Goal: Task Accomplishment & Management: Manage account settings

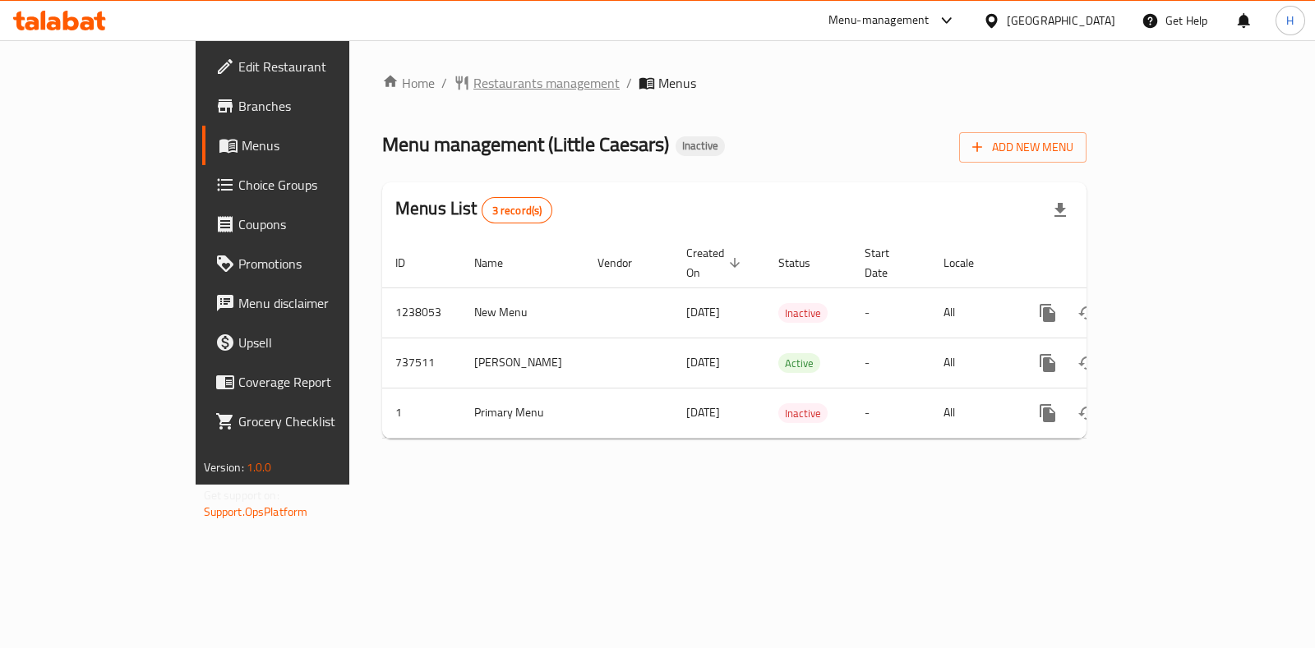
click at [473, 93] on span "Restaurants management" at bounding box center [546, 83] width 146 height 20
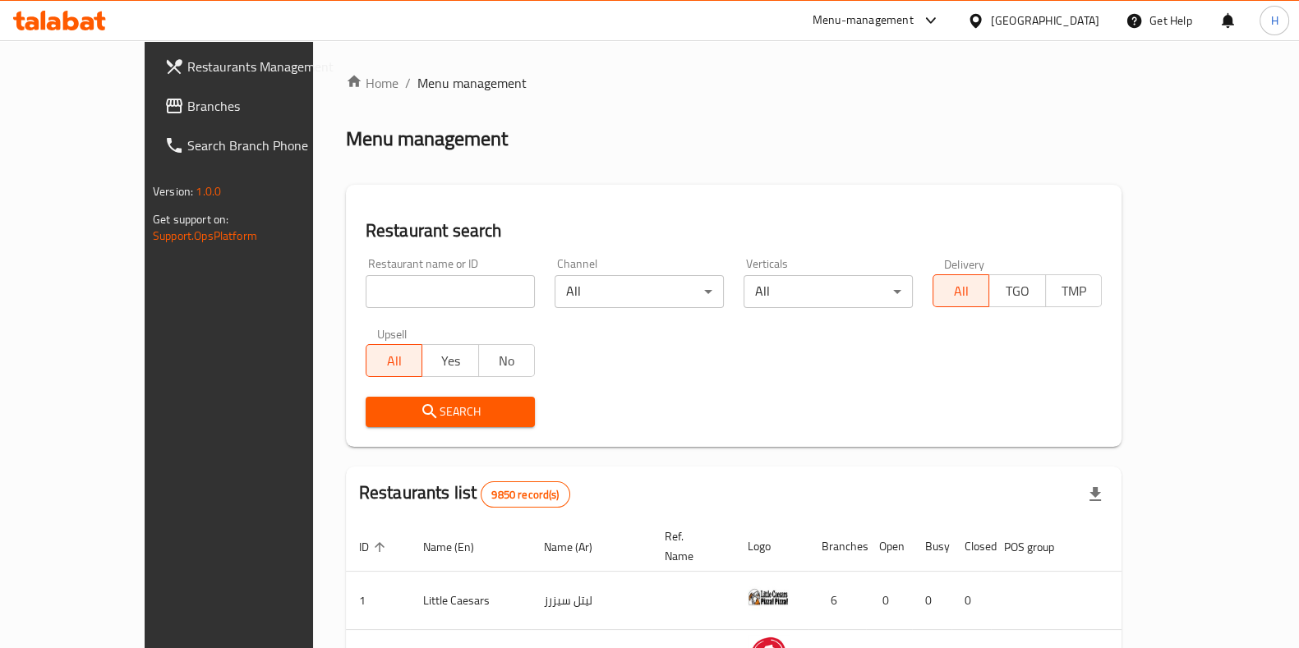
click at [356, 319] on div "Upsell All Yes No" at bounding box center [450, 352] width 189 height 69
click at [366, 288] on input "search" at bounding box center [450, 291] width 169 height 33
paste input "Shabestan"
type input "Shabestan"
click button "Search" at bounding box center [450, 412] width 169 height 30
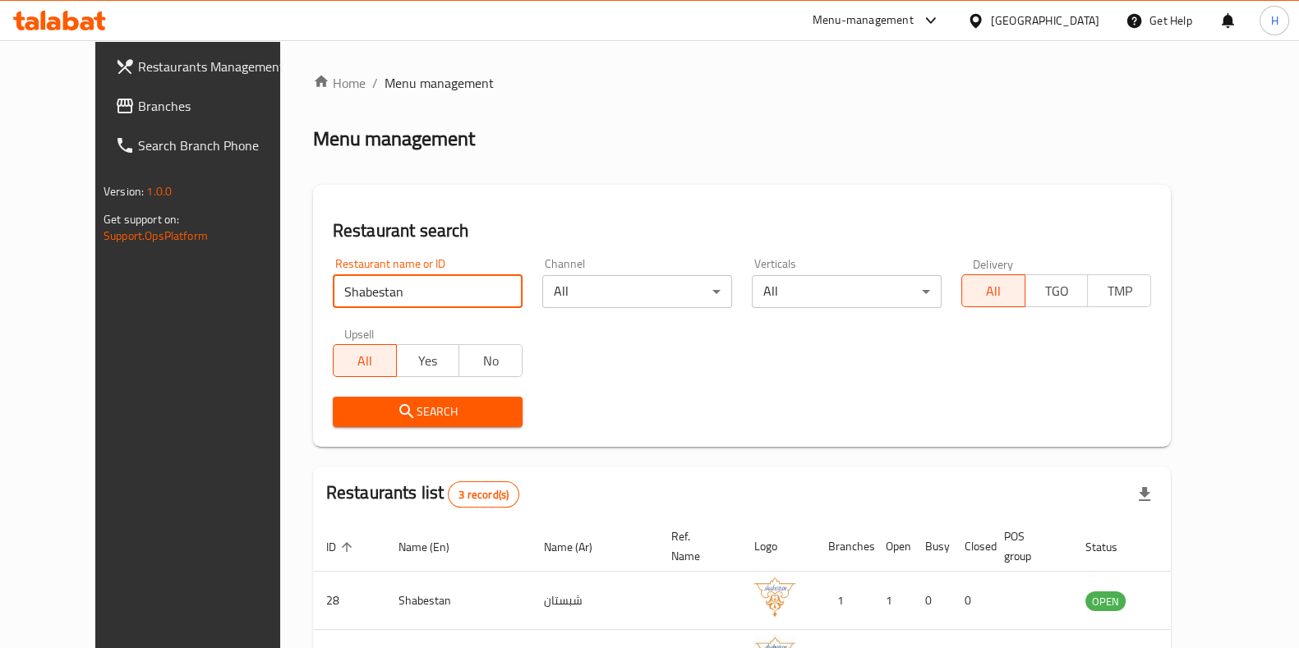
scroll to position [168, 0]
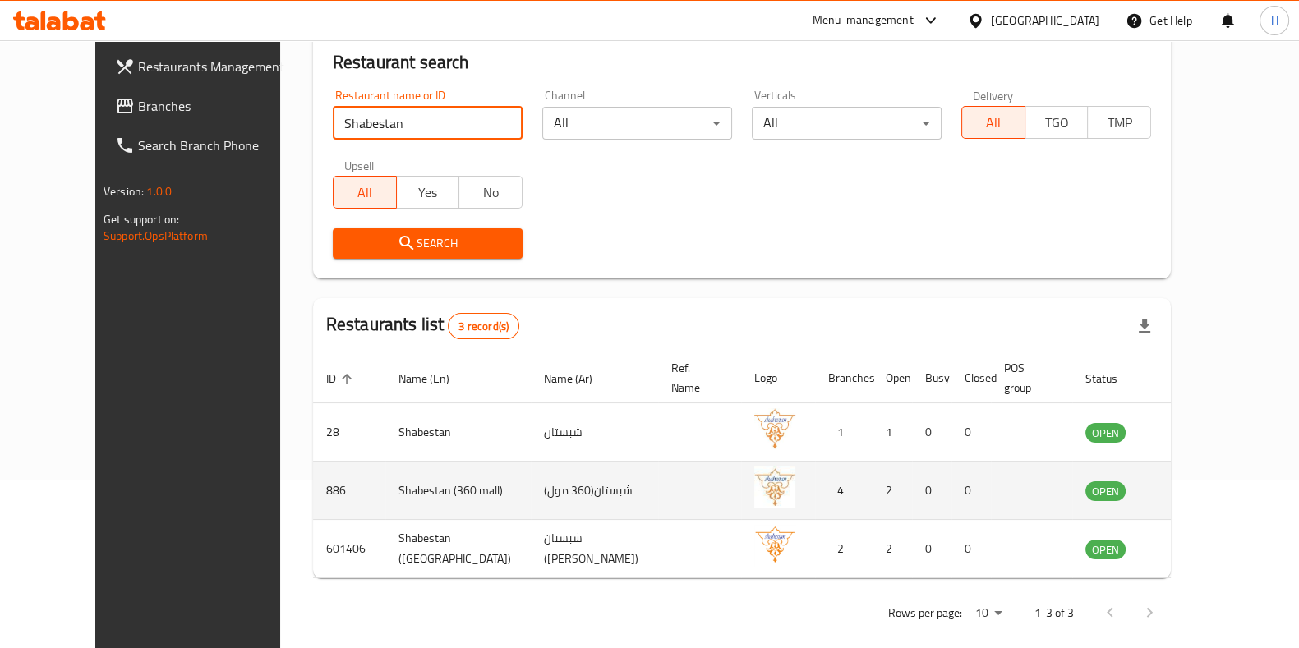
click at [385, 470] on td "Shabestan (360 mall)" at bounding box center [457, 491] width 145 height 58
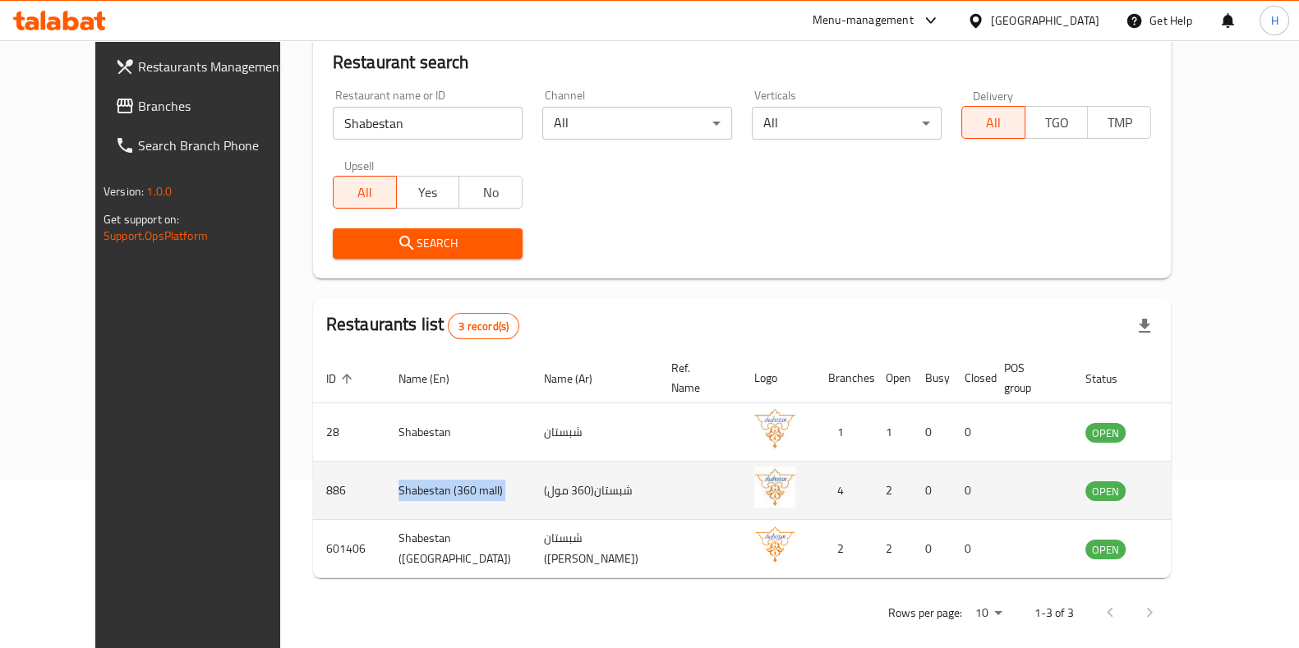
click at [385, 470] on td "Shabestan (360 mall)" at bounding box center [457, 491] width 145 height 58
copy td "Shabestan (360 mall)"
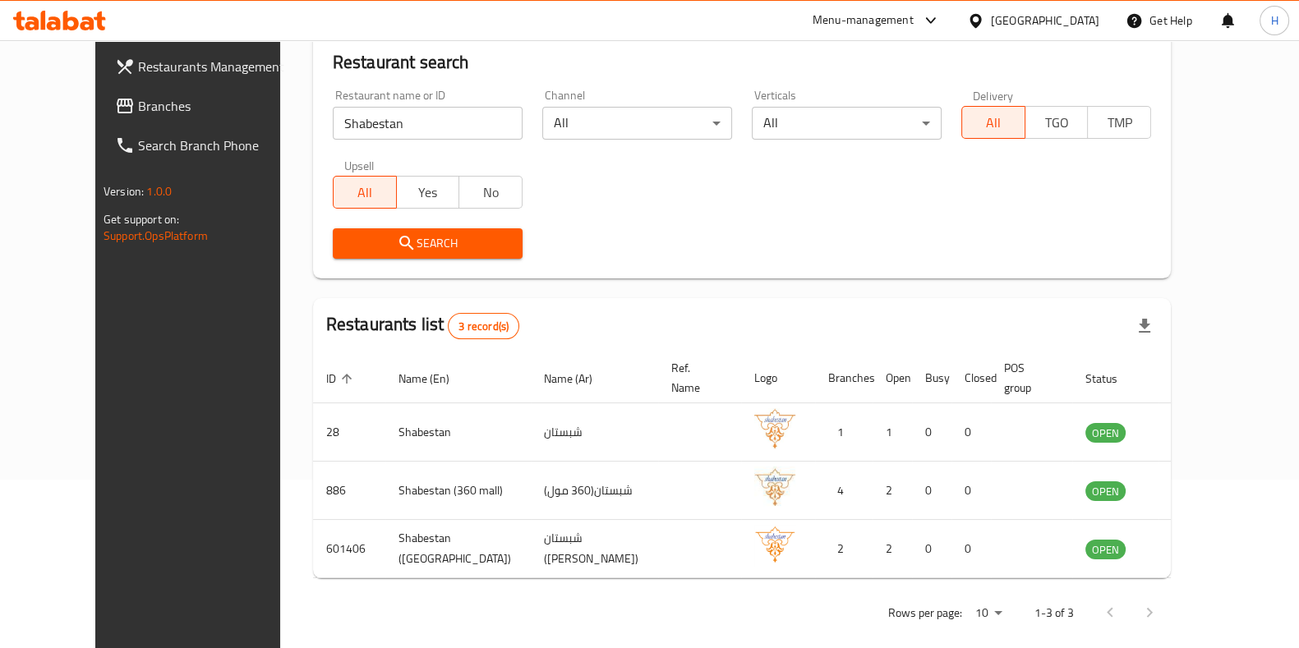
click at [944, 9] on div "Menu-management" at bounding box center [877, 20] width 154 height 39
click at [910, 39] on div "Menu-management" at bounding box center [877, 20] width 154 height 39
click at [900, 11] on div "Menu-management" at bounding box center [863, 21] width 101 height 20
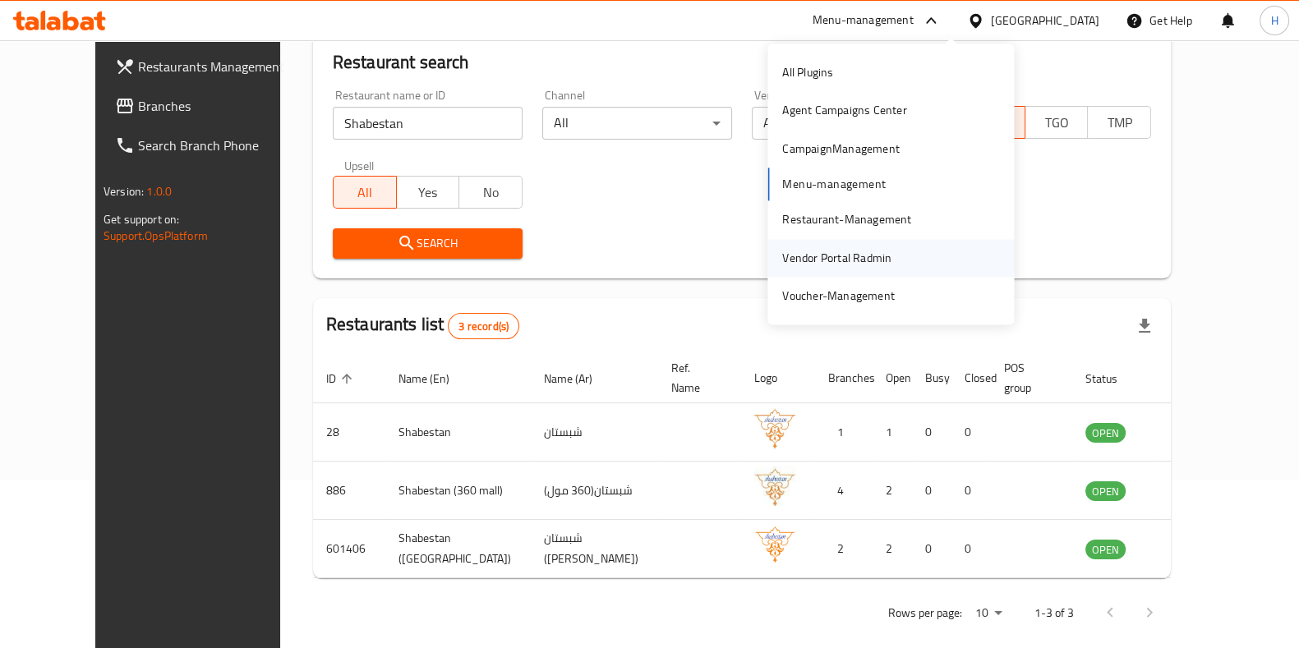
click at [856, 256] on div "Vendor Portal Radmin" at bounding box center [836, 258] width 109 height 18
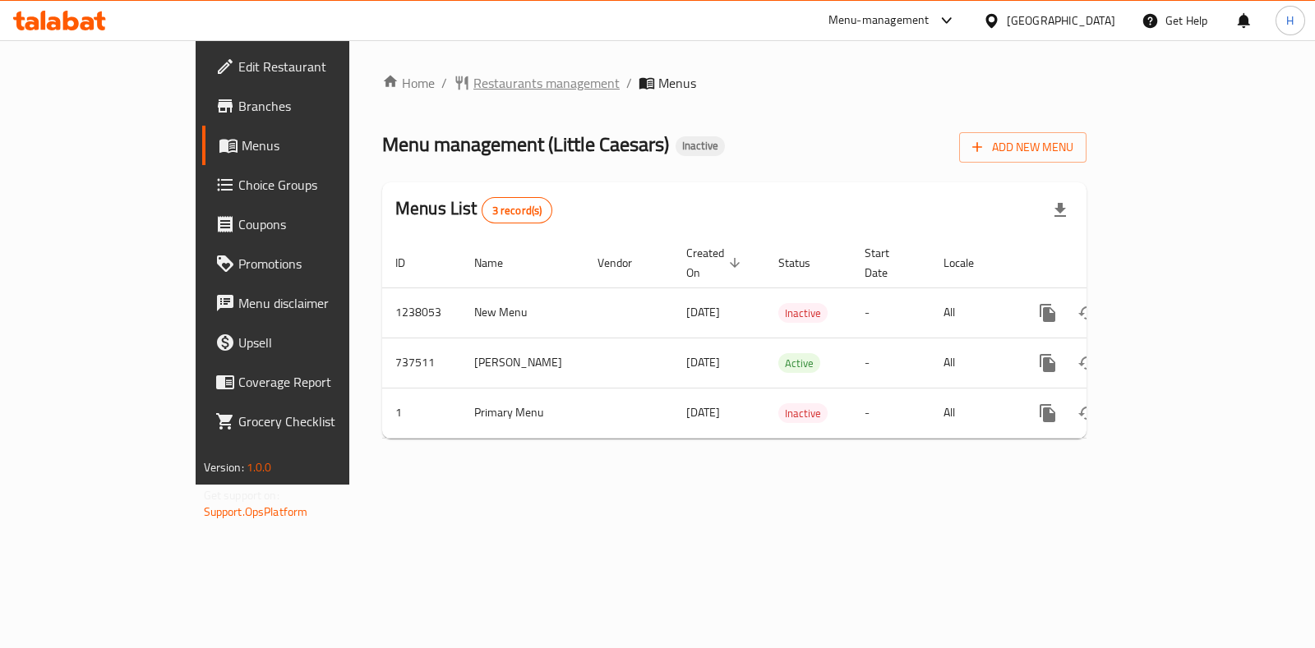
click at [473, 83] on span "Restaurants management" at bounding box center [546, 83] width 146 height 20
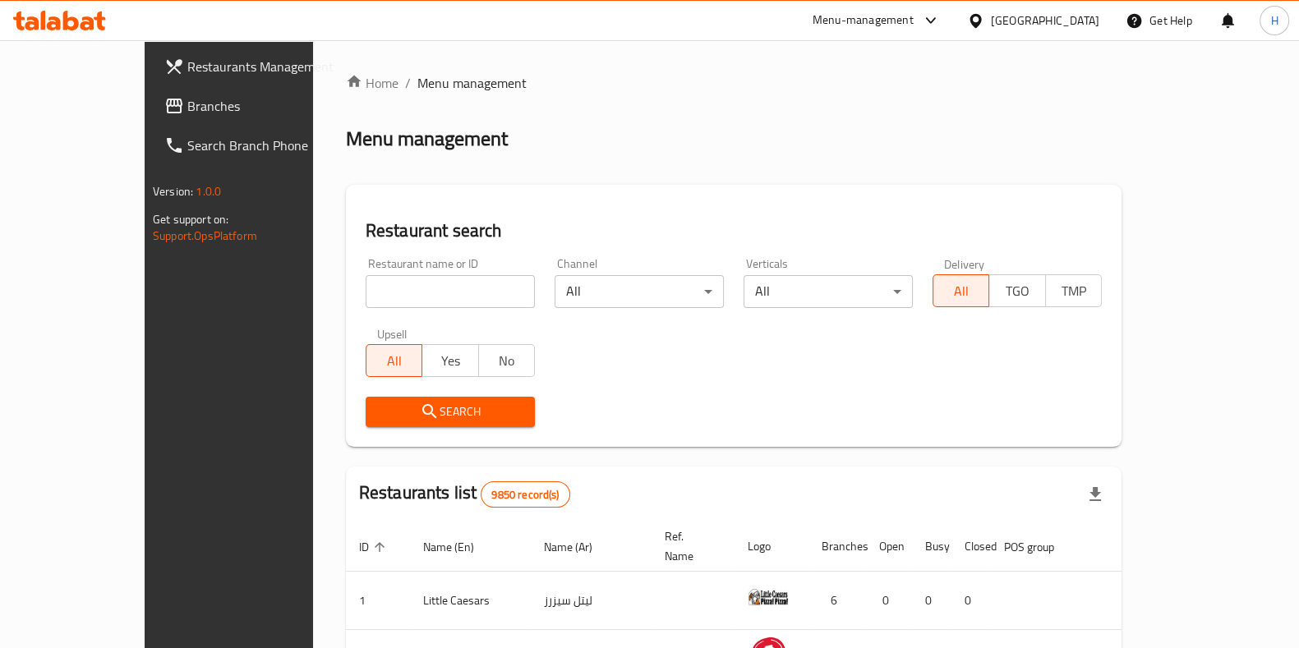
click at [951, 40] on div at bounding box center [649, 40] width 1299 height 1
click at [914, 15] on div "Menu-management" at bounding box center [863, 21] width 101 height 20
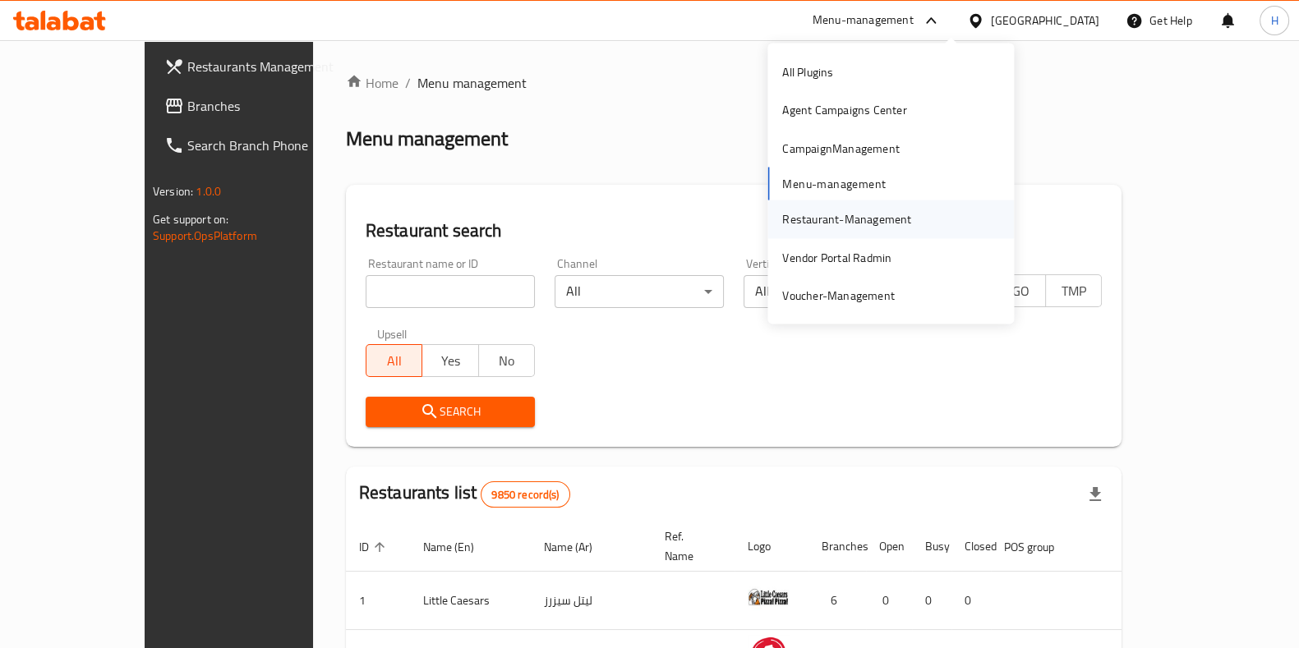
click at [854, 228] on div "Restaurant-Management" at bounding box center [846, 219] width 129 height 18
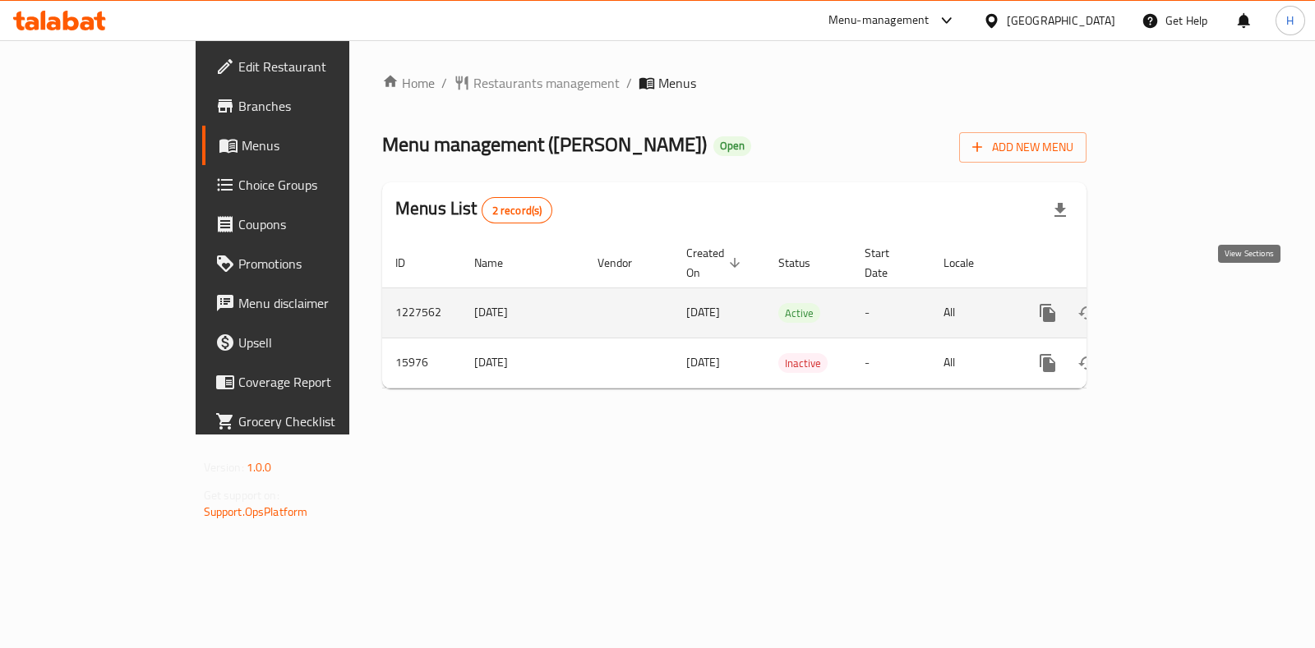
click at [1176, 303] on icon "enhanced table" at bounding box center [1166, 313] width 20 height 20
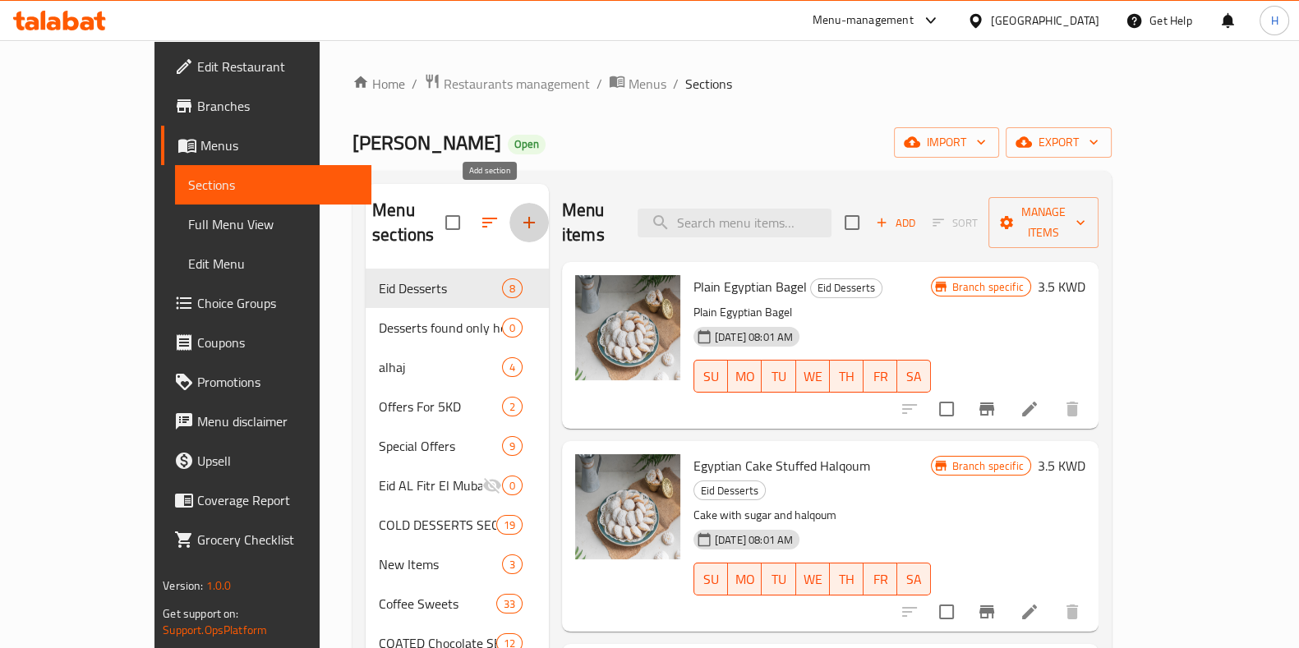
click at [509, 220] on button "button" at bounding box center [528, 222] width 39 height 39
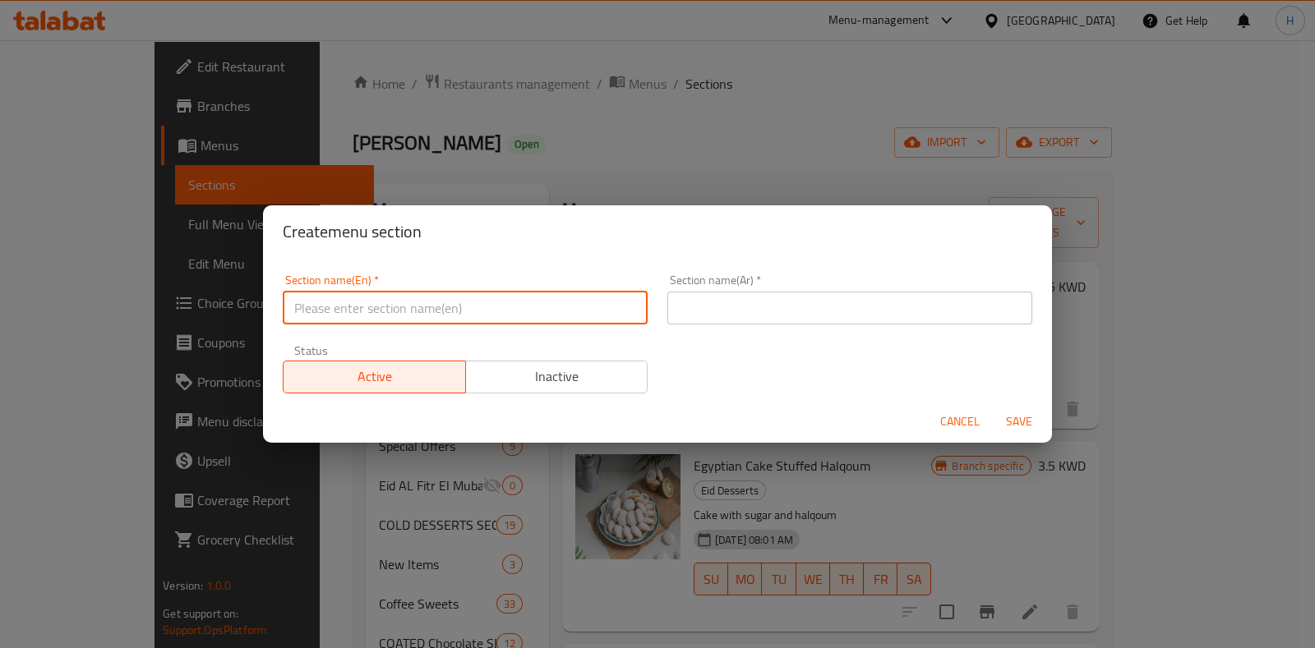
click at [542, 318] on input "text" at bounding box center [465, 308] width 365 height 33
type input "d"
type input "Discounts"
click at [836, 310] on input "text" at bounding box center [849, 308] width 365 height 33
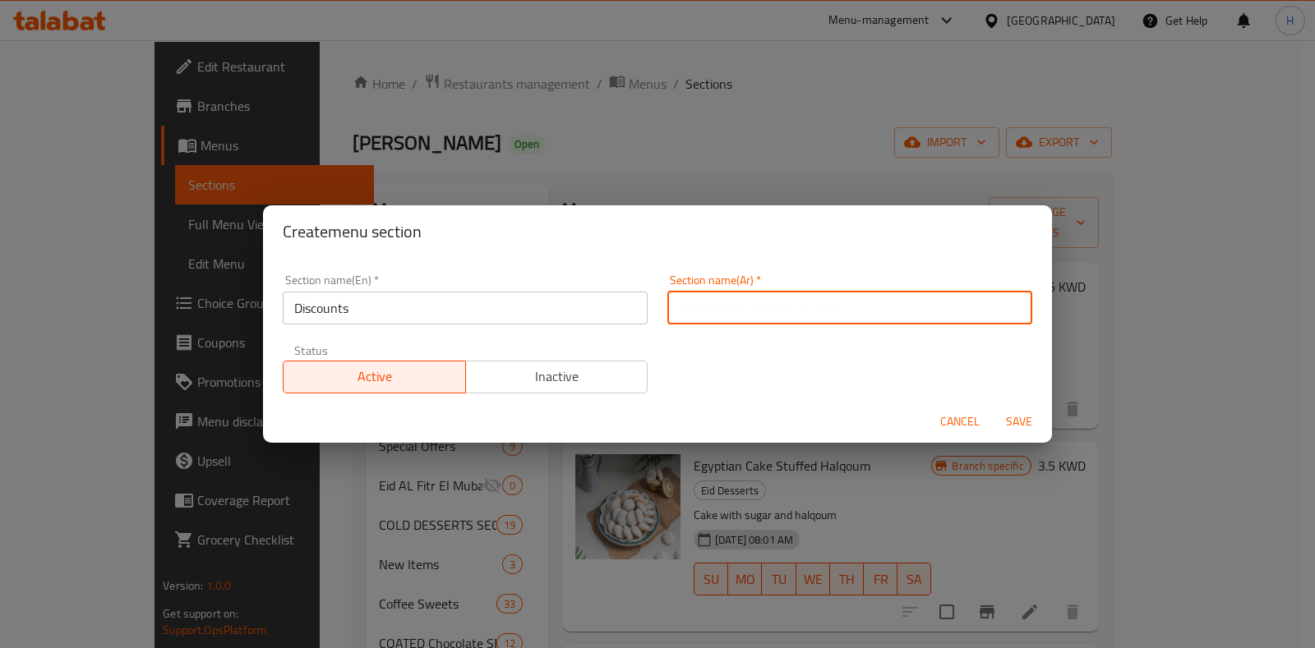
type input "o"
type input "خصومات"
click at [355, 274] on div "Section name(En)   * Discounts Section name(En) *" at bounding box center [465, 299] width 365 height 50
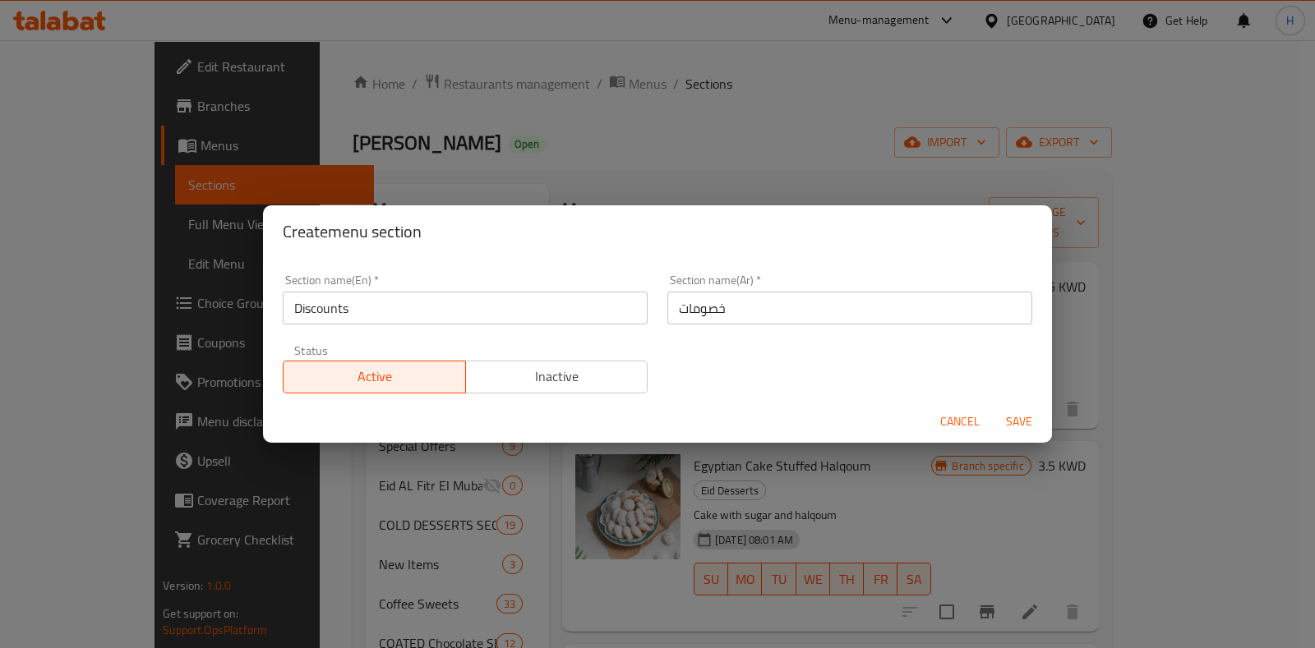
click at [382, 325] on div "Section name(En)   * Discounts Section name(En) *" at bounding box center [465, 300] width 385 height 70
drag, startPoint x: 378, startPoint y: 314, endPoint x: 236, endPoint y: 312, distance: 142.2
click at [236, 312] on div "Create menu section Section name(En)   * Discounts Section name(En) * Section n…" at bounding box center [657, 324] width 1315 height 648
click at [1015, 423] on span "Save" at bounding box center [1018, 422] width 39 height 21
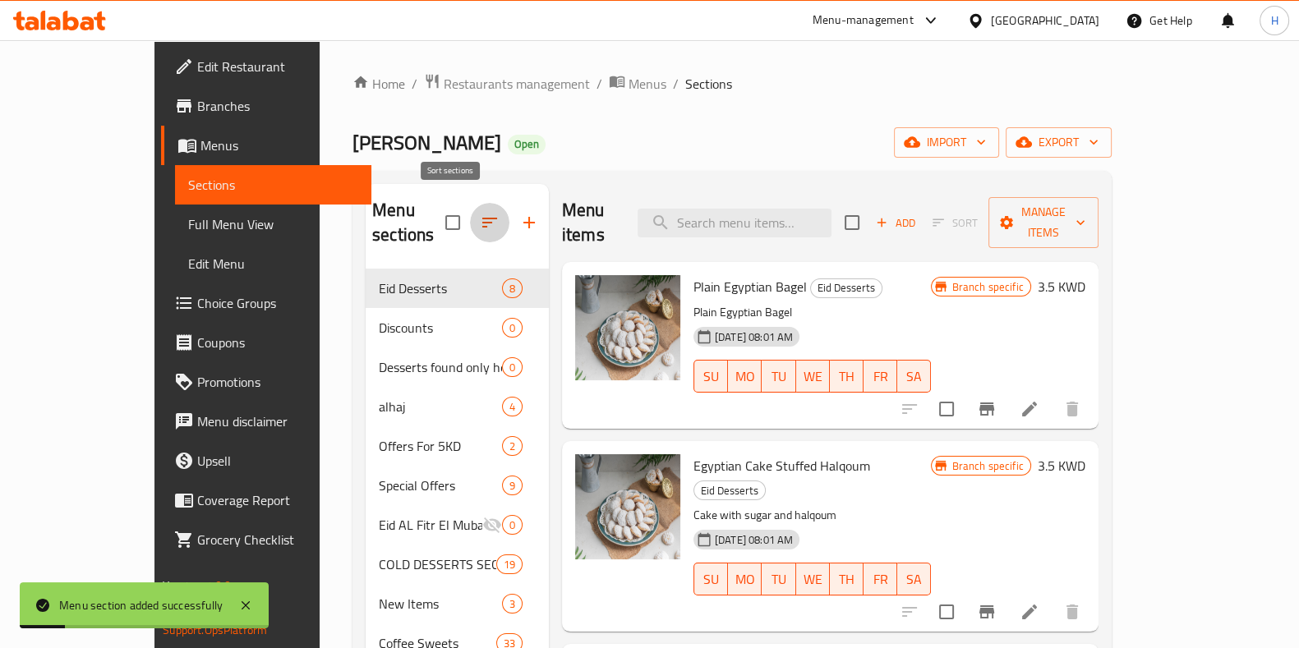
click at [480, 216] on icon "button" at bounding box center [490, 223] width 20 height 20
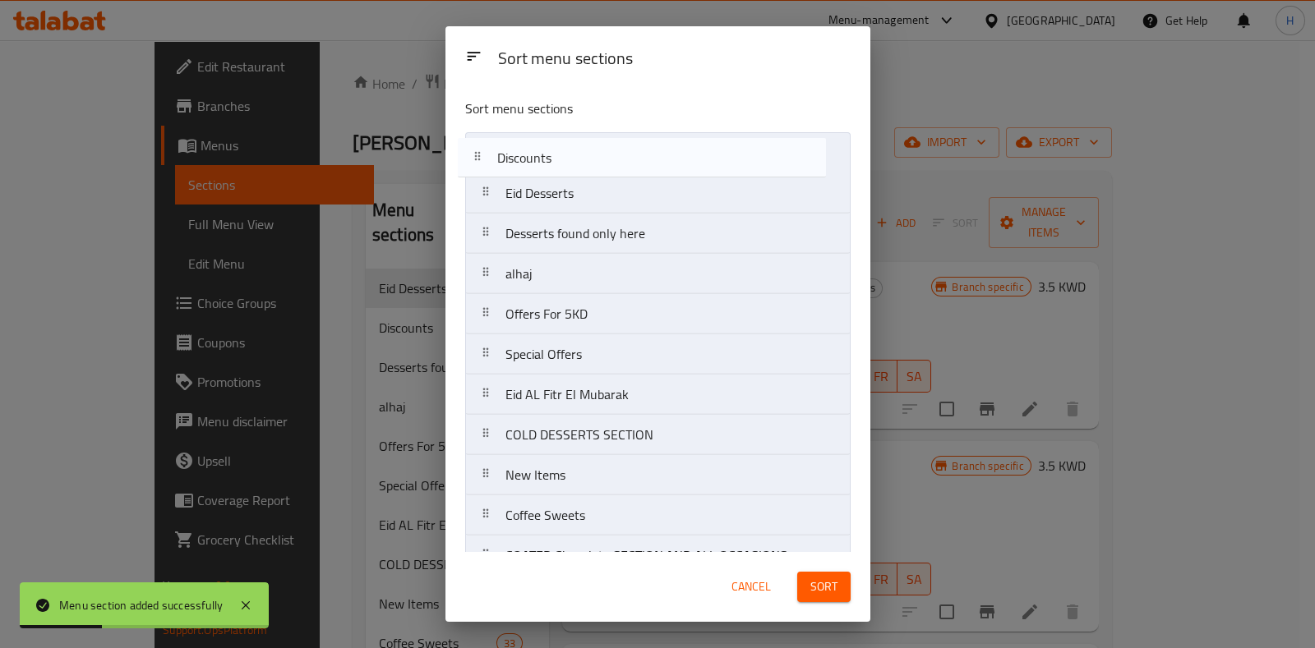
drag, startPoint x: 530, startPoint y: 189, endPoint x: 524, endPoint y: 149, distance: 40.7
click at [524, 149] on nav "Eid Desserts Discounts Desserts found only here alhaj Offers For 5KD Special Of…" at bounding box center [657, 515] width 385 height 767
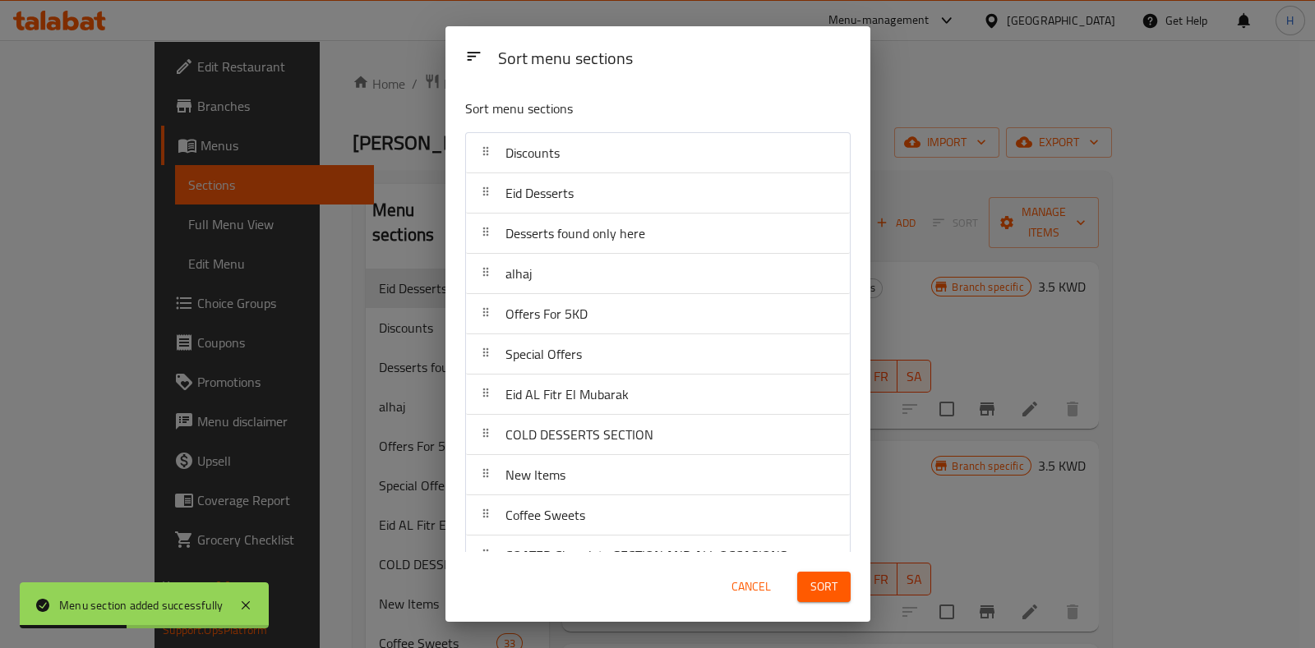
click at [822, 579] on span "Sort" at bounding box center [823, 587] width 27 height 21
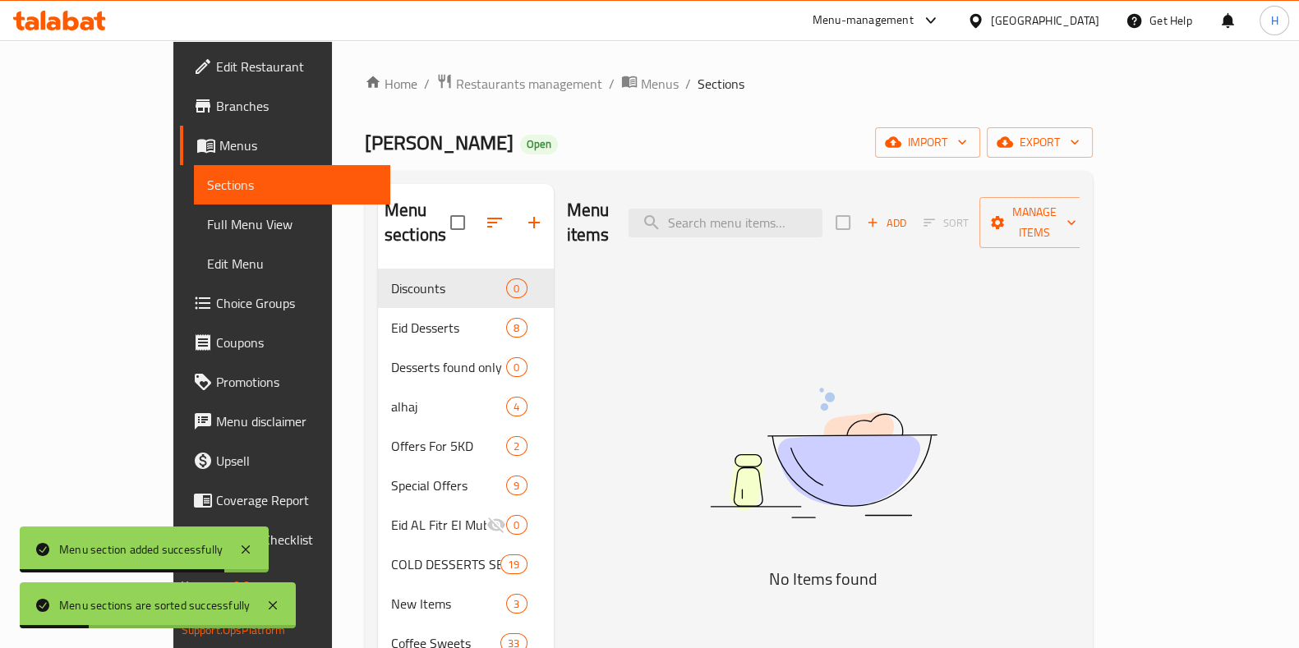
click at [1005, 197] on div "Add Sort Manage items" at bounding box center [963, 222] width 254 height 51
click at [880, 215] on icon "button" at bounding box center [872, 222] width 15 height 15
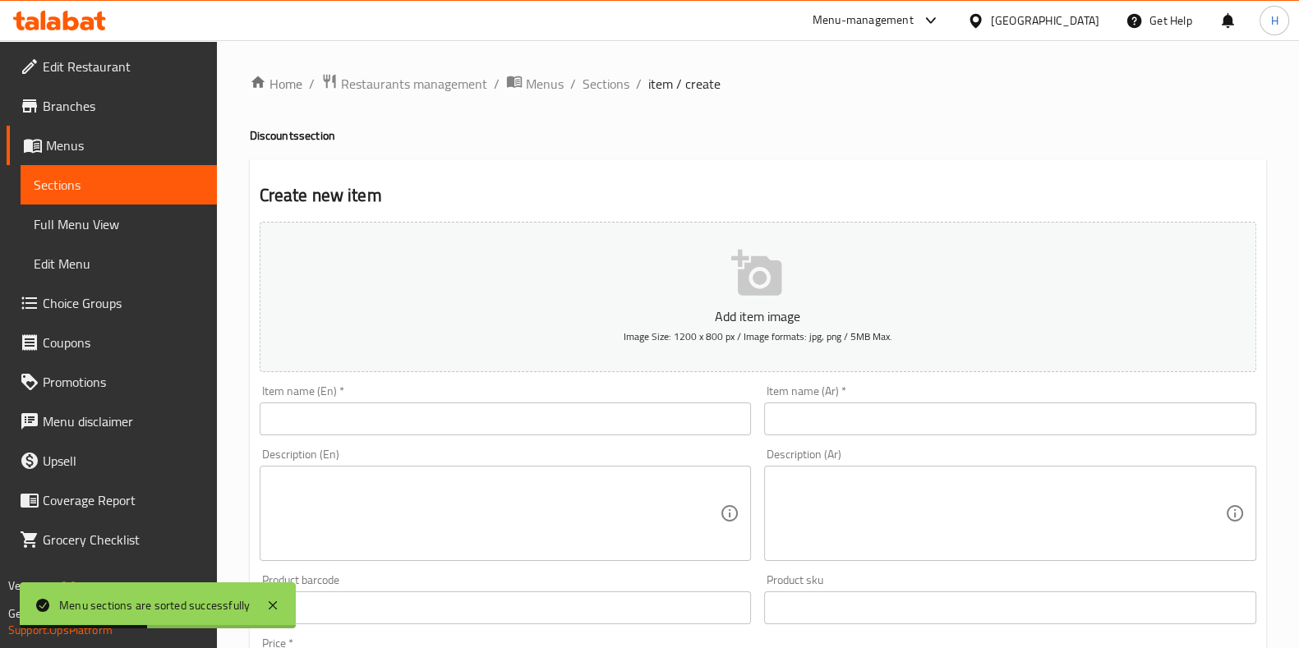
click at [466, 421] on input "text" at bounding box center [506, 419] width 492 height 33
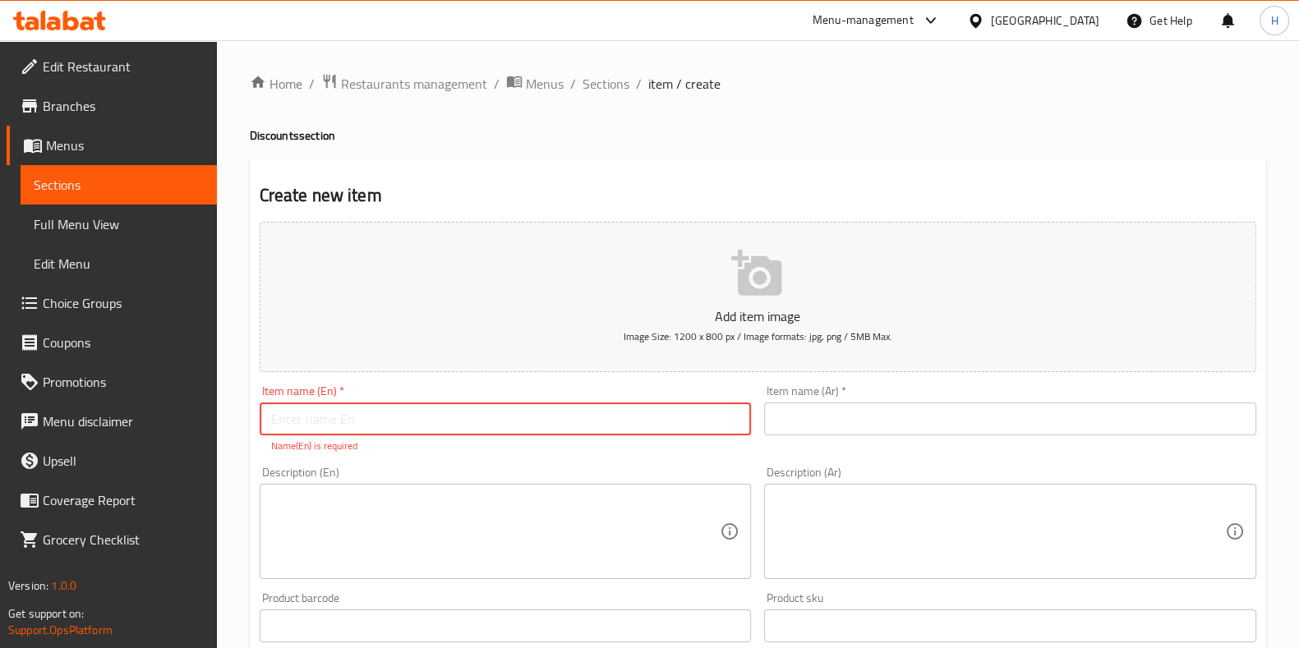
paste input "ورق عنب 40 حبه حامض حلو"
click at [803, 420] on input "text" at bounding box center [1010, 419] width 492 height 33
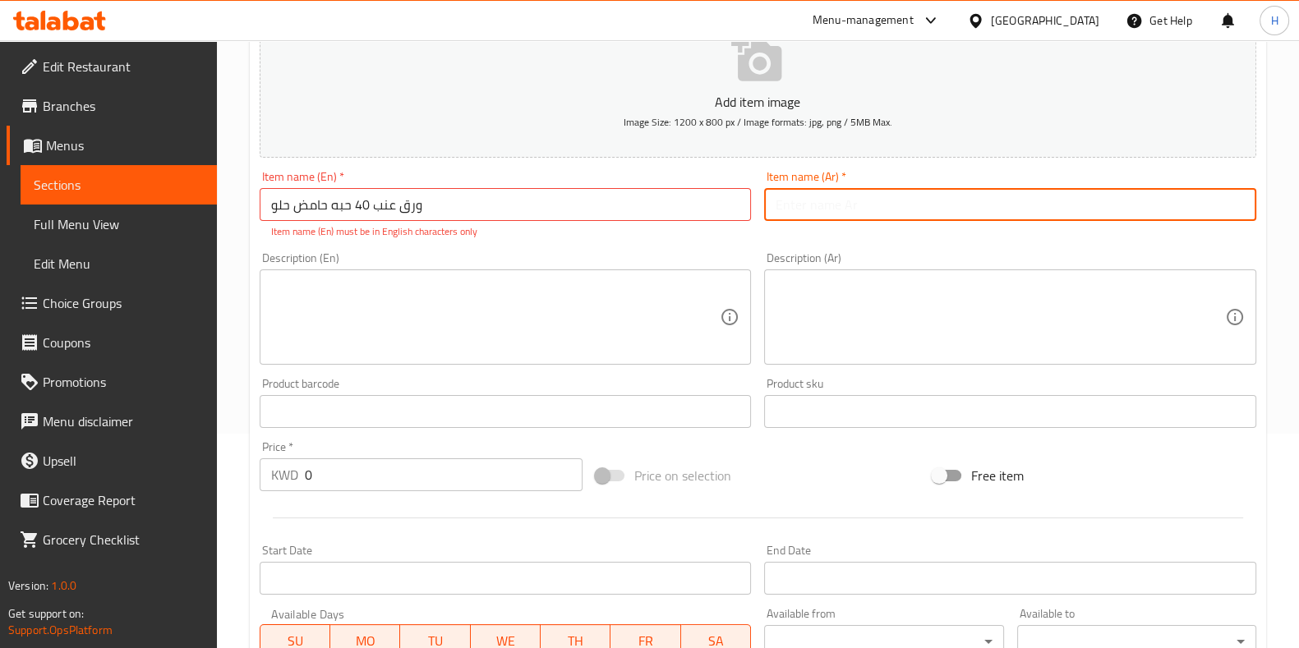
scroll to position [215, 0]
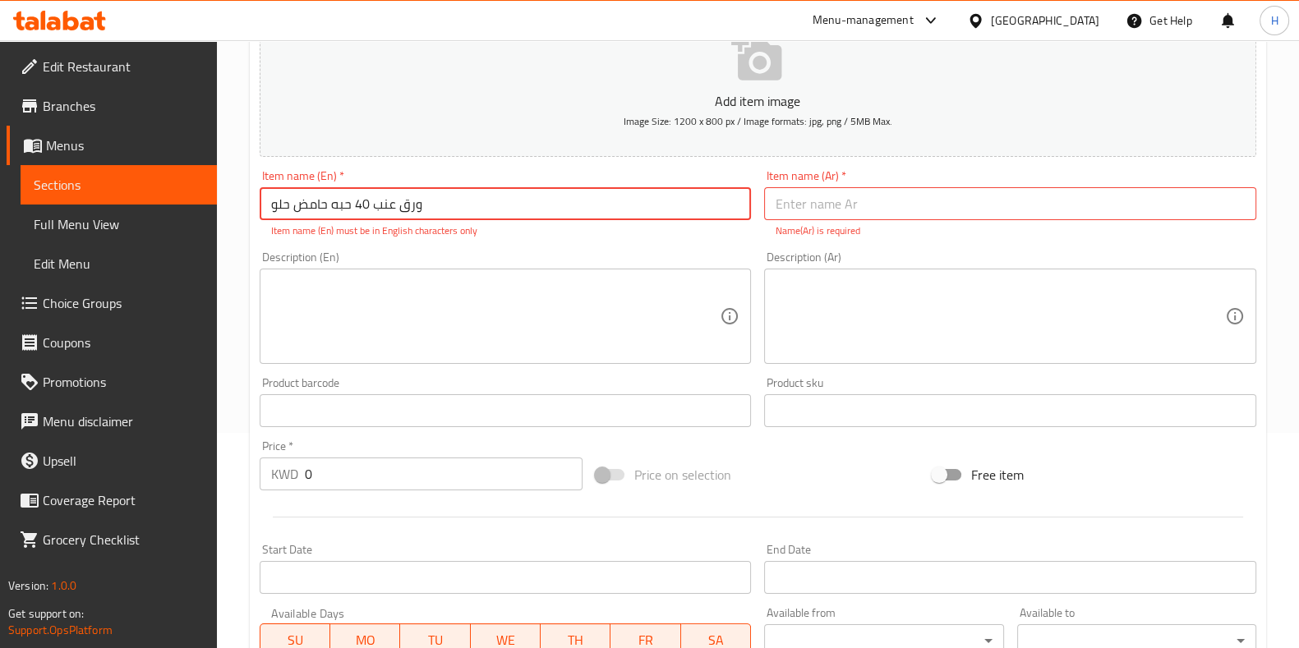
drag, startPoint x: 367, startPoint y: 205, endPoint x: 357, endPoint y: 206, distance: 10.0
click at [357, 206] on input "ورق عنب 40 حبه حامض حلو" at bounding box center [506, 203] width 492 height 33
drag, startPoint x: 362, startPoint y: 206, endPoint x: 353, endPoint y: 205, distance: 8.4
click at [353, 205] on input "ورق عنب 440 حبه حامض حلو" at bounding box center [506, 203] width 492 height 33
click at [357, 204] on input "ورق عنب 440 حبه حامض حلو" at bounding box center [506, 203] width 492 height 33
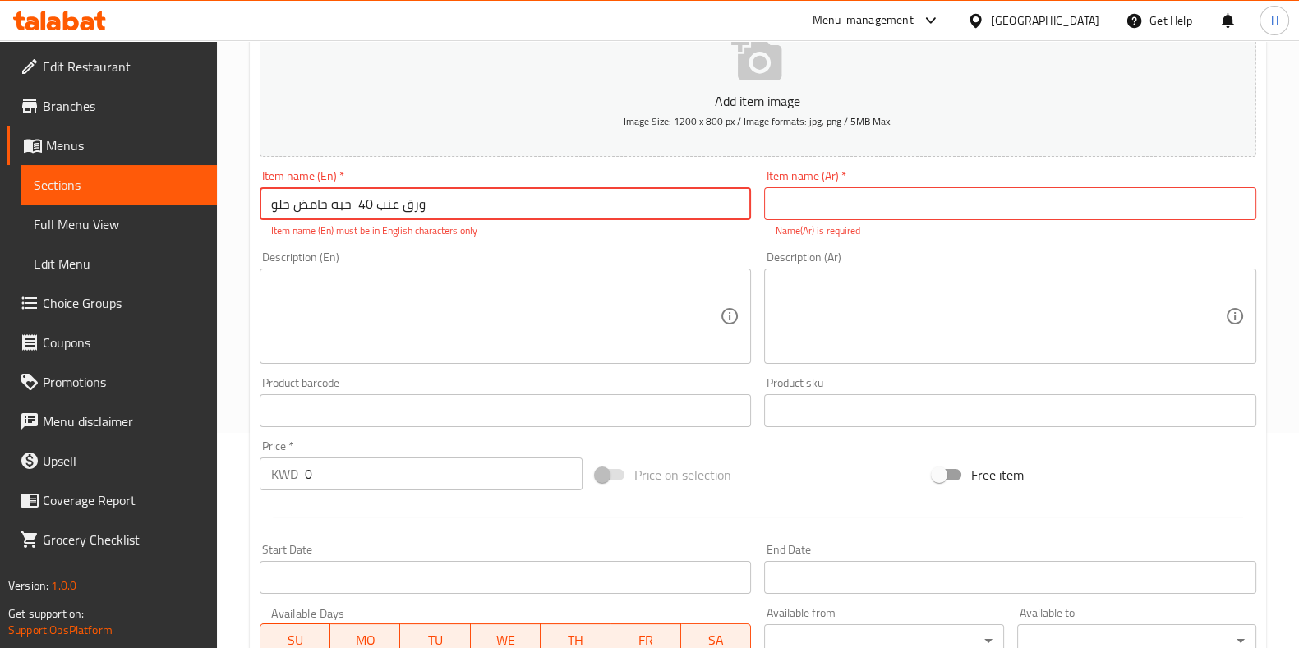
click at [313, 214] on input "ورق عنب 40 حبه حامض حلو" at bounding box center [506, 203] width 492 height 33
type input "ورق عنب 40 حبه حامض حلو"
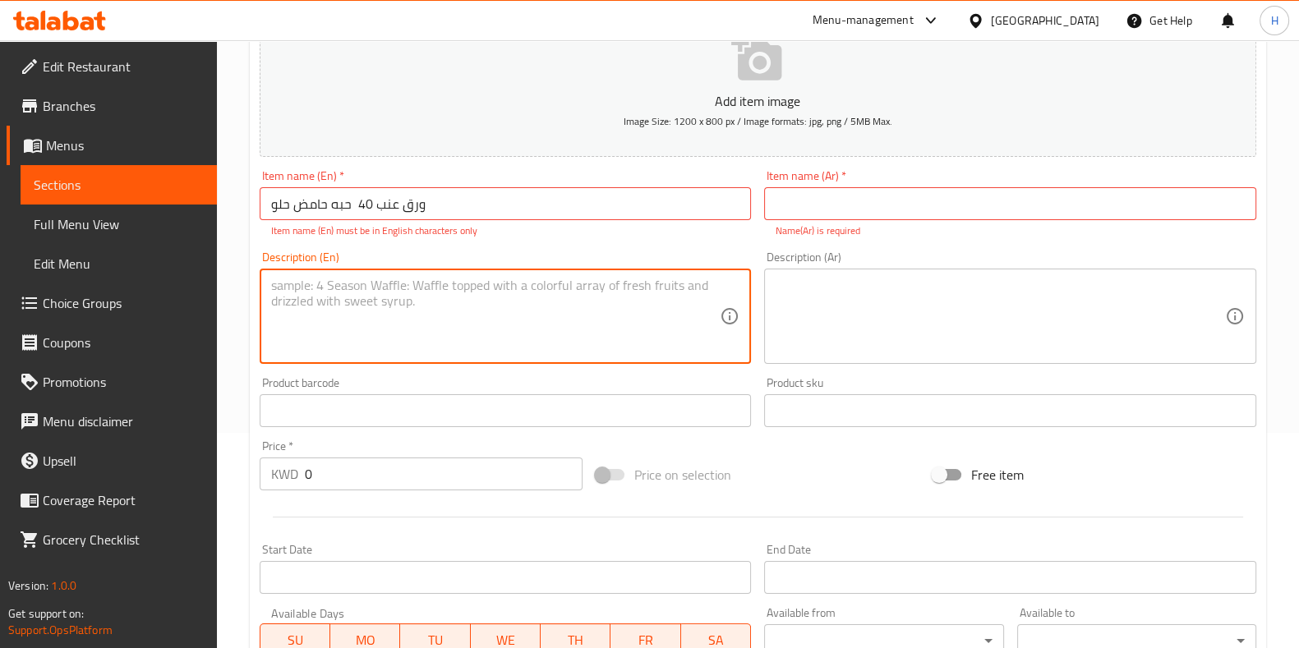
click at [399, 316] on textarea at bounding box center [495, 317] width 449 height 78
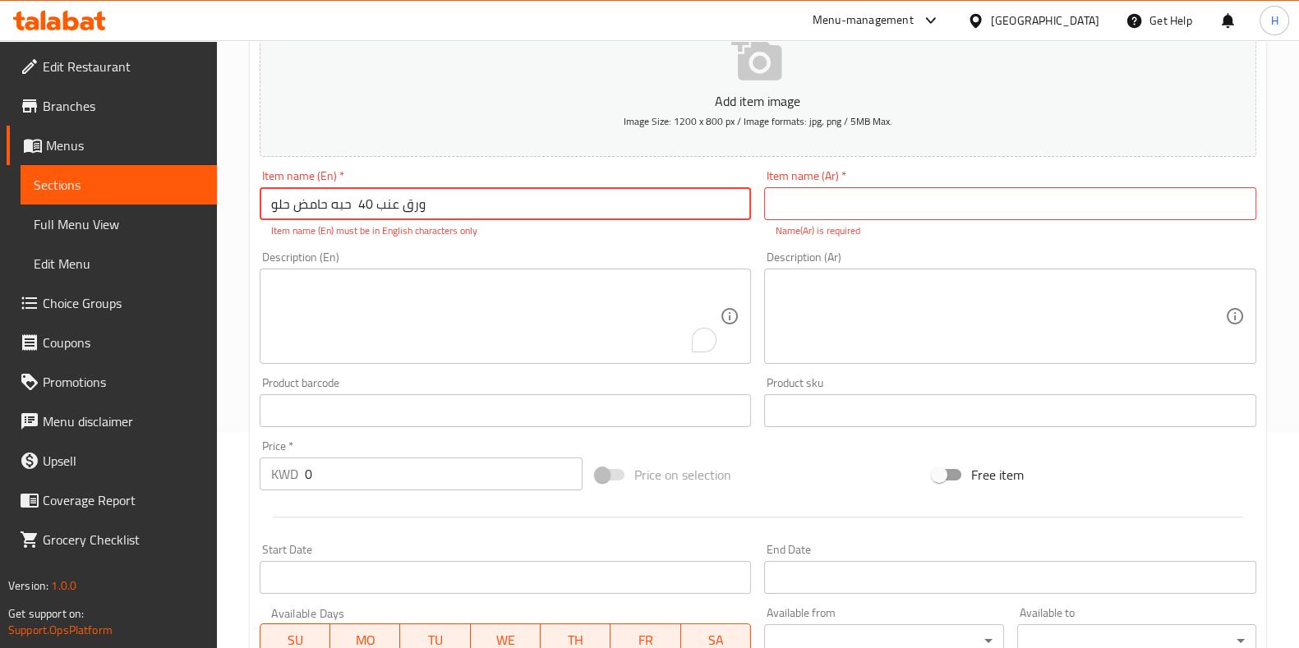
click at [419, 205] on input "ورق عنب 40 حبه حامض حلو" at bounding box center [506, 203] width 492 height 33
click at [311, 214] on input "ورق عنب 40 حبه حامض حلو" at bounding box center [506, 203] width 492 height 33
click at [464, 182] on div "Item name (En)   * ورق عنب 40 حبه حامض حلو Item name (En) * Item name (En) must…" at bounding box center [506, 204] width 492 height 68
drag, startPoint x: 461, startPoint y: 201, endPoint x: 219, endPoint y: 211, distance: 242.7
click at [219, 211] on div "Home / Restaurants management / Menus / Sections / item / create Discounts sect…" at bounding box center [758, 394] width 1082 height 1139
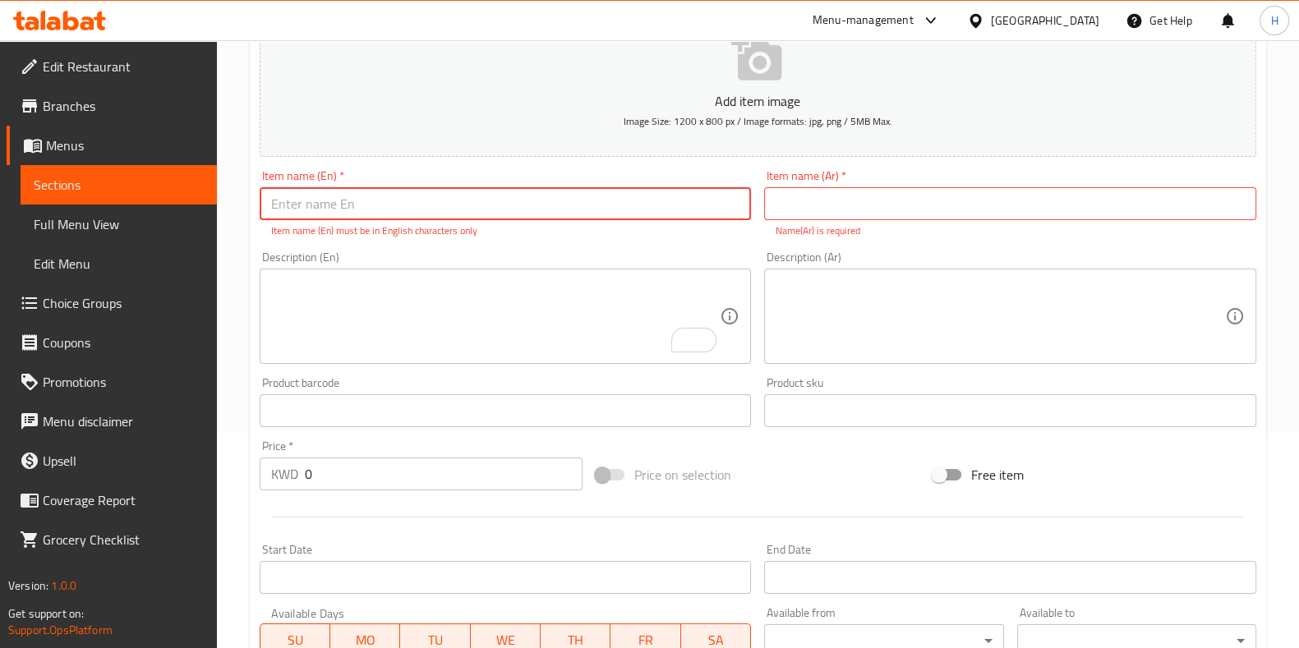
click at [858, 192] on input "text" at bounding box center [1010, 203] width 492 height 33
paste input "ورق عنب 40 حبه حامض حلو"
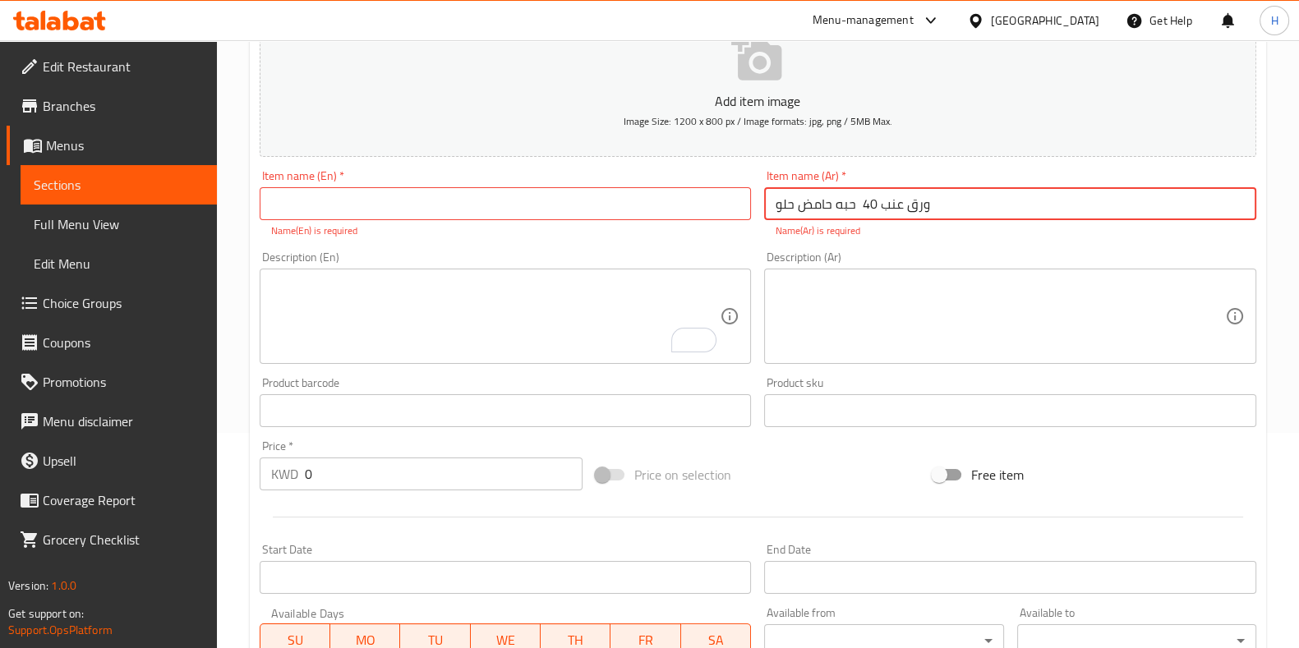
type input "ورق عنب 40 حبه حامض حلو"
click at [596, 203] on input "text" at bounding box center [506, 203] width 492 height 33
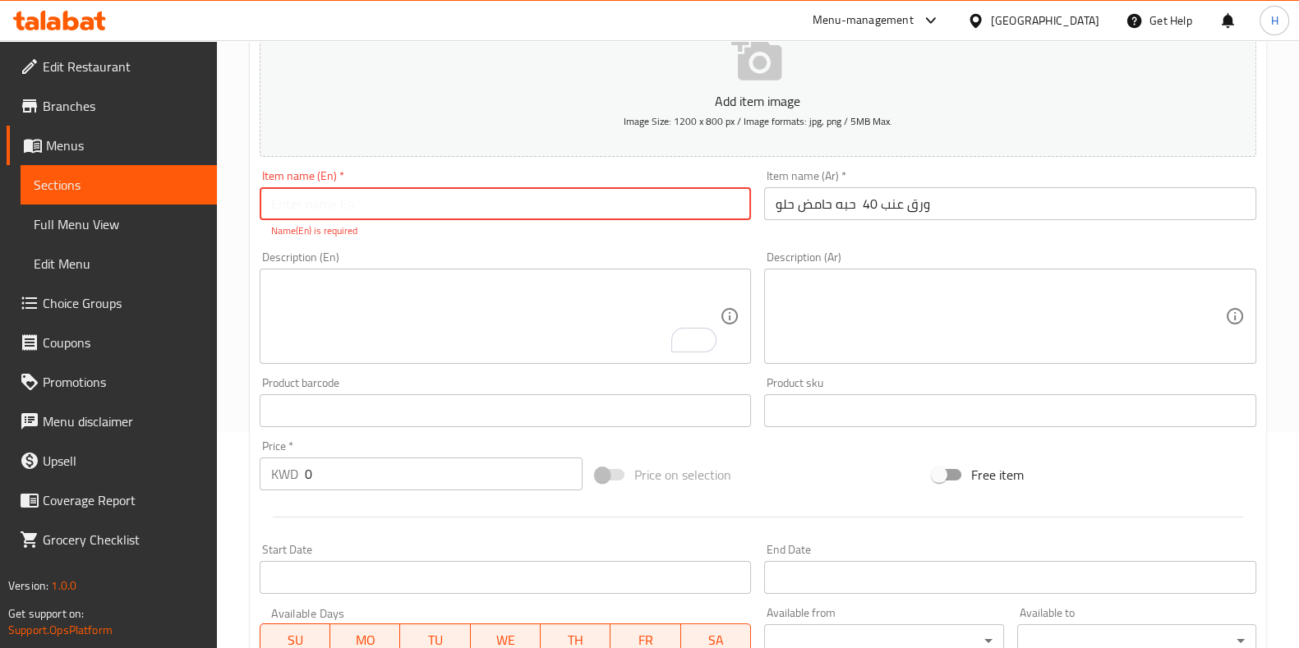
paste input "40 pieces (sweet & sour)"
click at [275, 218] on input "40 pieces (sweet & sour)" at bounding box center [506, 203] width 492 height 33
click at [265, 210] on input "40 pieces (sweet & sour)" at bounding box center [506, 203] width 492 height 33
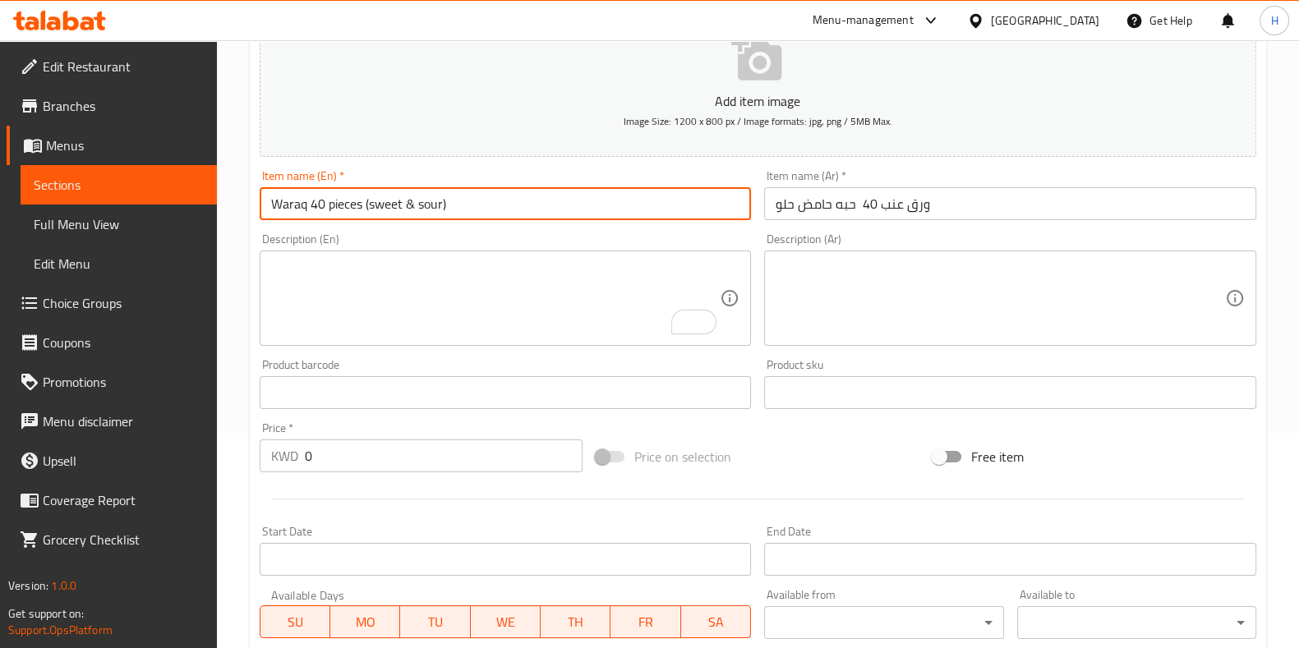
drag, startPoint x: 307, startPoint y: 203, endPoint x: 224, endPoint y: 203, distance: 82.2
click at [224, 203] on div "Home / Restaurants management / Menus / Sections / item / create Discounts sect…" at bounding box center [758, 385] width 1082 height 1121
paste input "Grape Leaves"
type input "Grape Leaves 40 pieces (sweet & sour)"
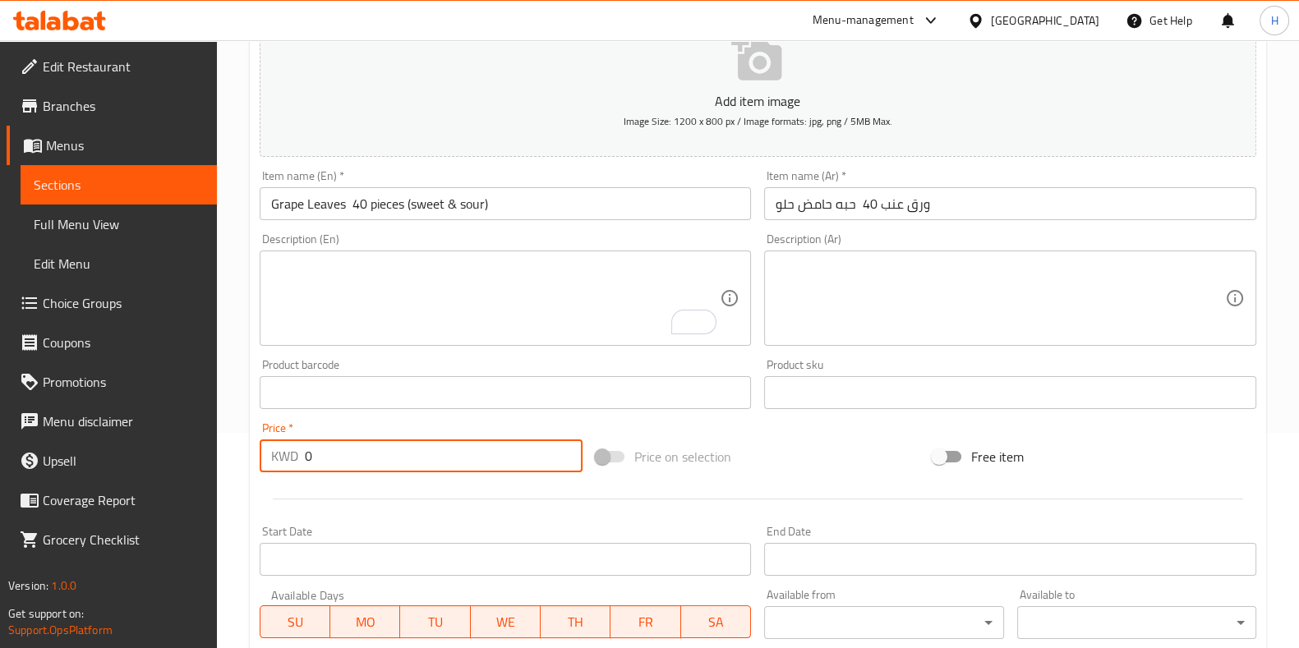
drag, startPoint x: 364, startPoint y: 458, endPoint x: 205, endPoint y: 466, distance: 158.8
click at [215, 466] on div "Edit Restaurant Branches Menus Sections Full Menu View Edit Menu Choice Groups …" at bounding box center [649, 385] width 1299 height 1121
type input "5"
drag, startPoint x: 490, startPoint y: 418, endPoint x: 481, endPoint y: 418, distance: 9.0
click at [488, 418] on div "Price   * KWD 5 Price *" at bounding box center [421, 447] width 337 height 63
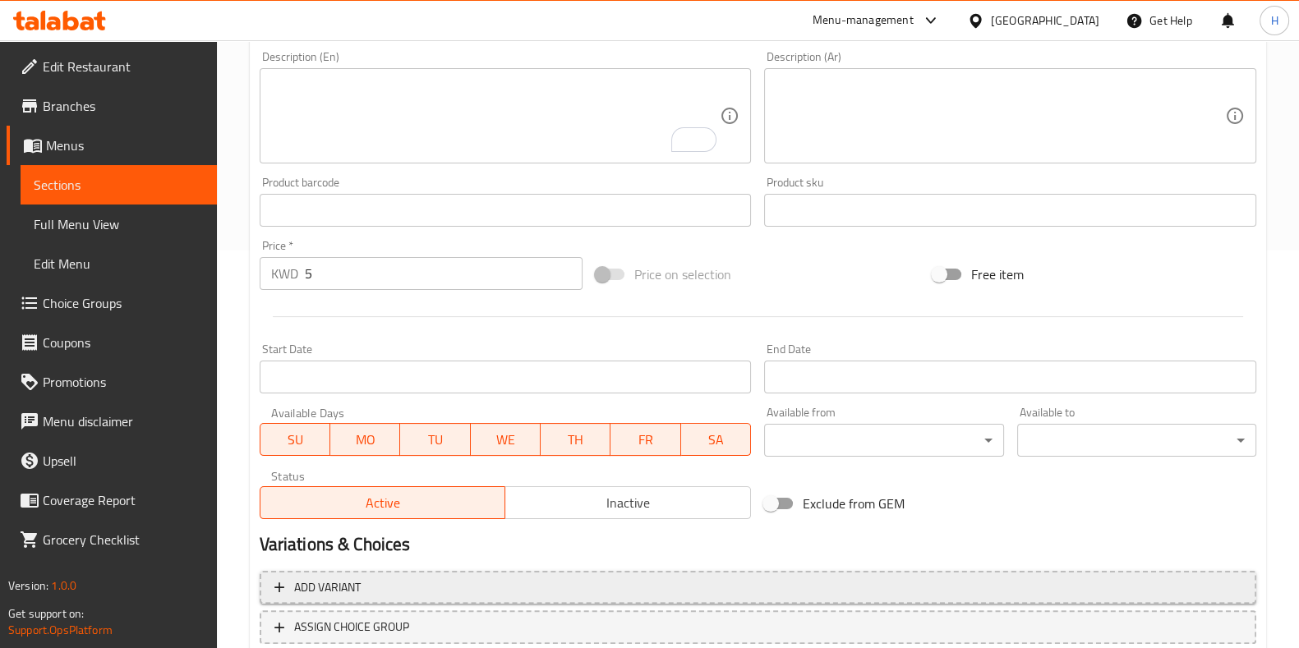
scroll to position [511, 0]
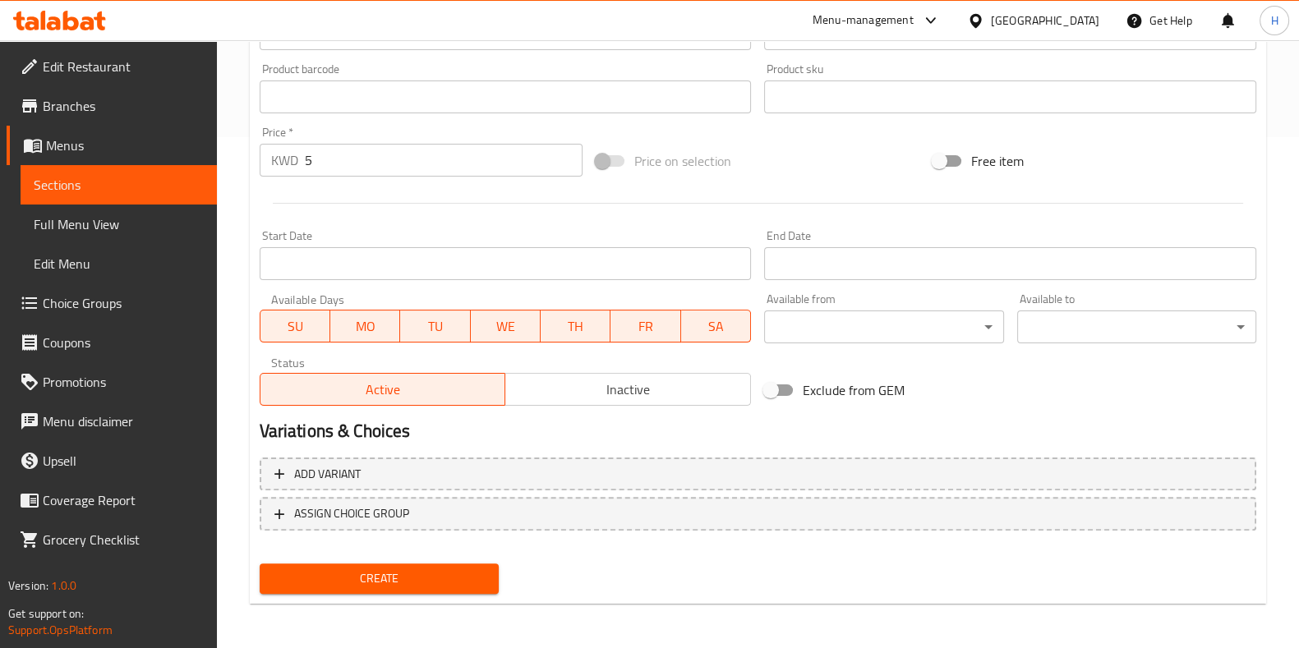
click at [366, 576] on span "Create" at bounding box center [379, 579] width 213 height 21
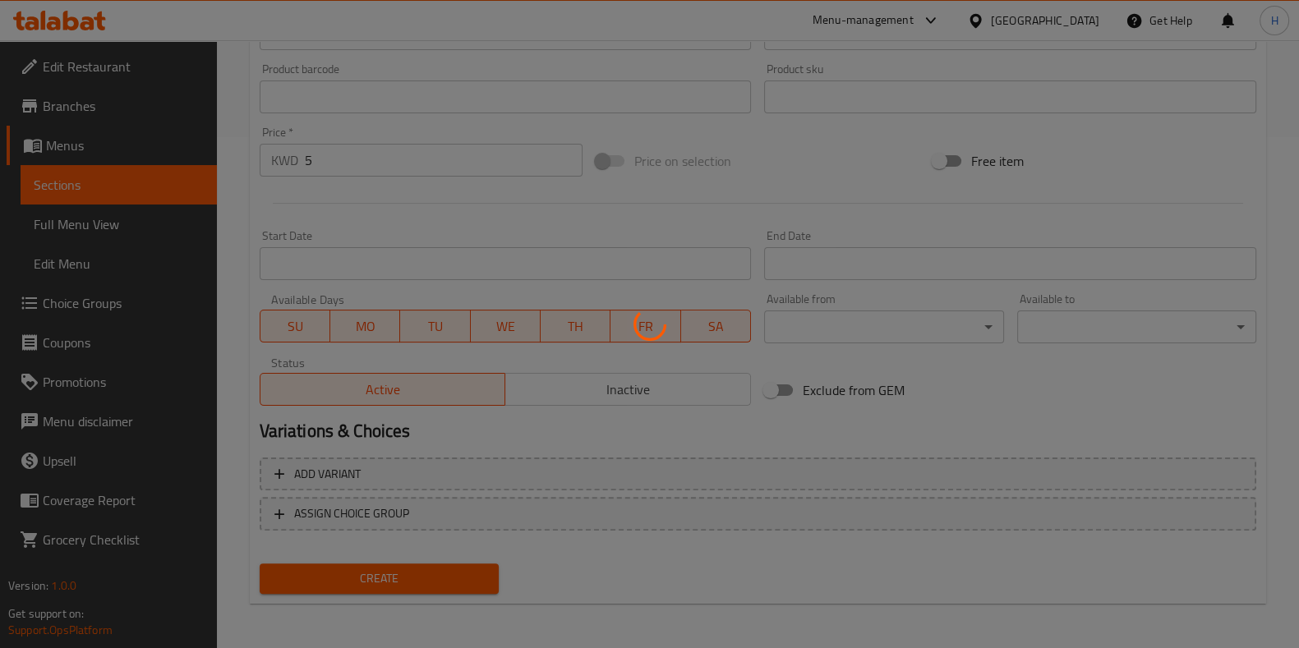
type input "0"
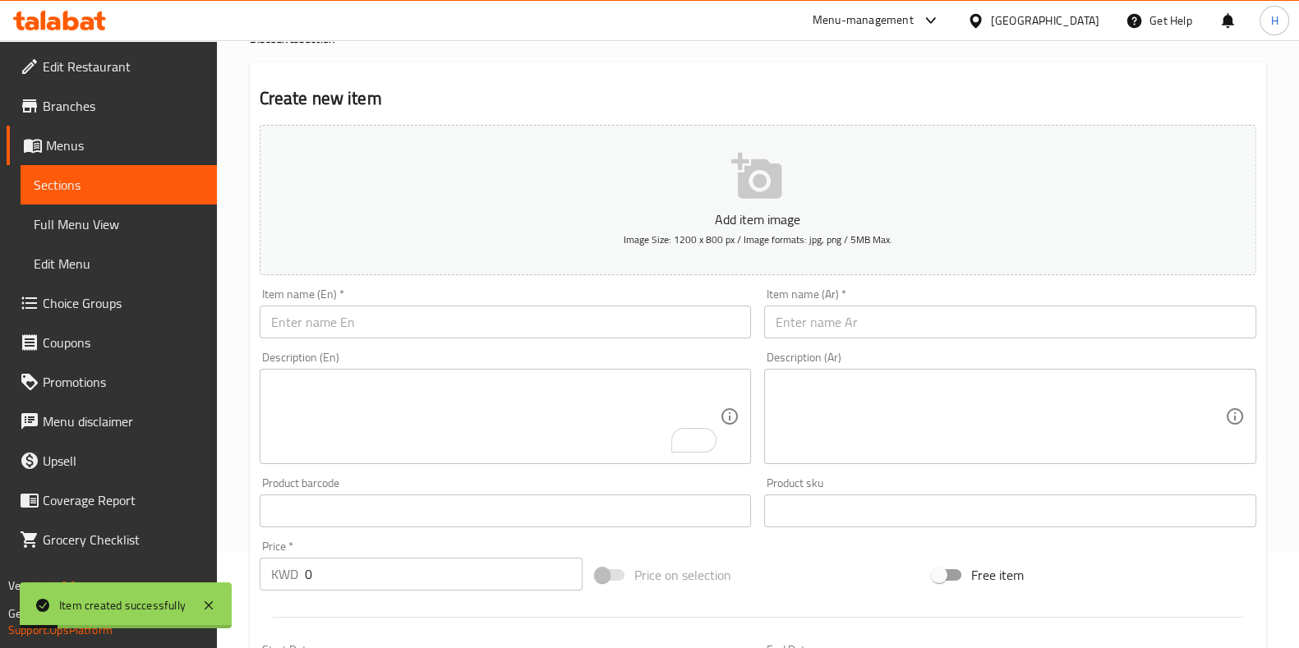
scroll to position [0, 0]
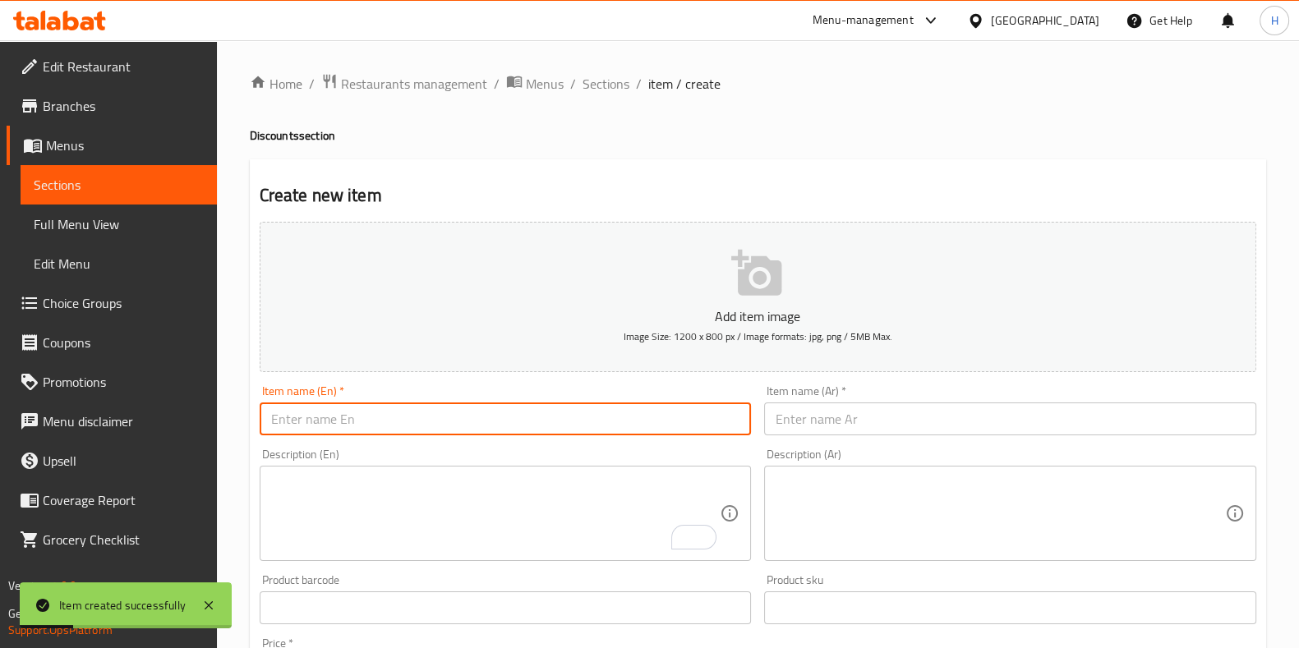
click at [347, 432] on input "text" at bounding box center [506, 419] width 492 height 33
click at [795, 414] on input "text" at bounding box center [1010, 419] width 492 height 33
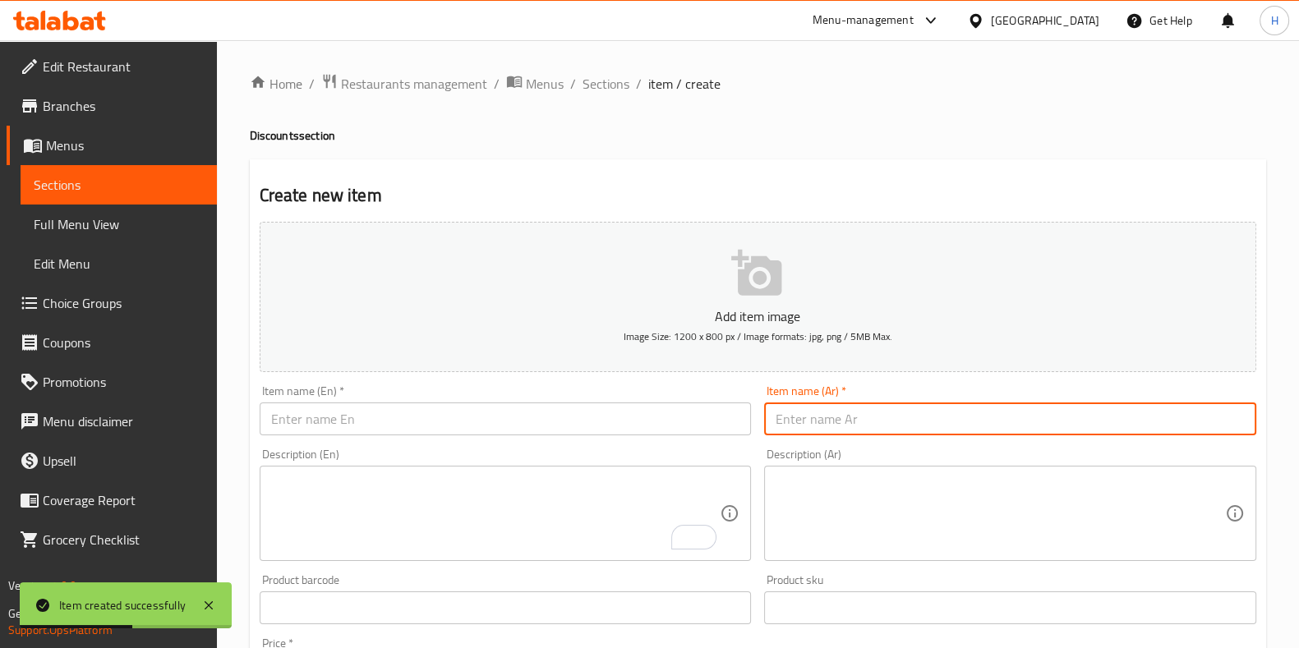
paste input "ماكرون"
type input "ماكرون"
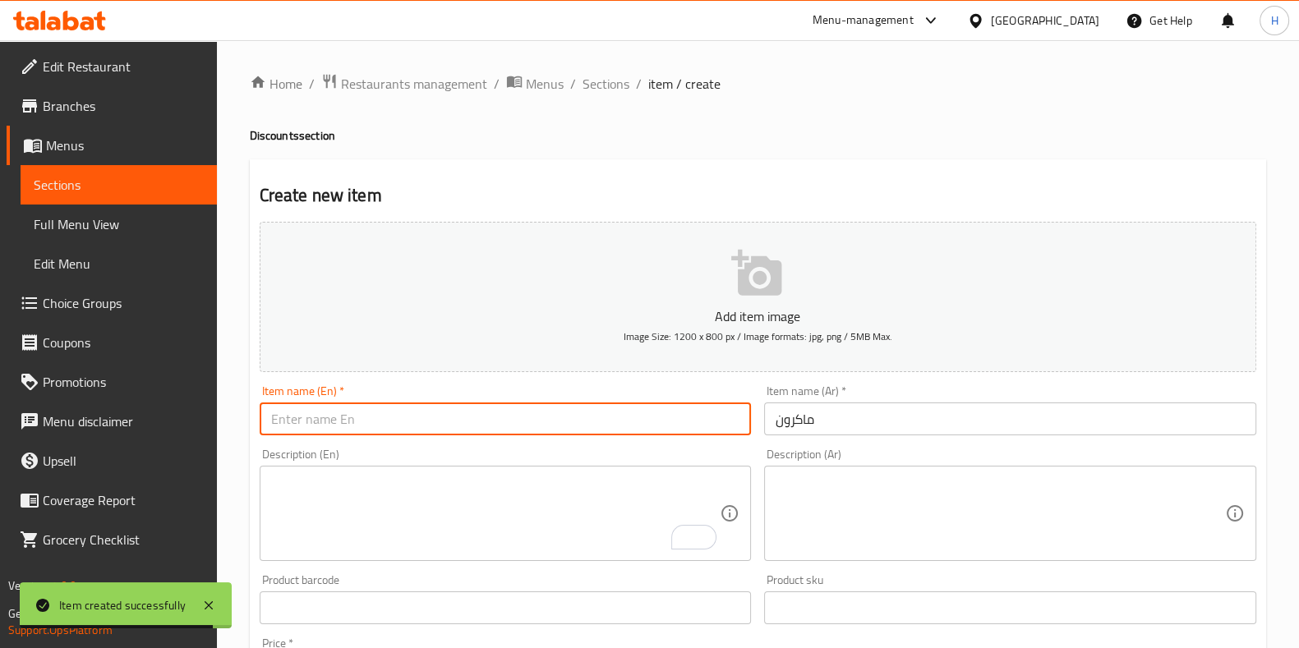
click at [502, 431] on input "text" at bounding box center [506, 419] width 492 height 33
paste input "Macaron"
type input "Macaron"
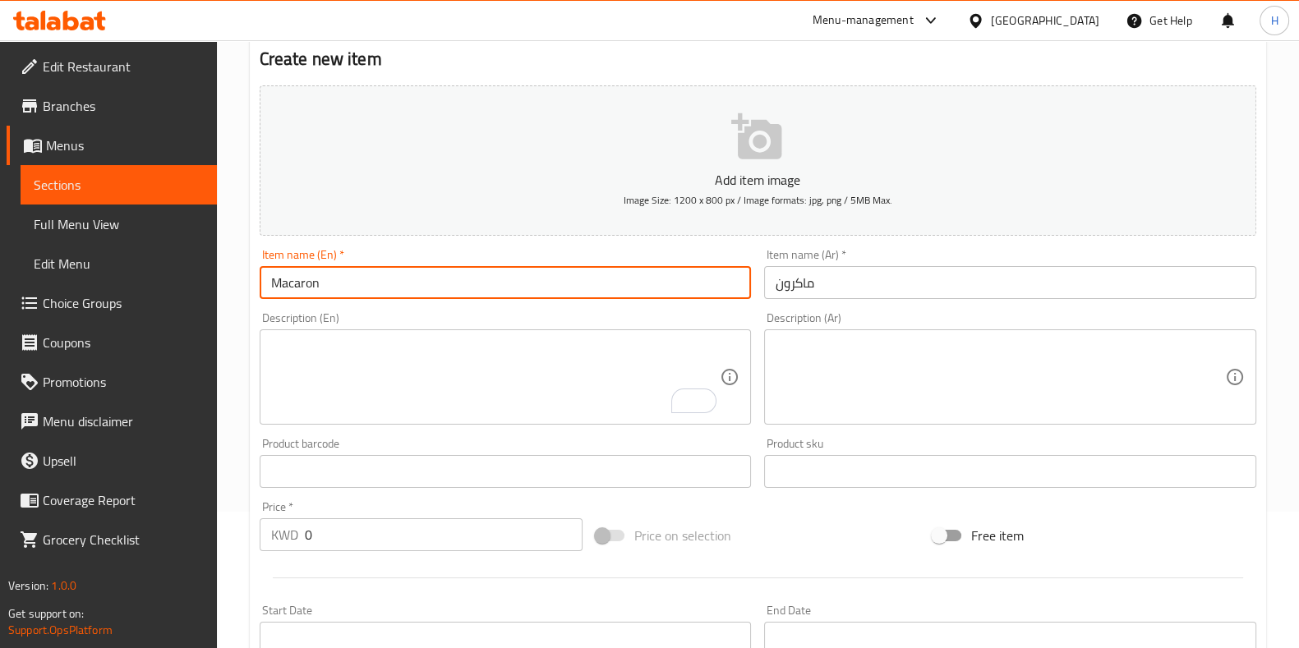
scroll to position [205, 0]
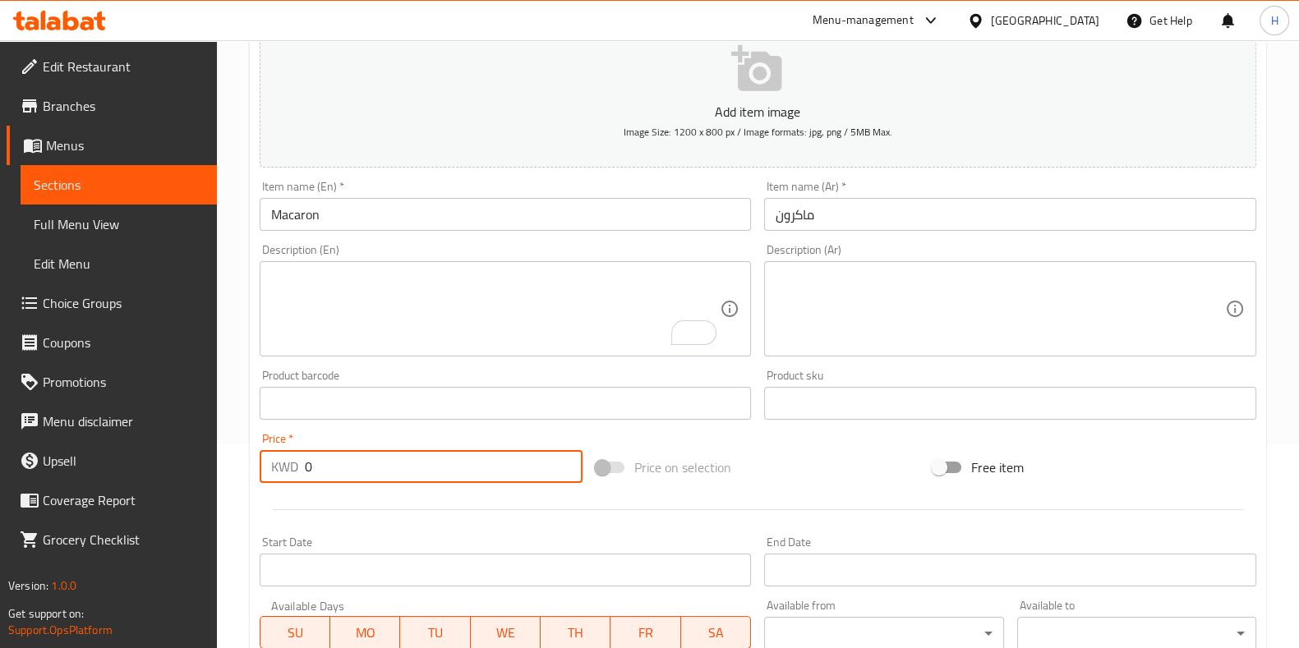
drag, startPoint x: 332, startPoint y: 470, endPoint x: 265, endPoint y: 474, distance: 66.7
click at [265, 474] on div "KWD 0 Price *" at bounding box center [422, 466] width 324 height 33
type input "5"
click at [362, 509] on hr at bounding box center [758, 509] width 970 height 1
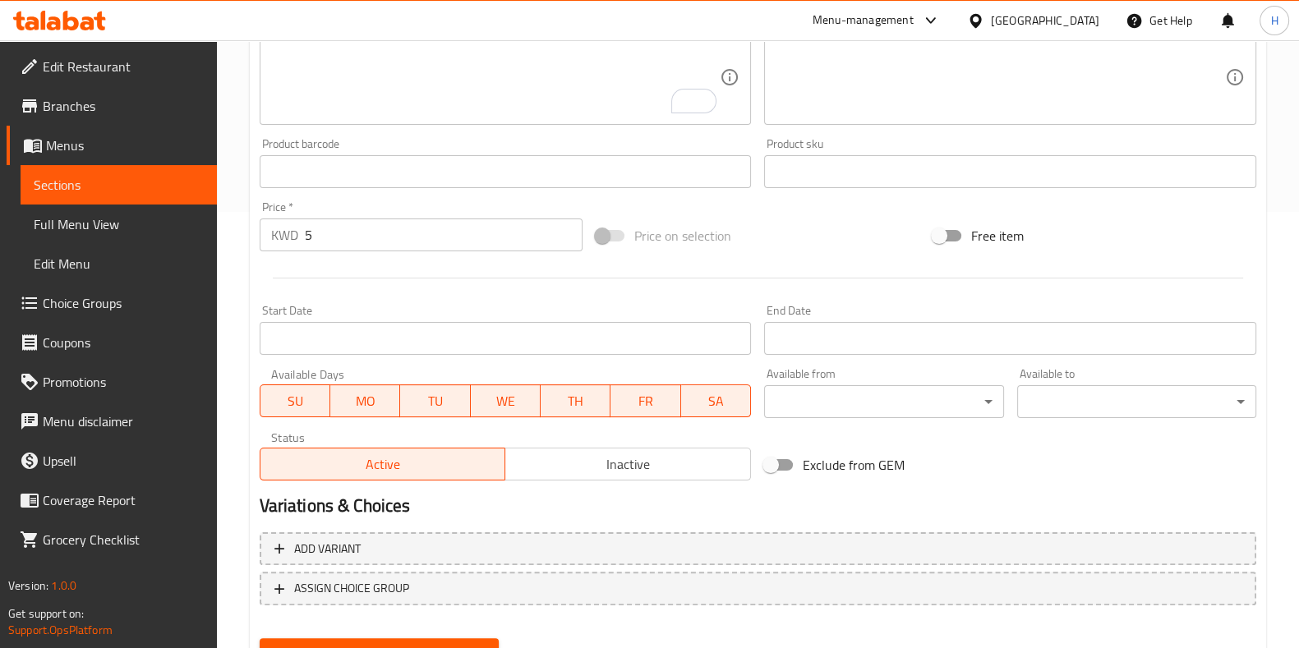
scroll to position [511, 0]
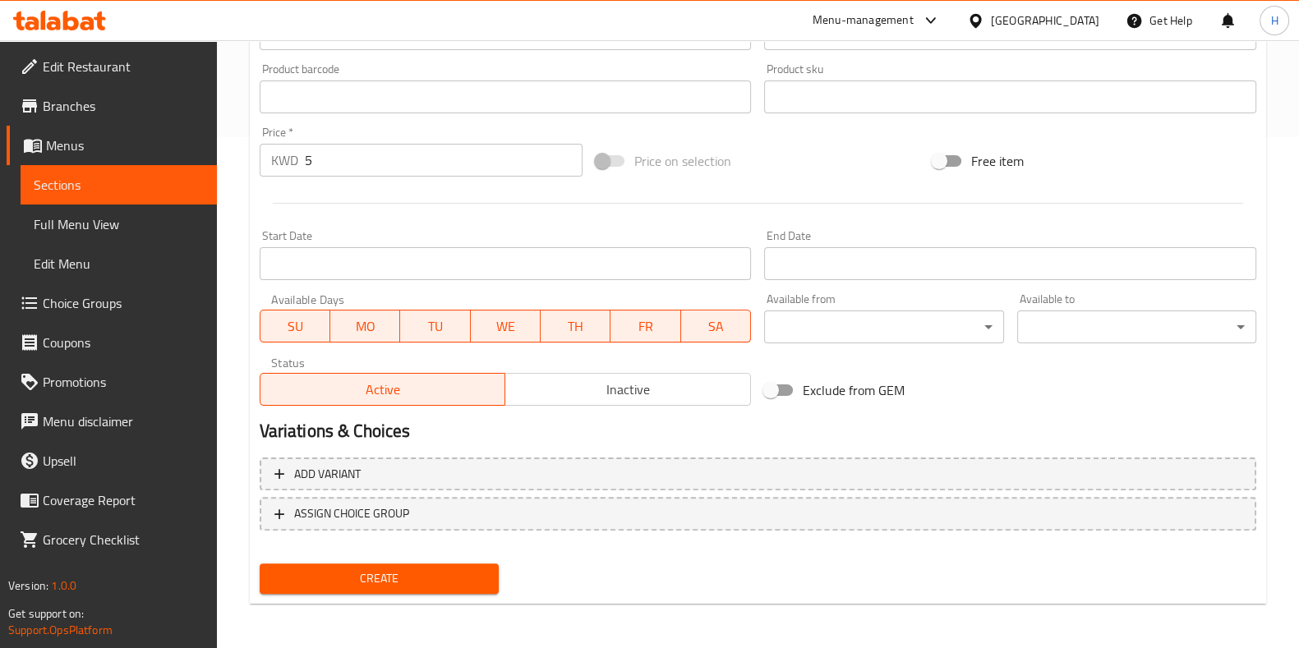
click at [379, 569] on span "Create" at bounding box center [379, 579] width 213 height 21
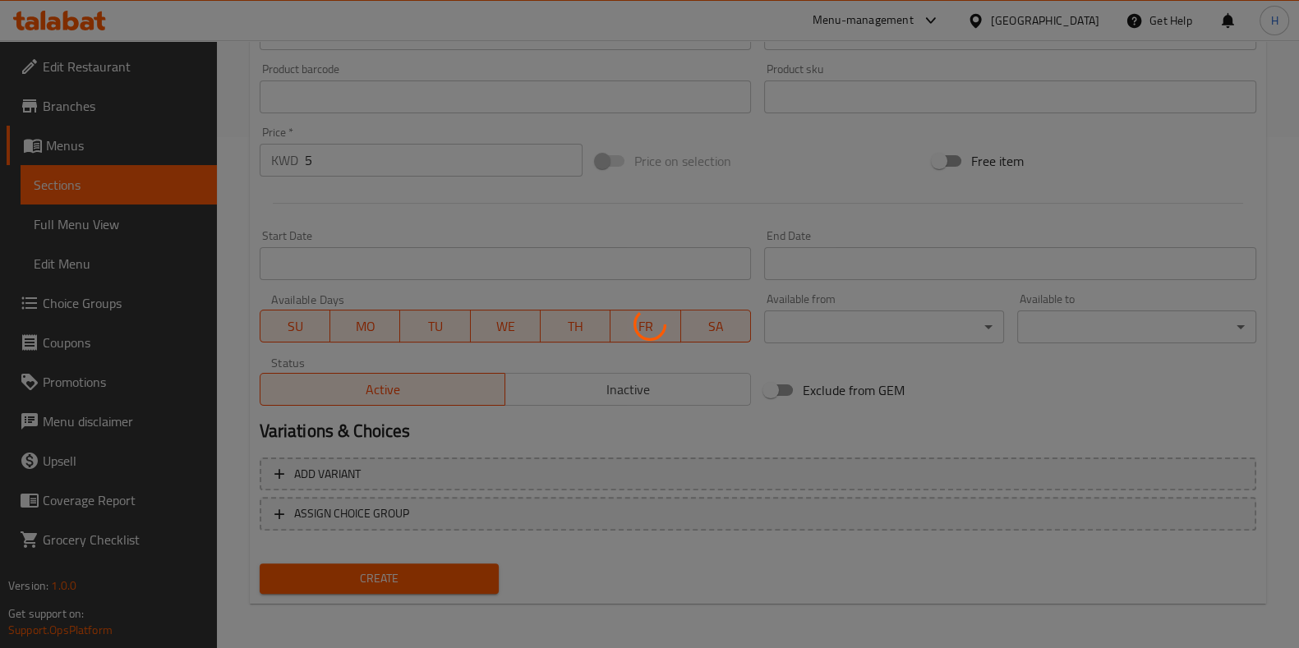
type input "0"
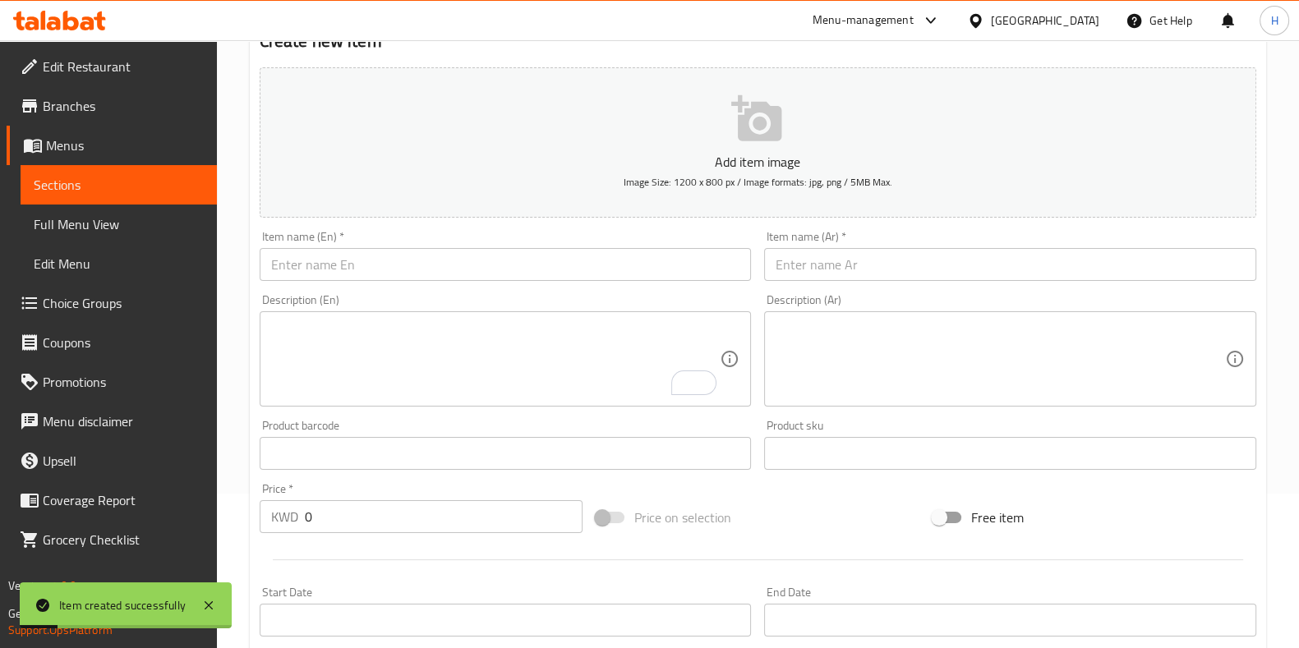
scroll to position [0, 0]
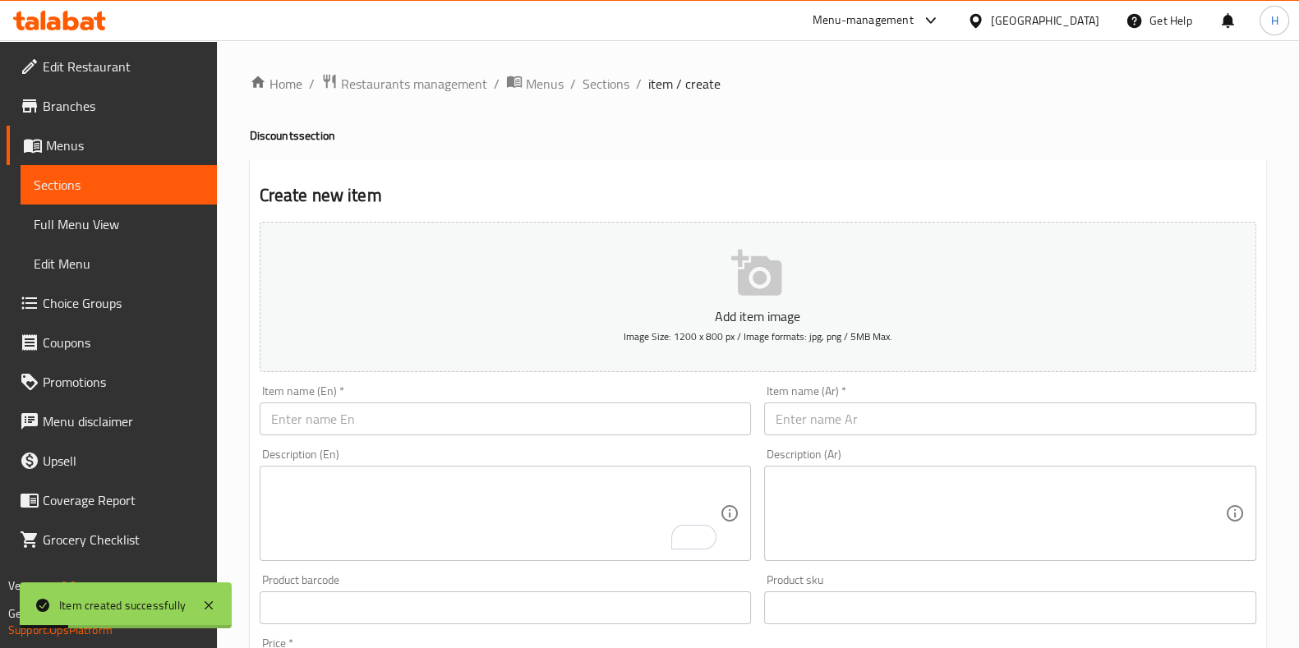
click at [858, 421] on input "text" at bounding box center [1010, 419] width 492 height 33
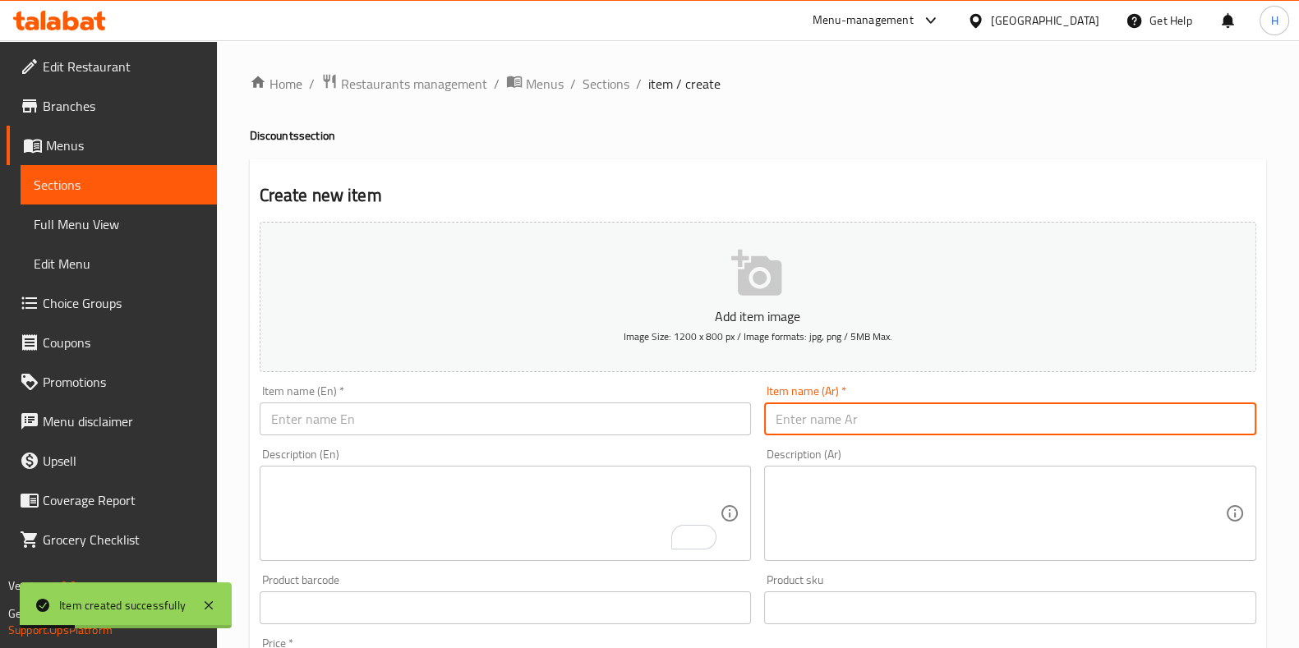
paste input "حلا فخوره 60 حبه"
type input "حلا فخوره 60 حبه"
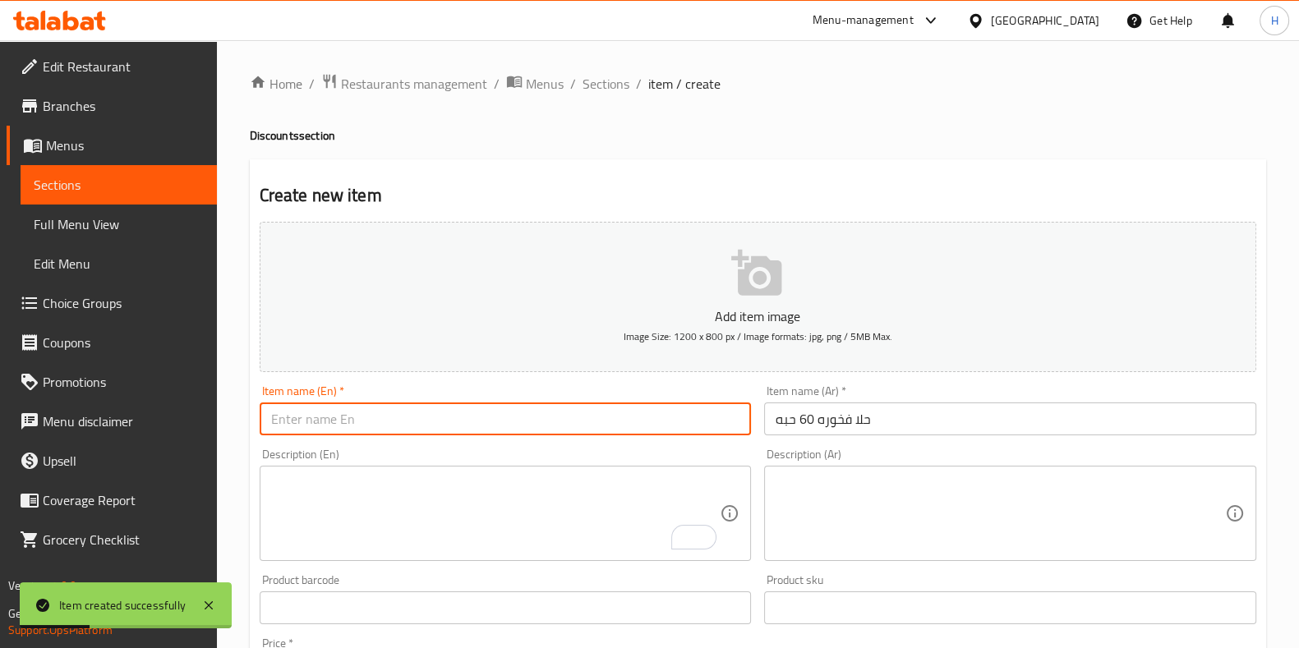
click at [521, 433] on input "text" at bounding box center [506, 419] width 492 height 33
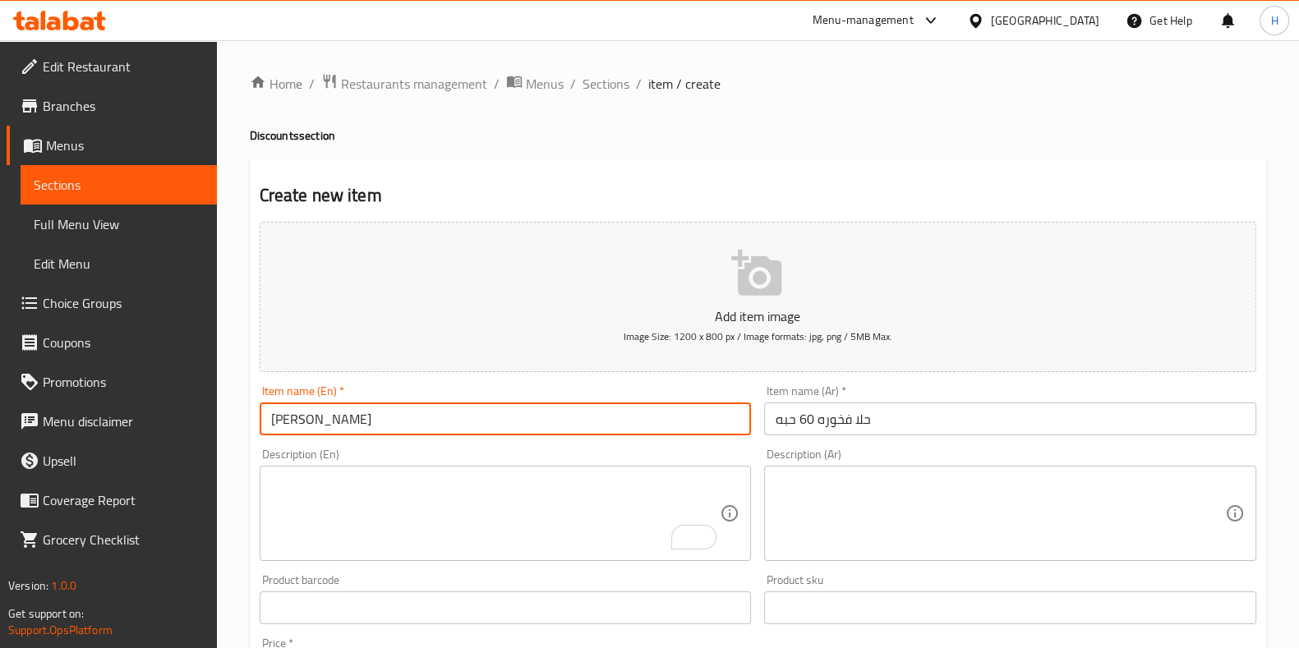
paste input "60 pieces"
type input "Hala Fakhoura 60 pieces"
click at [416, 491] on textarea "To enrich screen reader interactions, please activate Accessibility in Grammarl…" at bounding box center [495, 514] width 449 height 78
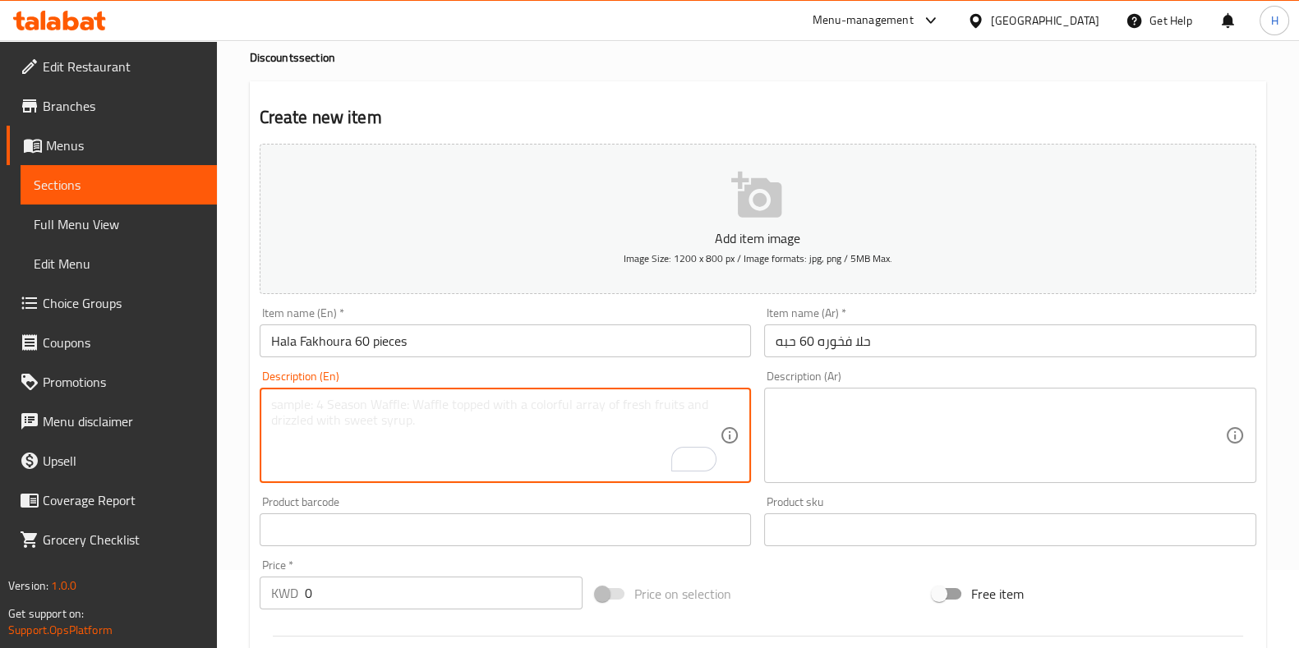
scroll to position [102, 0]
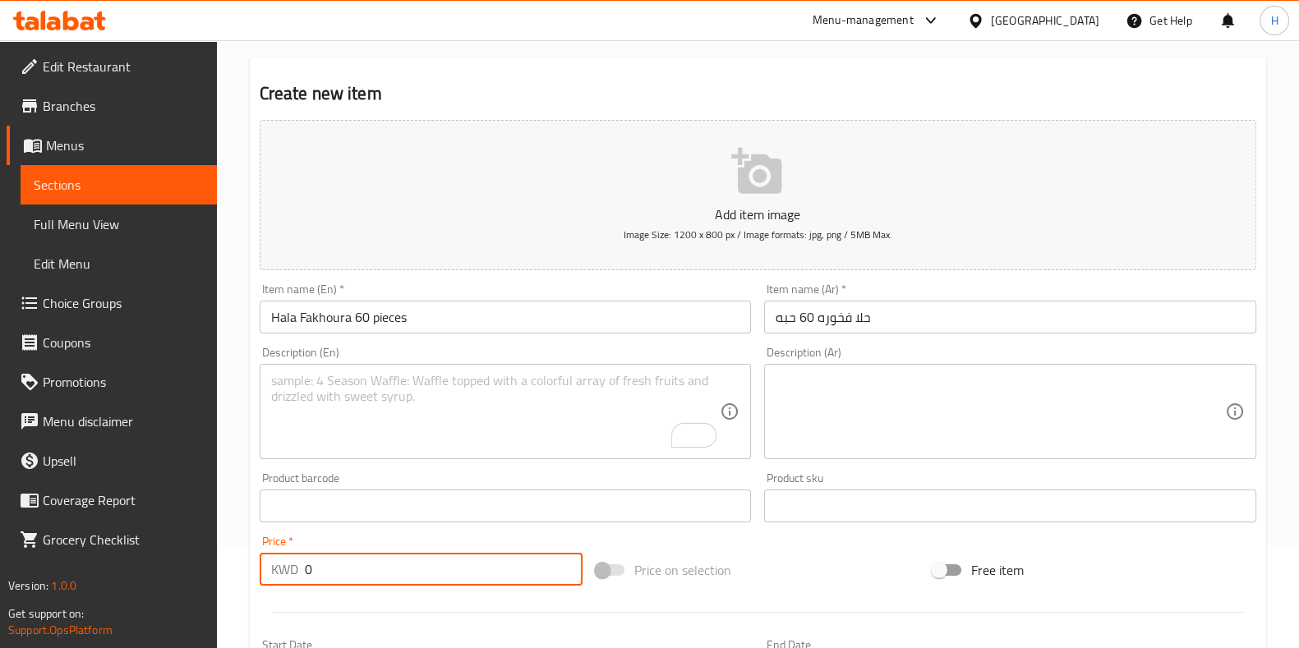
drag, startPoint x: 325, startPoint y: 562, endPoint x: 301, endPoint y: 565, distance: 24.0
click at [301, 565] on div "KWD 0 Price *" at bounding box center [422, 569] width 324 height 33
type input "5"
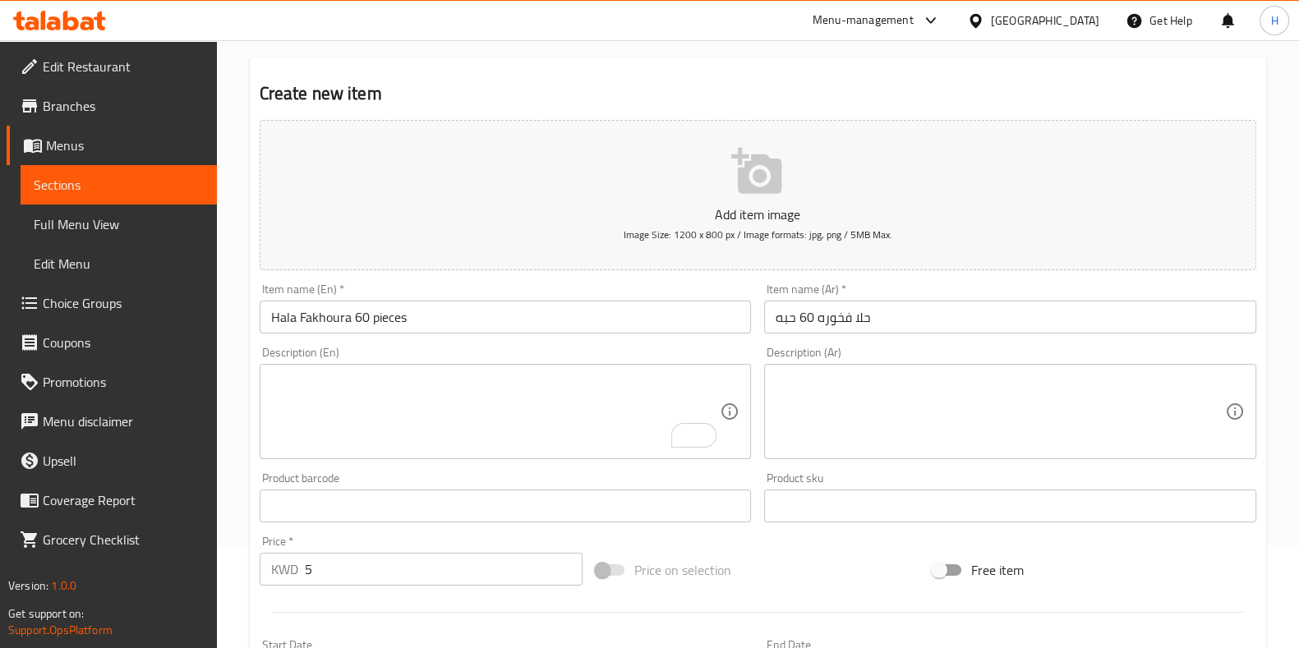
click at [350, 601] on div at bounding box center [758, 612] width 1010 height 40
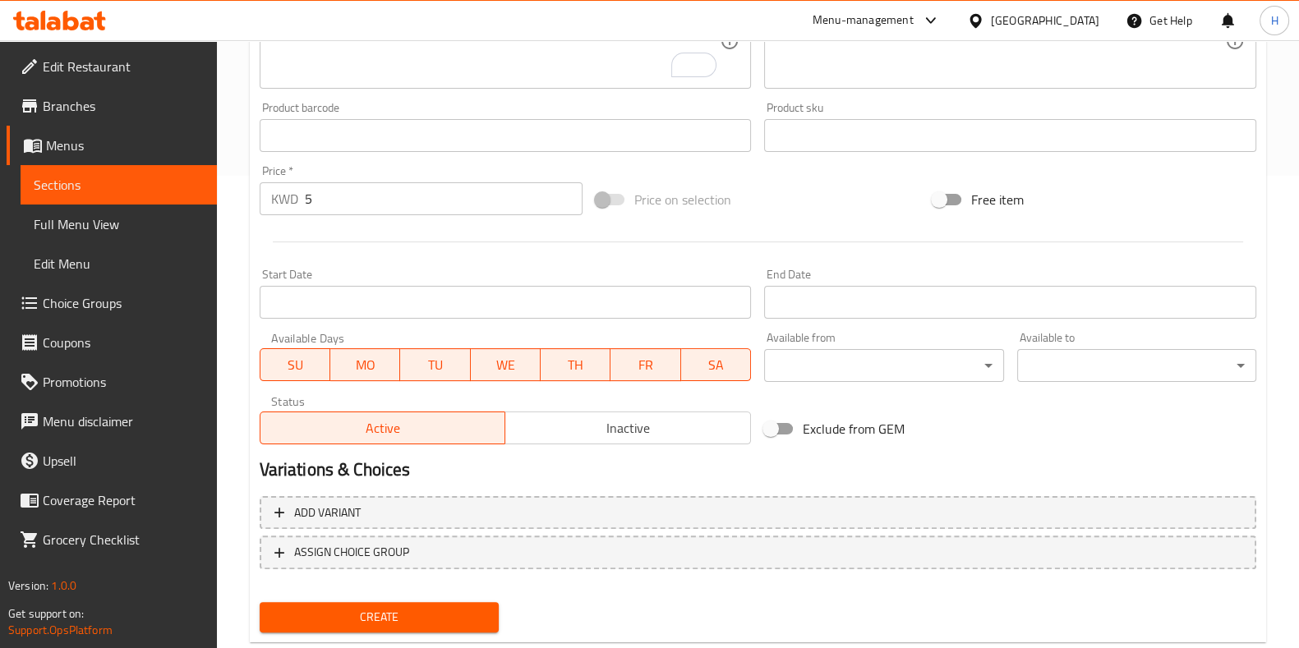
scroll to position [511, 0]
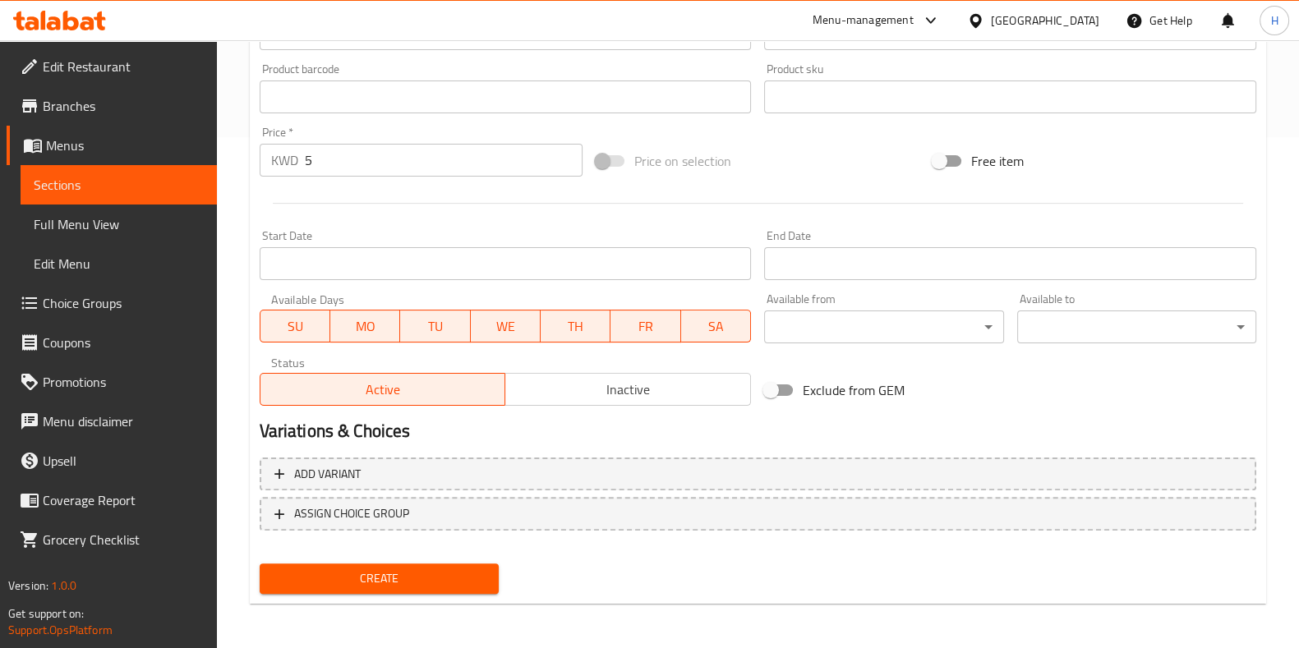
click at [357, 574] on span "Create" at bounding box center [379, 579] width 213 height 21
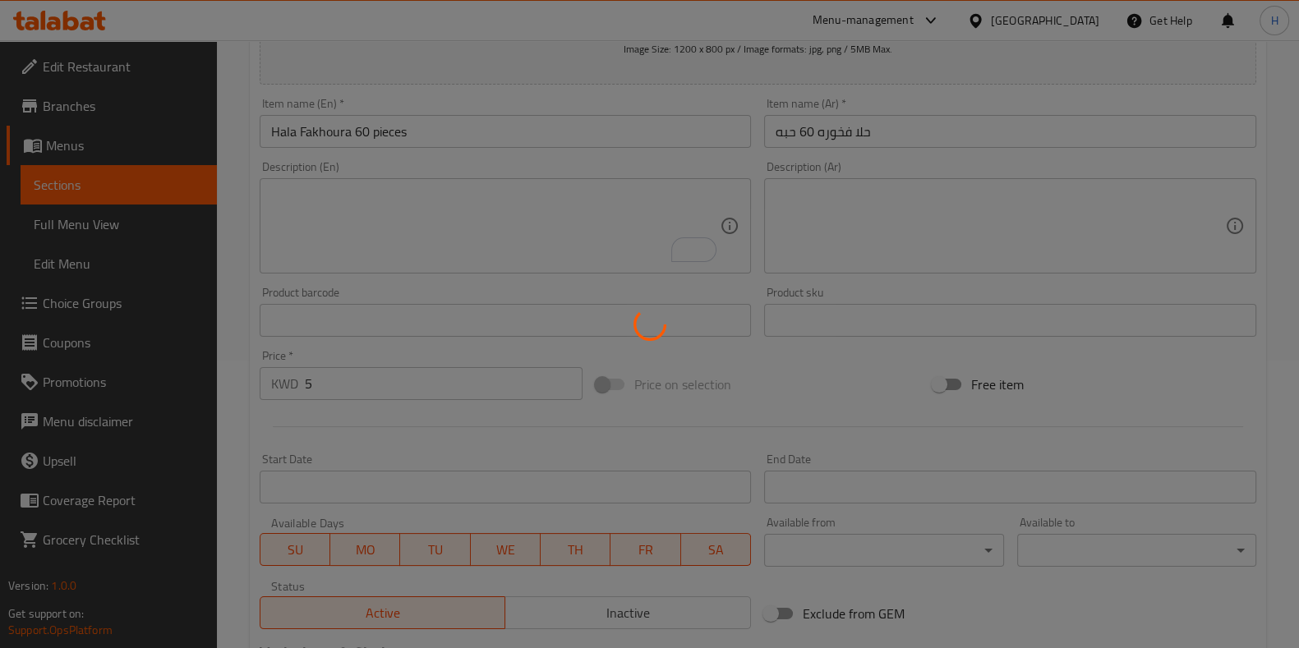
type input "0"
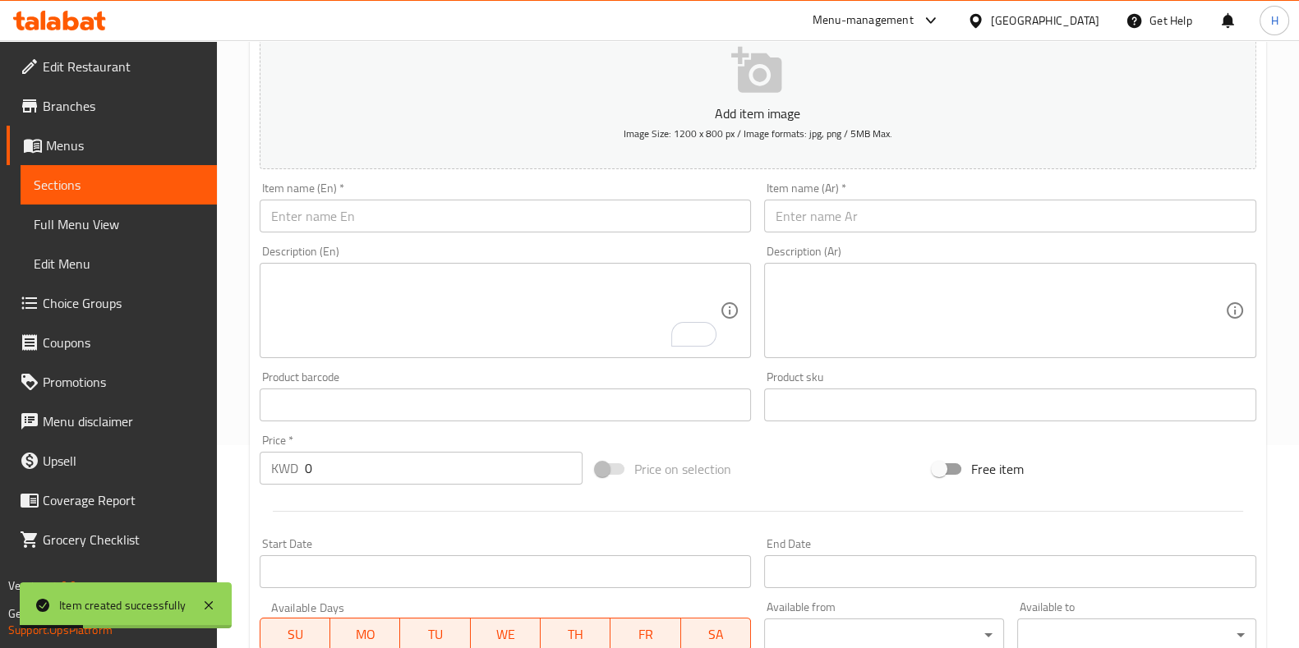
click at [830, 221] on input "text" at bounding box center [1010, 216] width 492 height 33
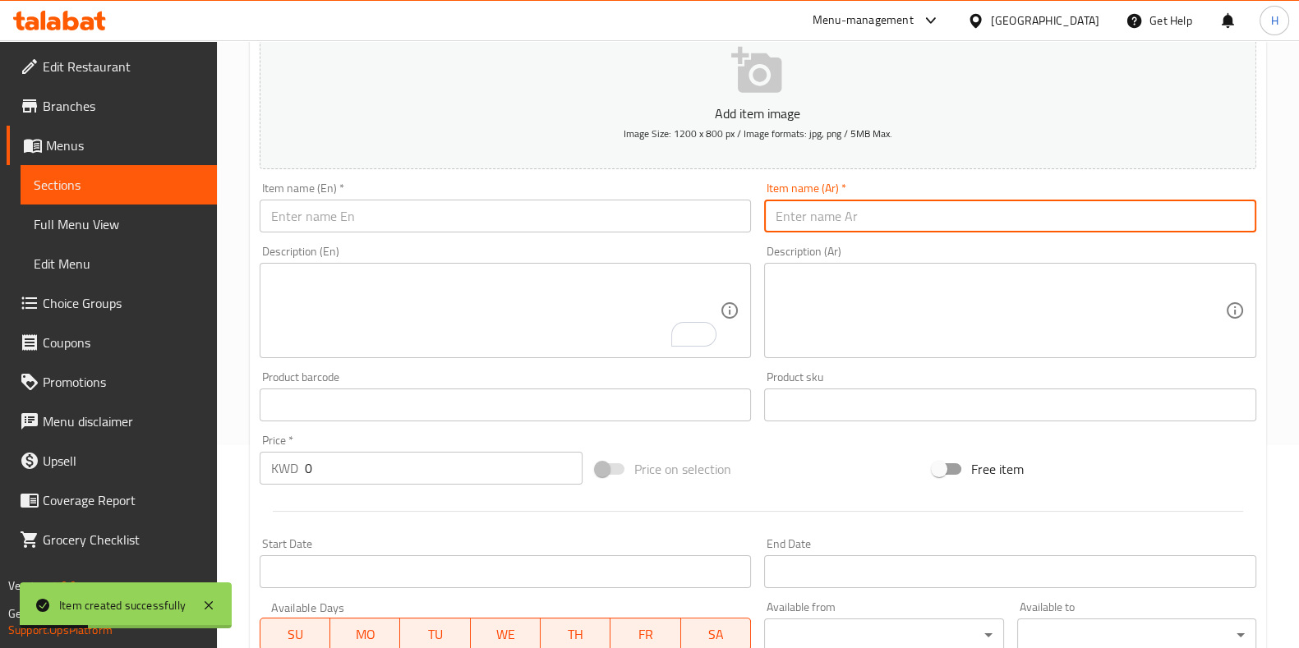
paste input "صينيه مستطيل شكولاه بلجيكي"
type input "صينيه مستطيل شكولاه بلجيكي"
click at [507, 201] on input "text" at bounding box center [506, 216] width 492 height 33
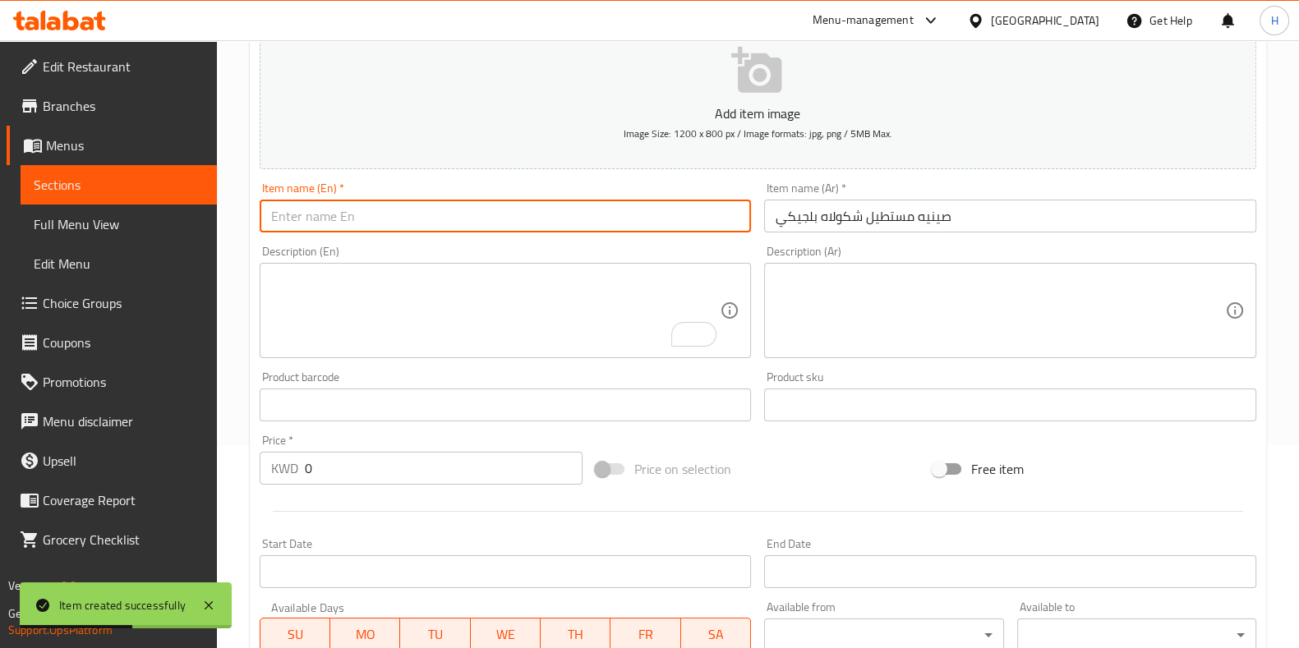
paste input "Rectangular tray of Belgian chocolate"
type input "Rectangular tray of Belgian chocolate"
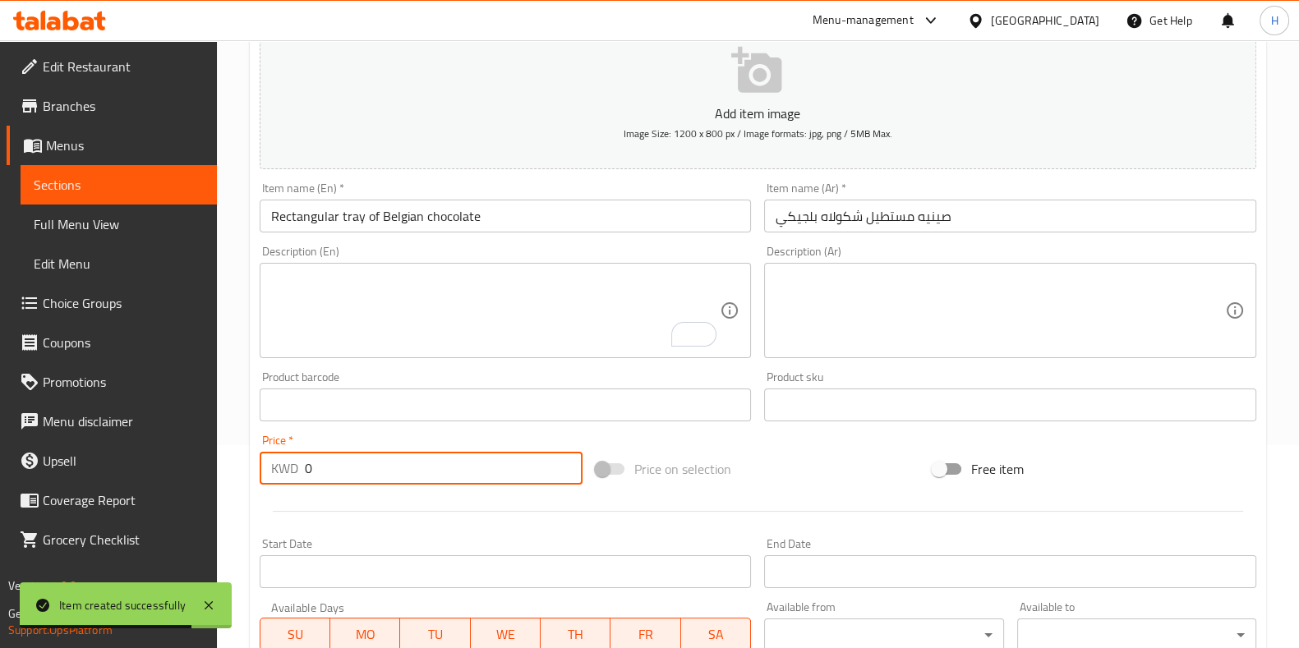
drag, startPoint x: 382, startPoint y: 468, endPoint x: 242, endPoint y: 470, distance: 139.7
click at [250, 468] on div "Create new item Add item image Image Size: 1200 x 800 px / Image formats: jpg, …" at bounding box center [758, 434] width 1017 height 957
type input "9"
click at [343, 507] on div at bounding box center [758, 511] width 1010 height 40
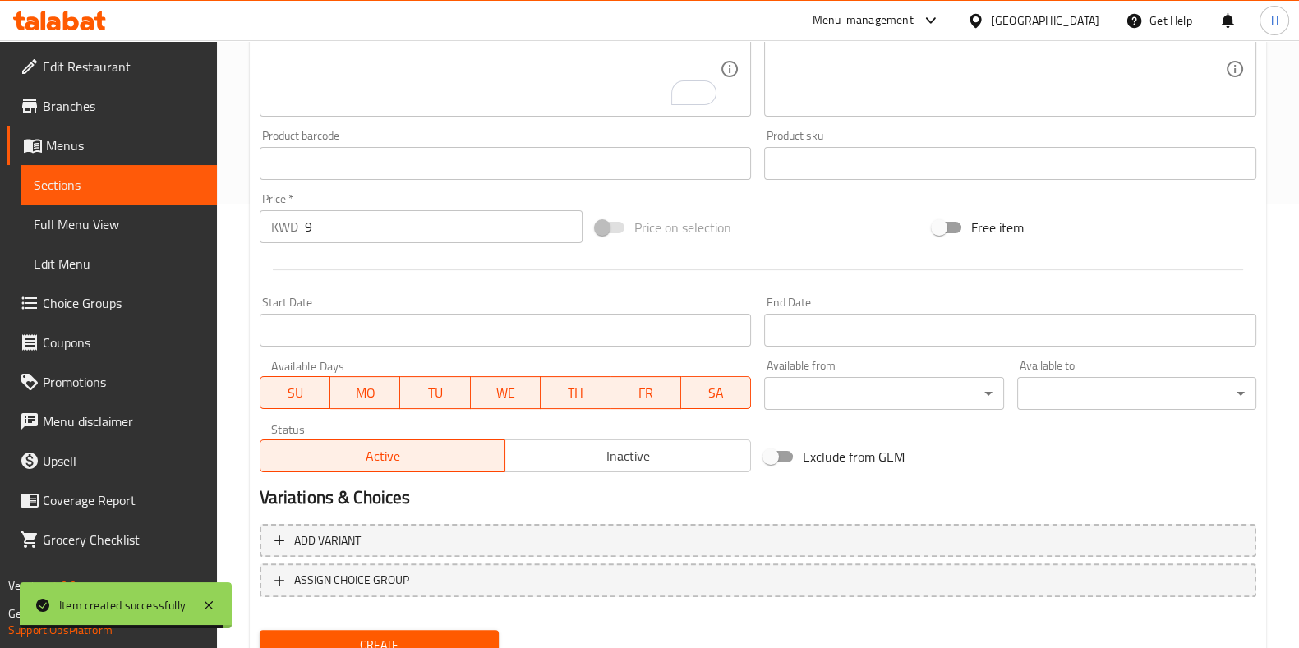
scroll to position [511, 0]
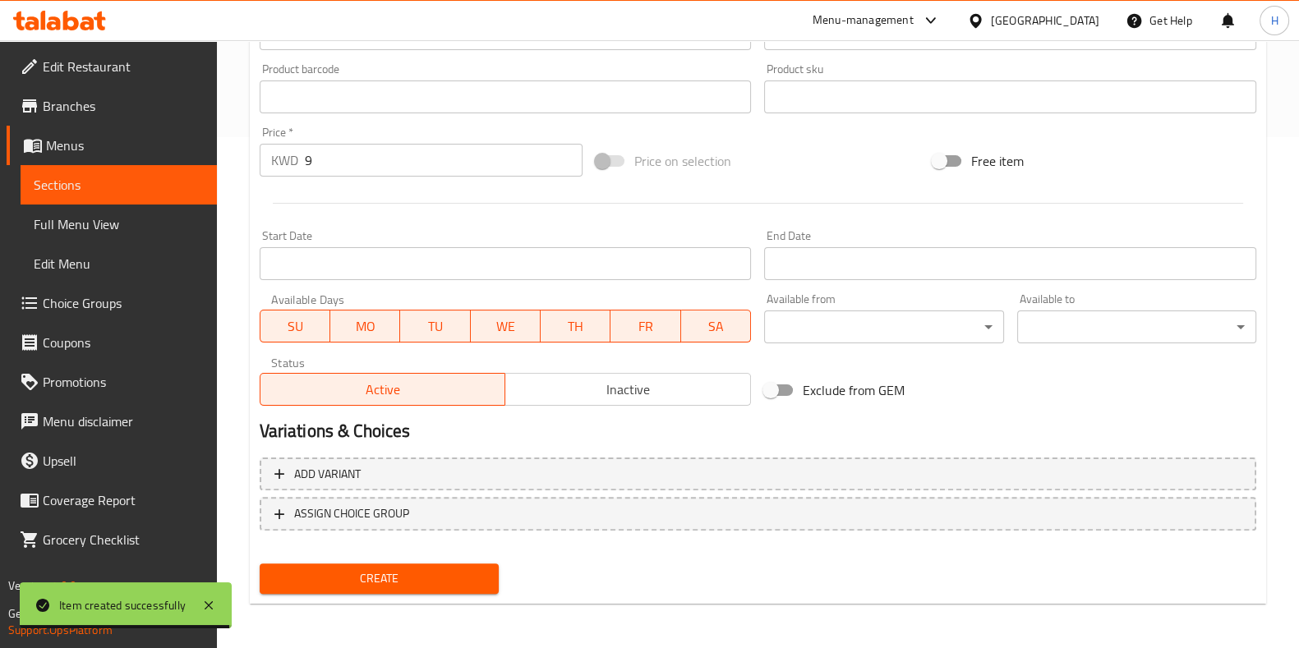
click at [367, 560] on div "Create" at bounding box center [379, 579] width 252 height 44
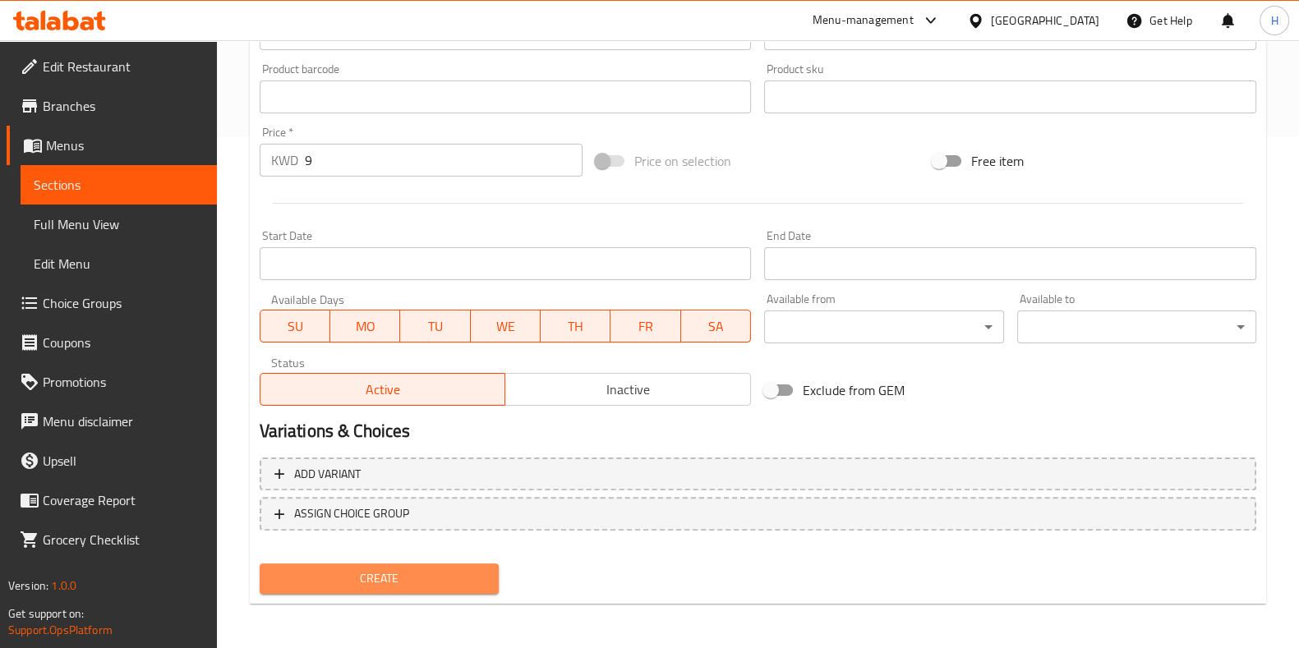
click at [362, 569] on span "Create" at bounding box center [379, 579] width 213 height 21
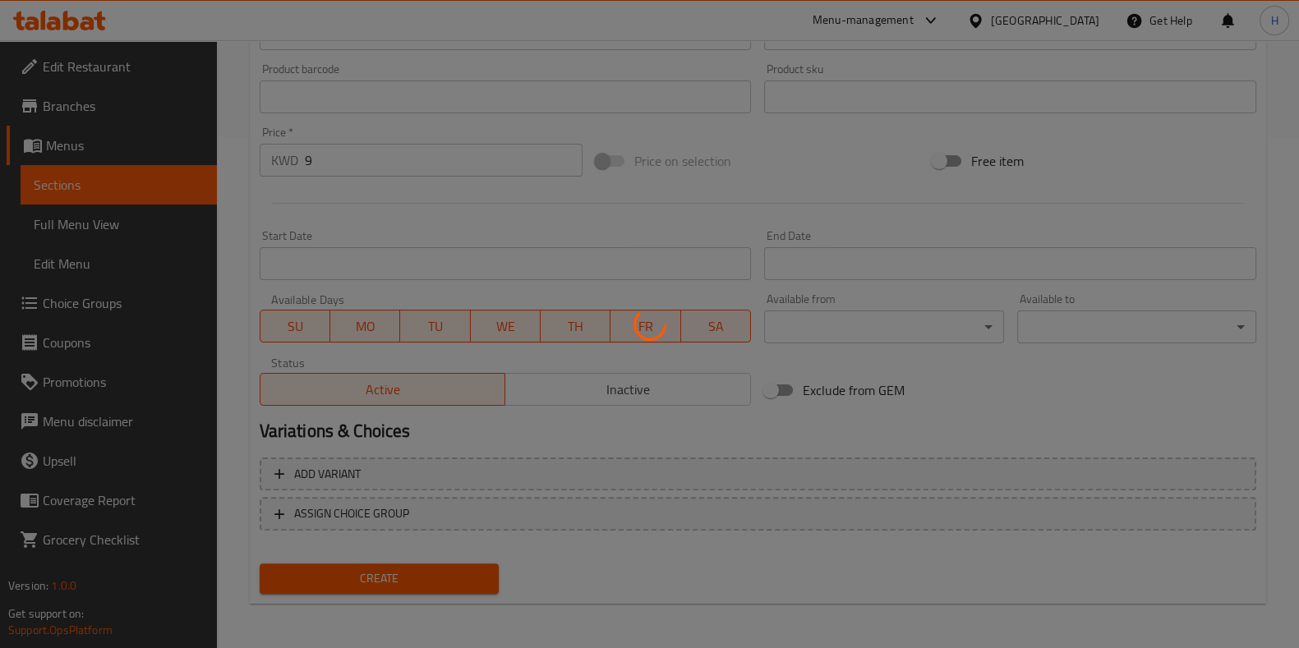
type input "0"
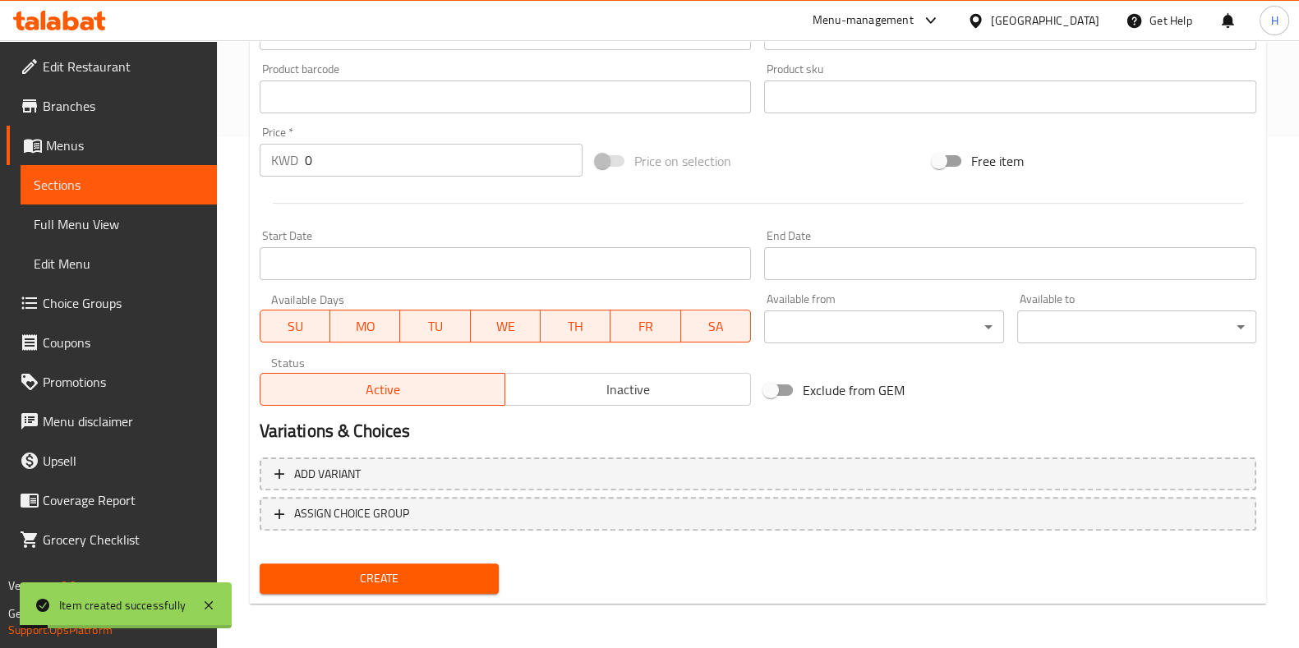
scroll to position [203, 0]
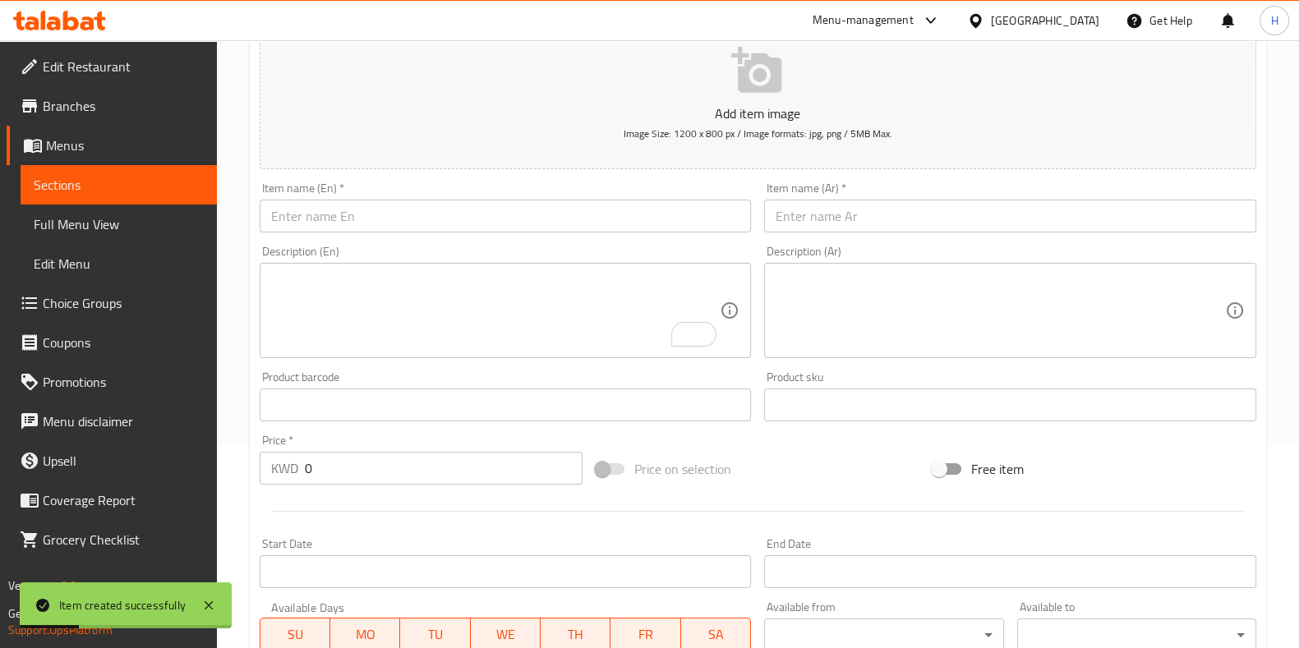
click at [875, 219] on input "text" at bounding box center [1010, 216] width 492 height 33
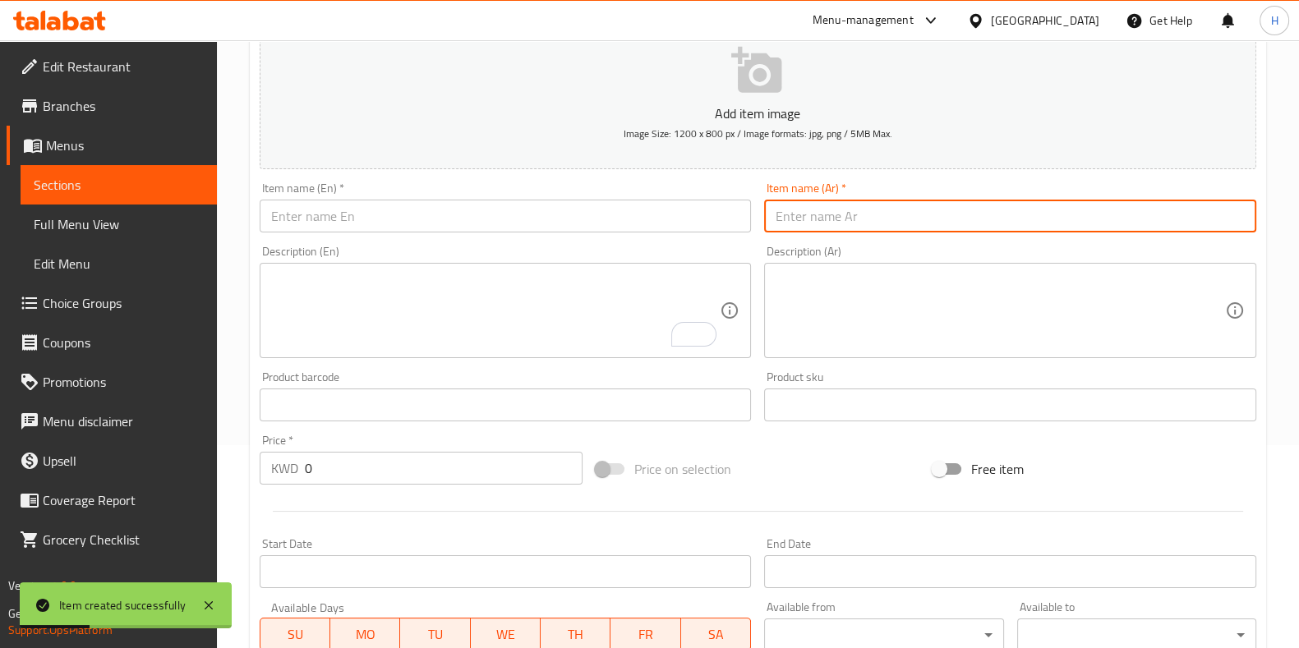
paste input "علبه روكي رود مع ميني كيك شيكولاه"
type input "علبه روكي رود مع ميني كيك شيكولاه"
click at [475, 194] on div "Item name (En)   * Item name (En) *" at bounding box center [506, 207] width 492 height 50
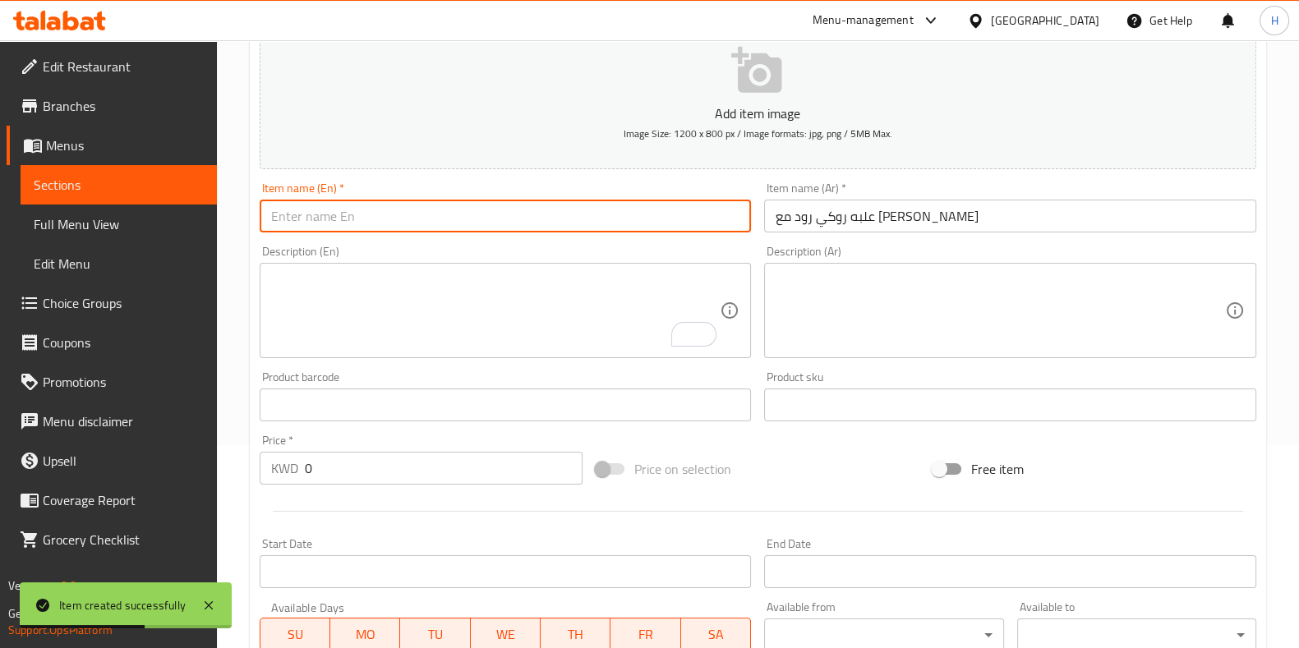
click at [439, 210] on input "text" at bounding box center [506, 216] width 492 height 33
paste input "Box of Rocky Road with mini chocolate cakes"
type input "Box of Rocky Road with mini chocolate cakes"
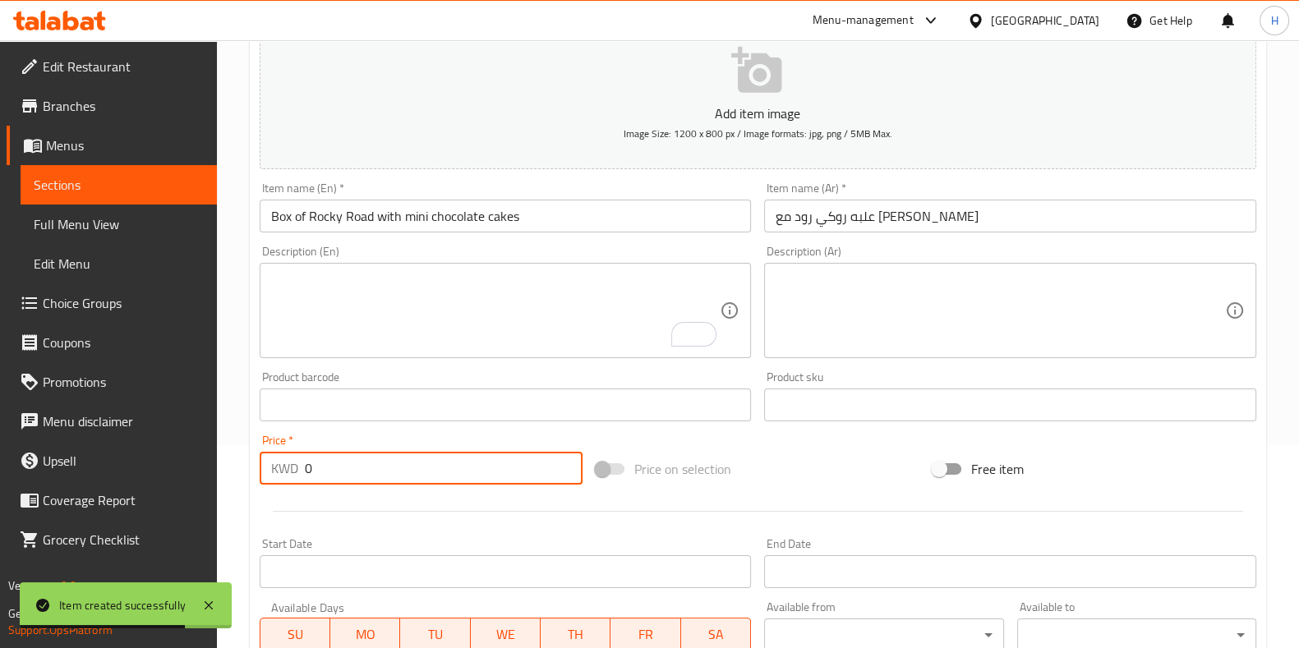
drag, startPoint x: 324, startPoint y: 471, endPoint x: 296, endPoint y: 474, distance: 28.1
click at [304, 474] on div "KWD 0 Price *" at bounding box center [422, 468] width 324 height 33
type input "4"
click at [350, 498] on div at bounding box center [758, 511] width 1010 height 40
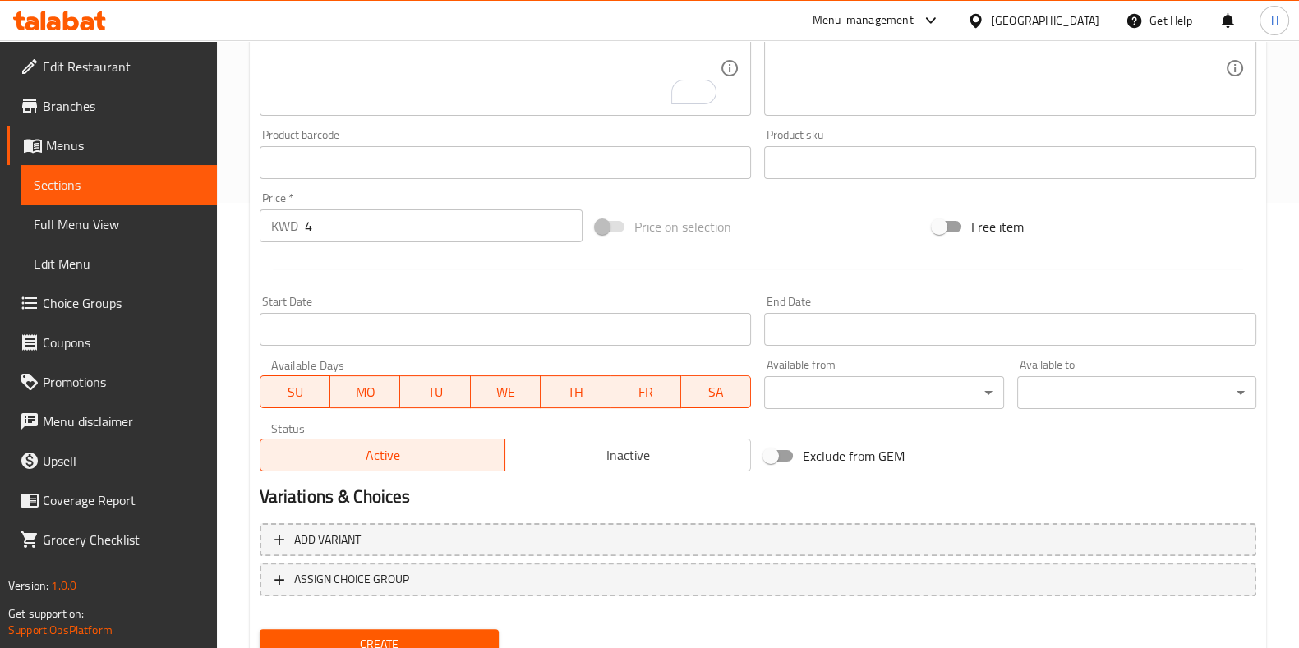
scroll to position [511, 0]
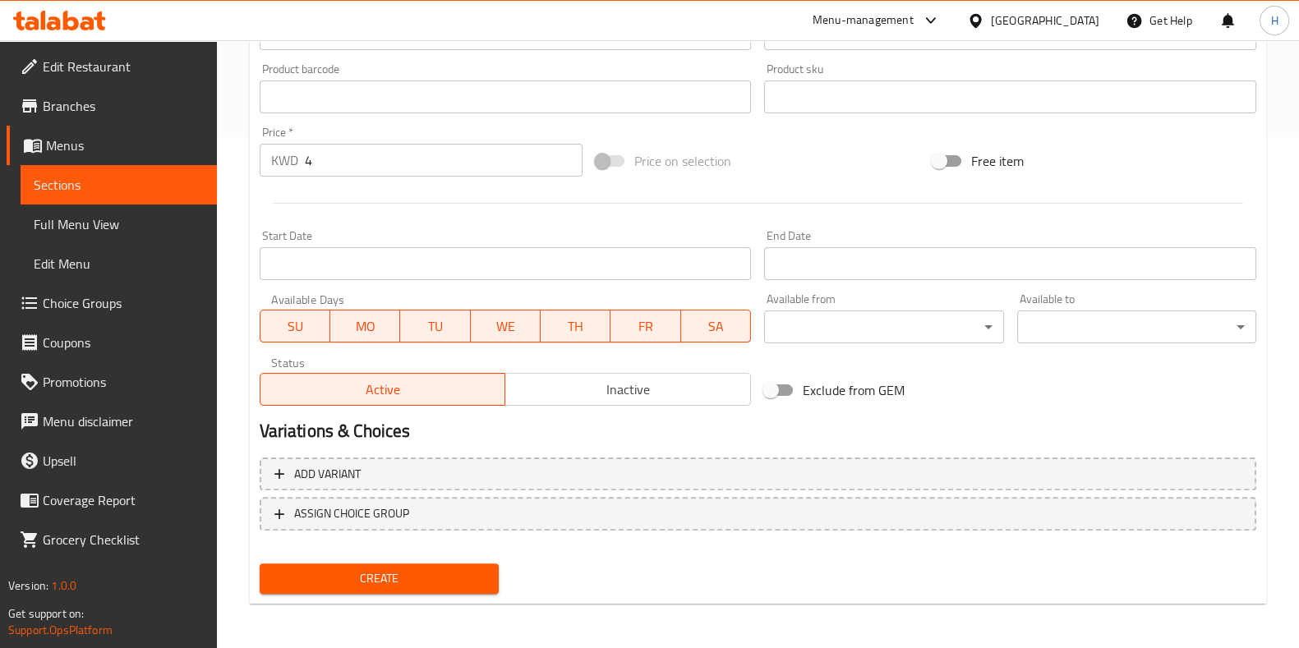
click at [365, 569] on span "Create" at bounding box center [379, 579] width 213 height 21
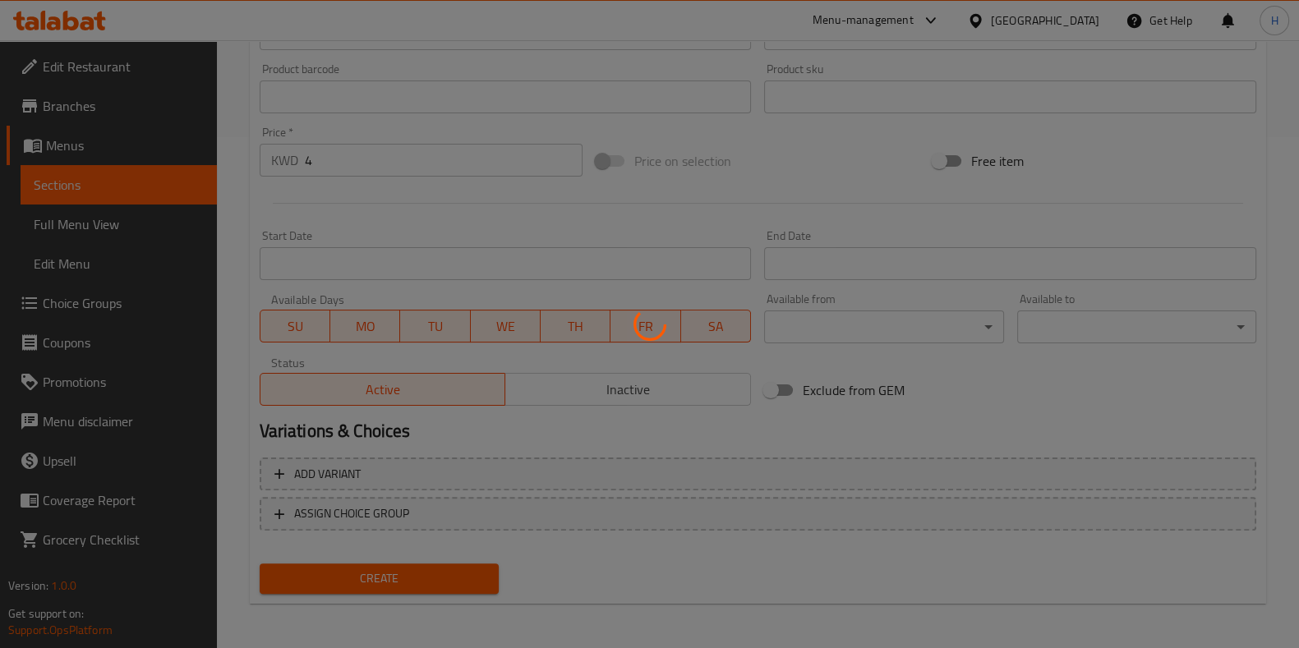
type input "0"
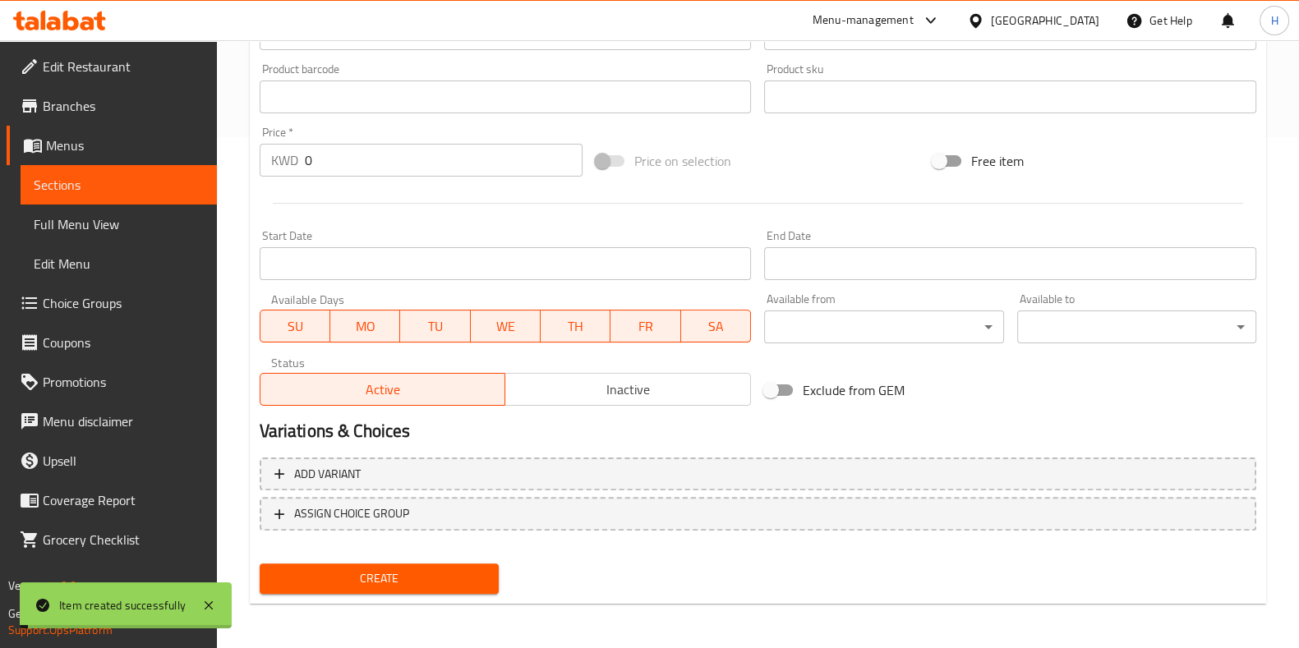
scroll to position [0, 0]
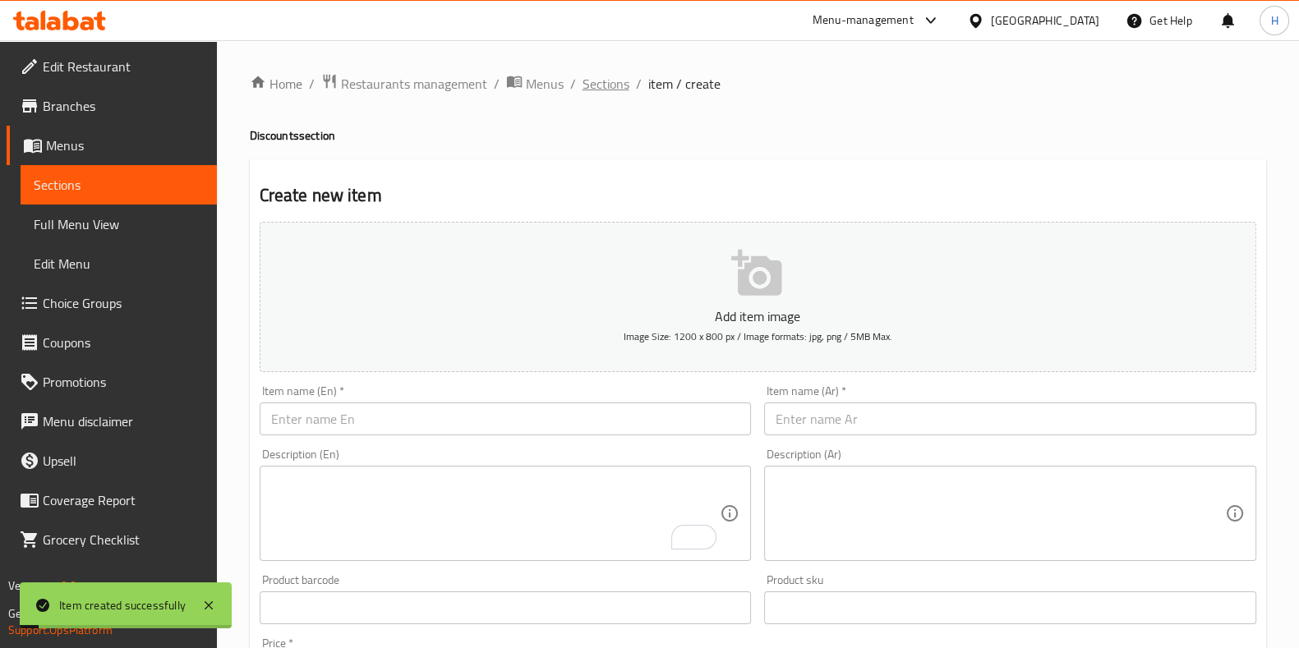
click at [608, 75] on span "Sections" at bounding box center [606, 84] width 47 height 20
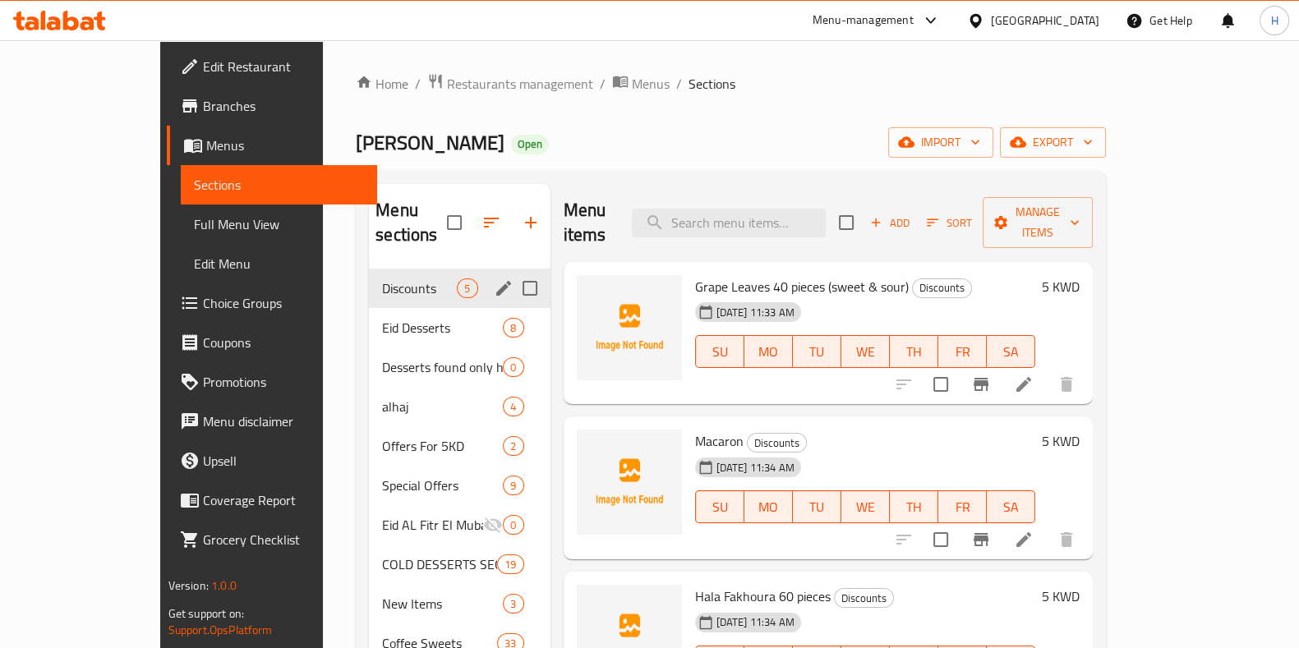
click at [369, 275] on div "Discounts 5" at bounding box center [459, 288] width 181 height 39
click at [369, 308] on div "Eid Desserts 8" at bounding box center [459, 327] width 181 height 39
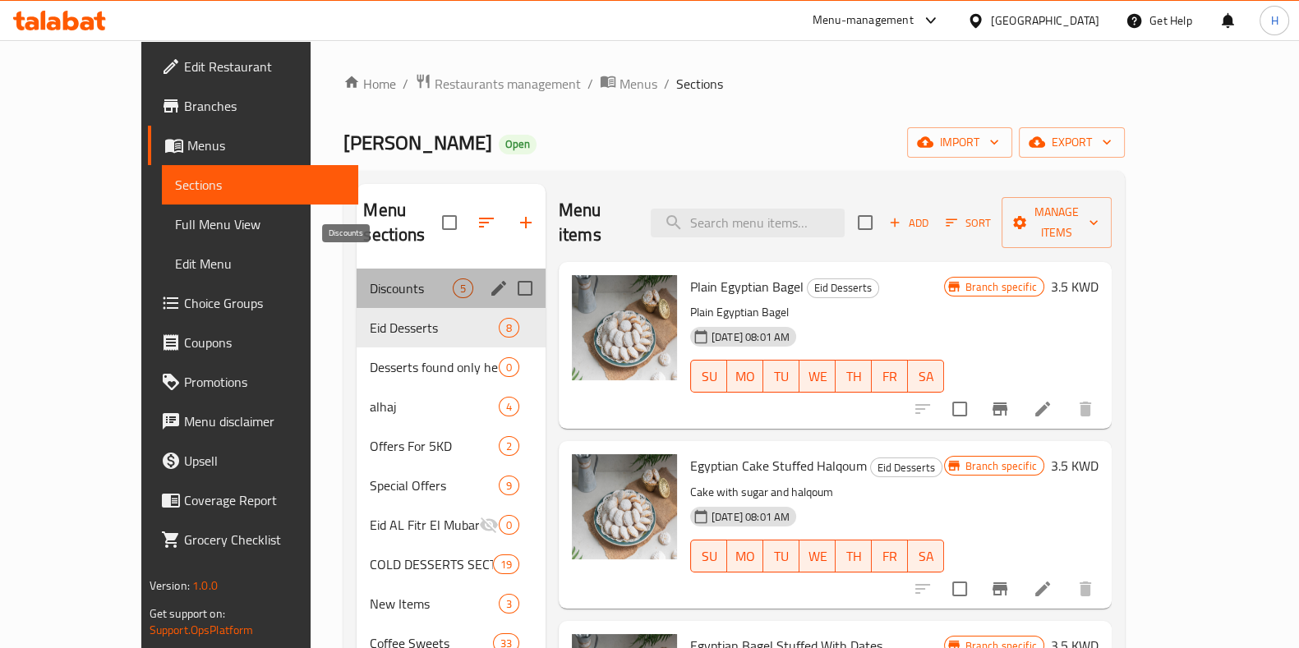
click at [370, 279] on span "Discounts" at bounding box center [411, 289] width 82 height 20
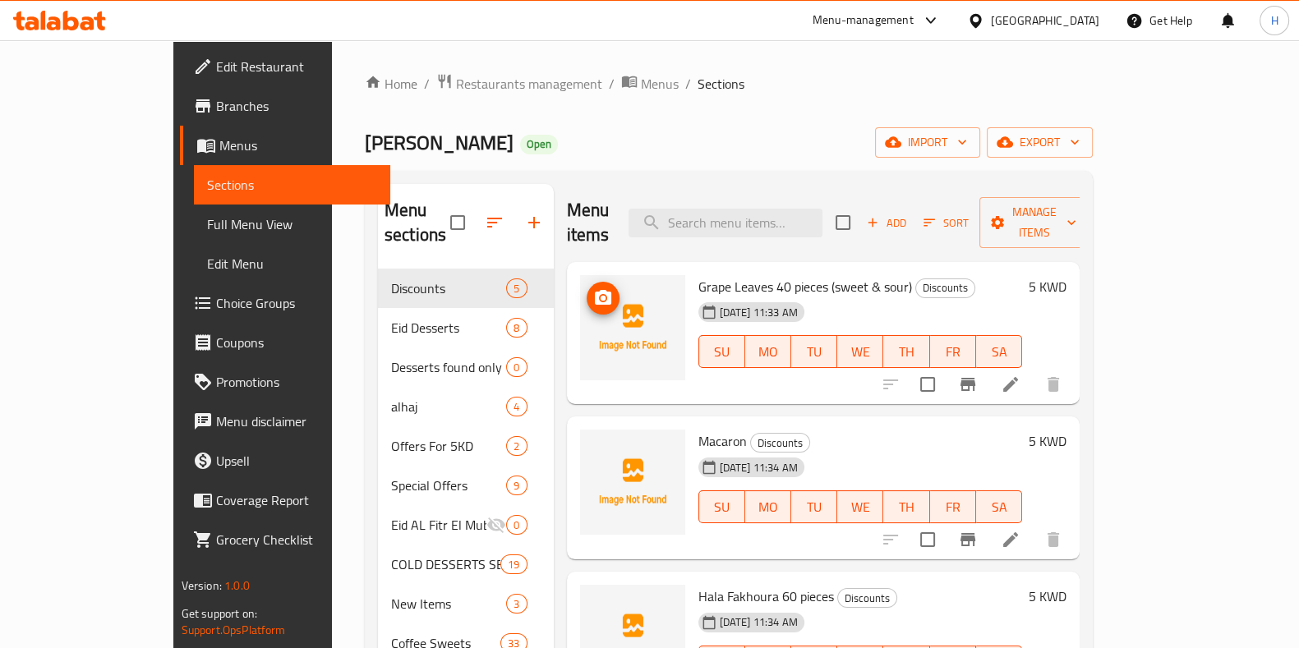
click at [580, 309] on img at bounding box center [632, 327] width 105 height 105
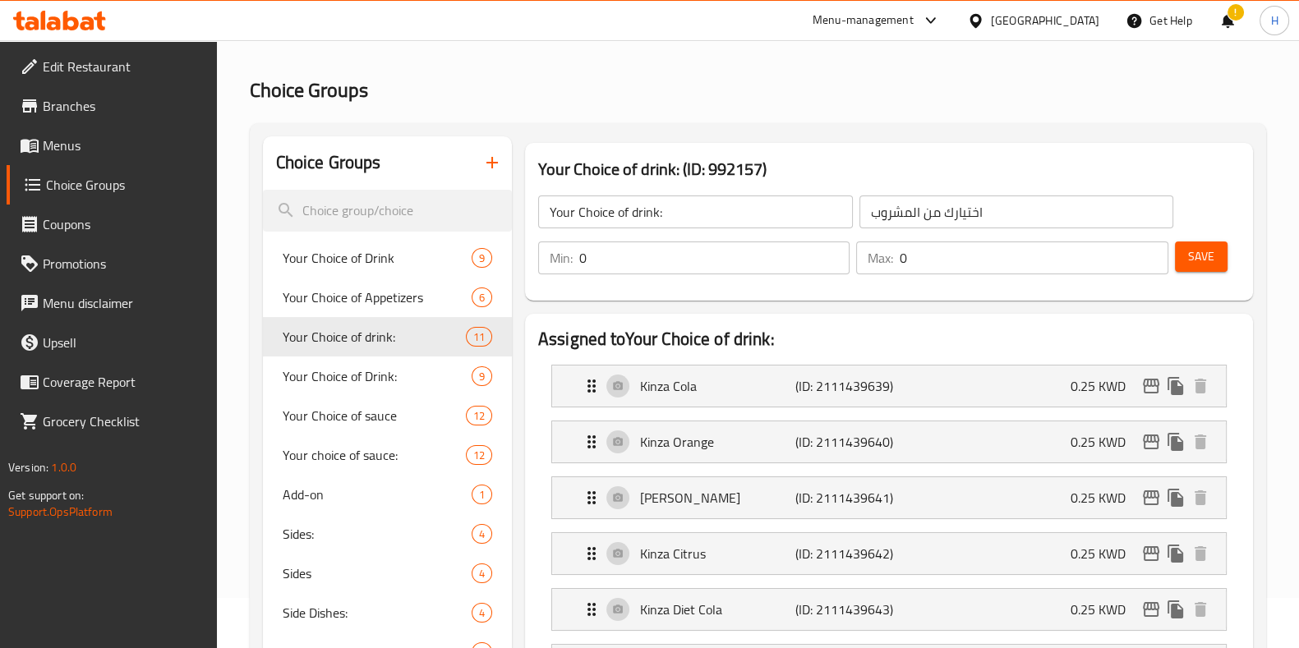
scroll to position [4436, 0]
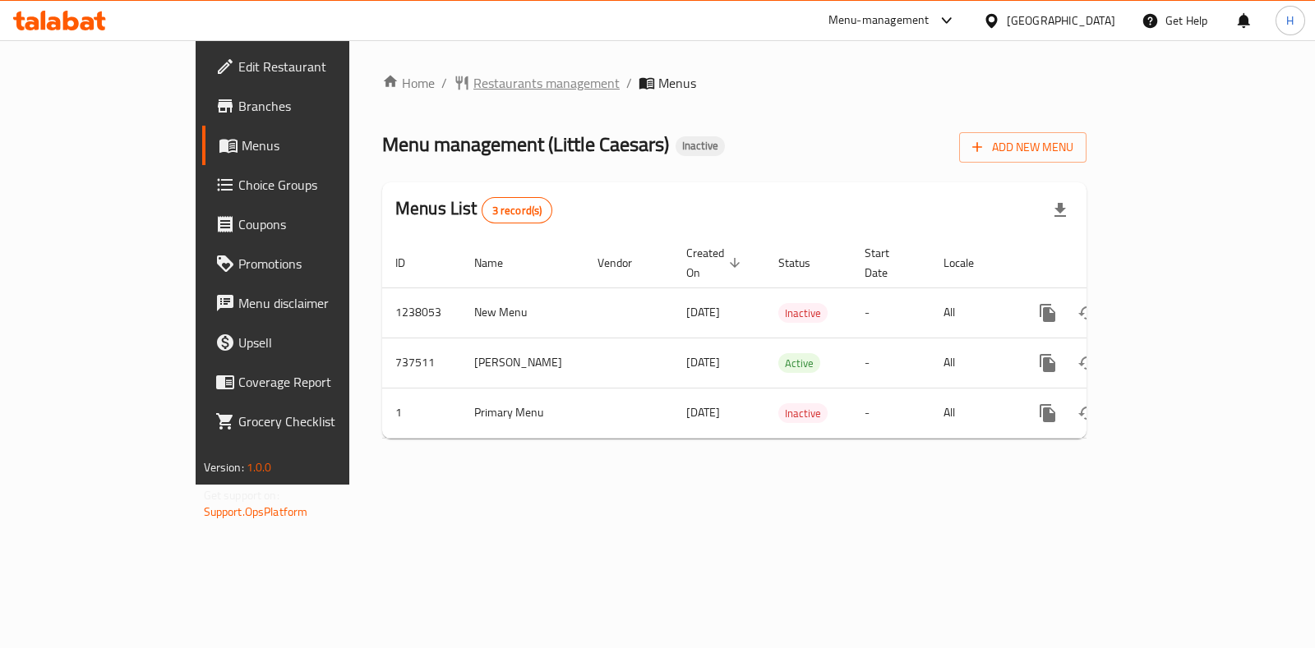
click at [473, 85] on span "Restaurants management" at bounding box center [546, 83] width 146 height 20
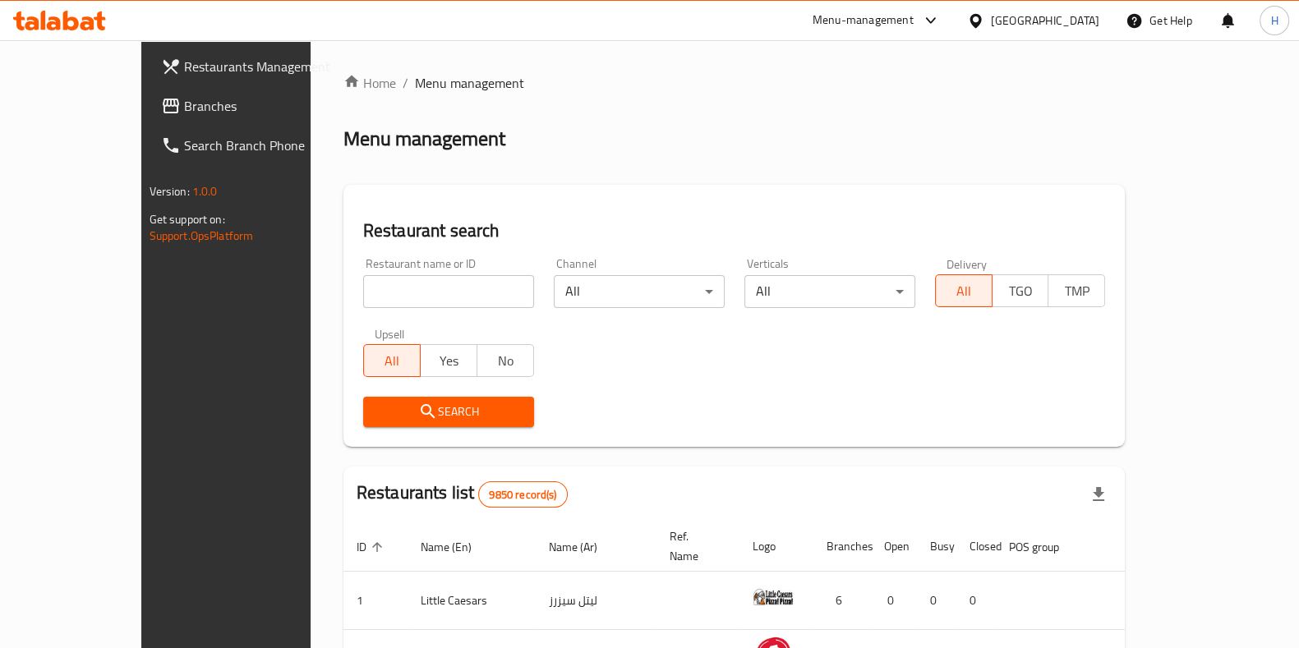
click at [369, 282] on input "search" at bounding box center [448, 291] width 171 height 33
type input "[PERSON_NAME]"
click at [386, 413] on span "Search" at bounding box center [448, 412] width 145 height 21
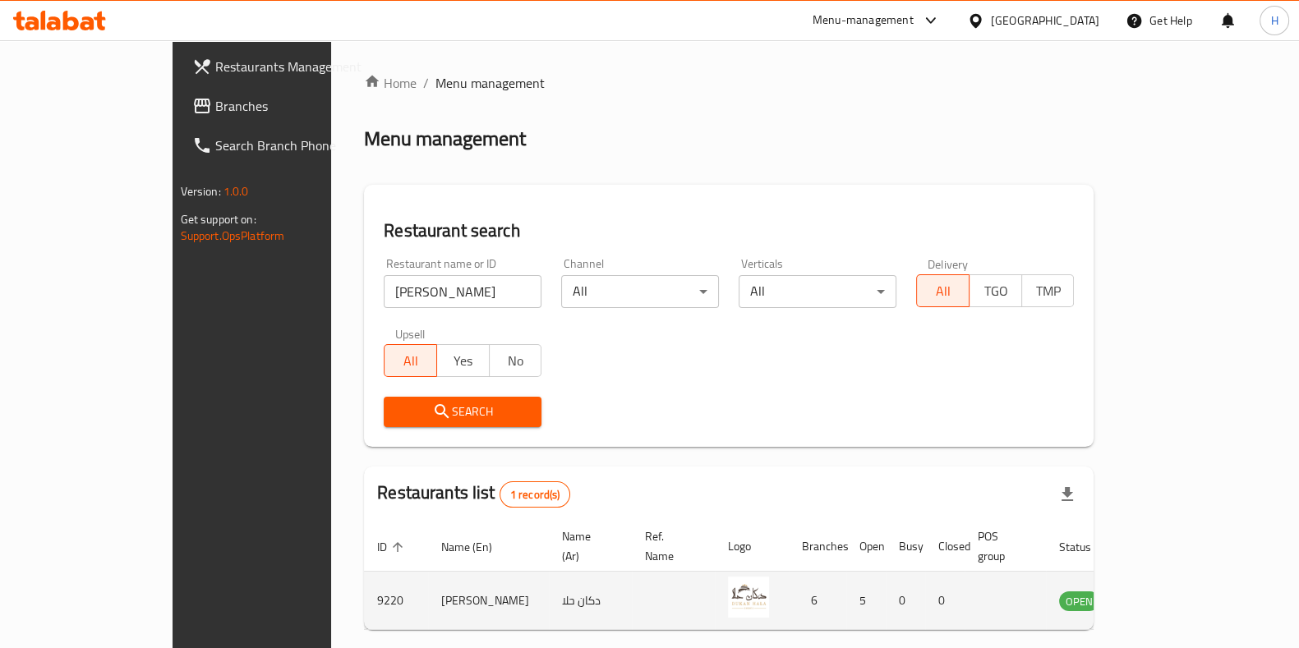
click at [1189, 598] on td "enhanced table" at bounding box center [1160, 601] width 57 height 58
click at [1165, 591] on icon "enhanced table" at bounding box center [1156, 601] width 20 height 20
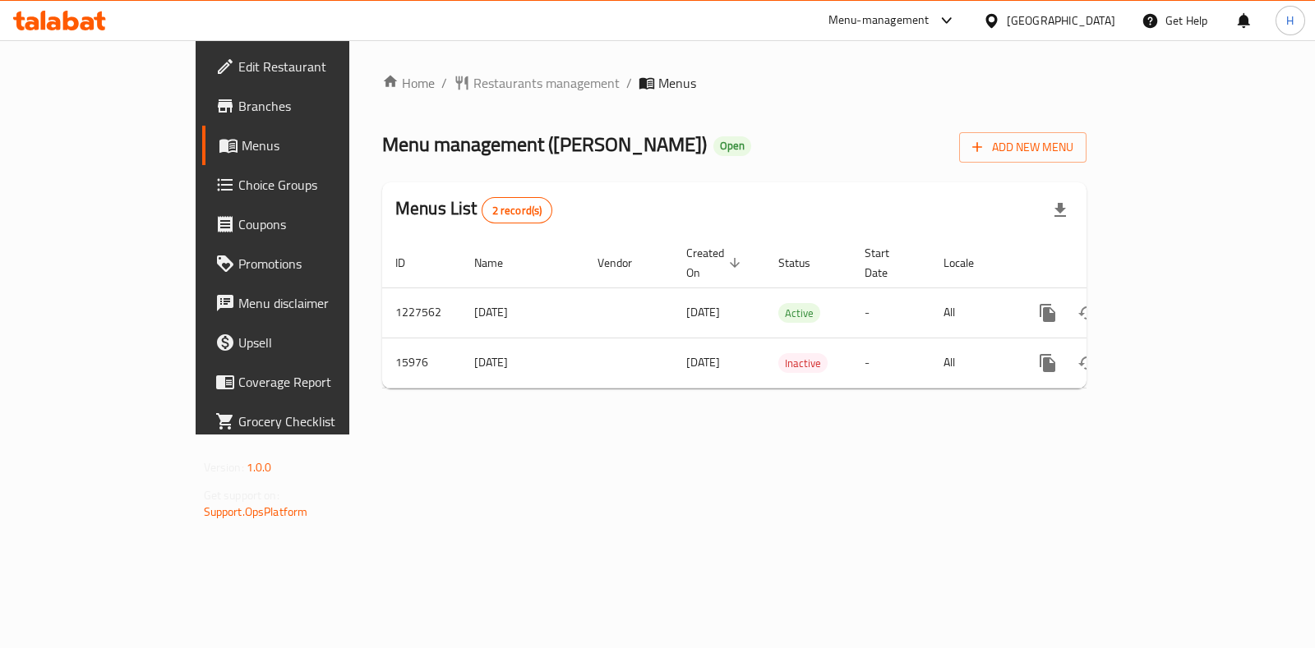
click at [1119, 435] on div "Home / Restaurants management / Menus Menu management ( Dukan Hala ) Open Add N…" at bounding box center [734, 237] width 770 height 394
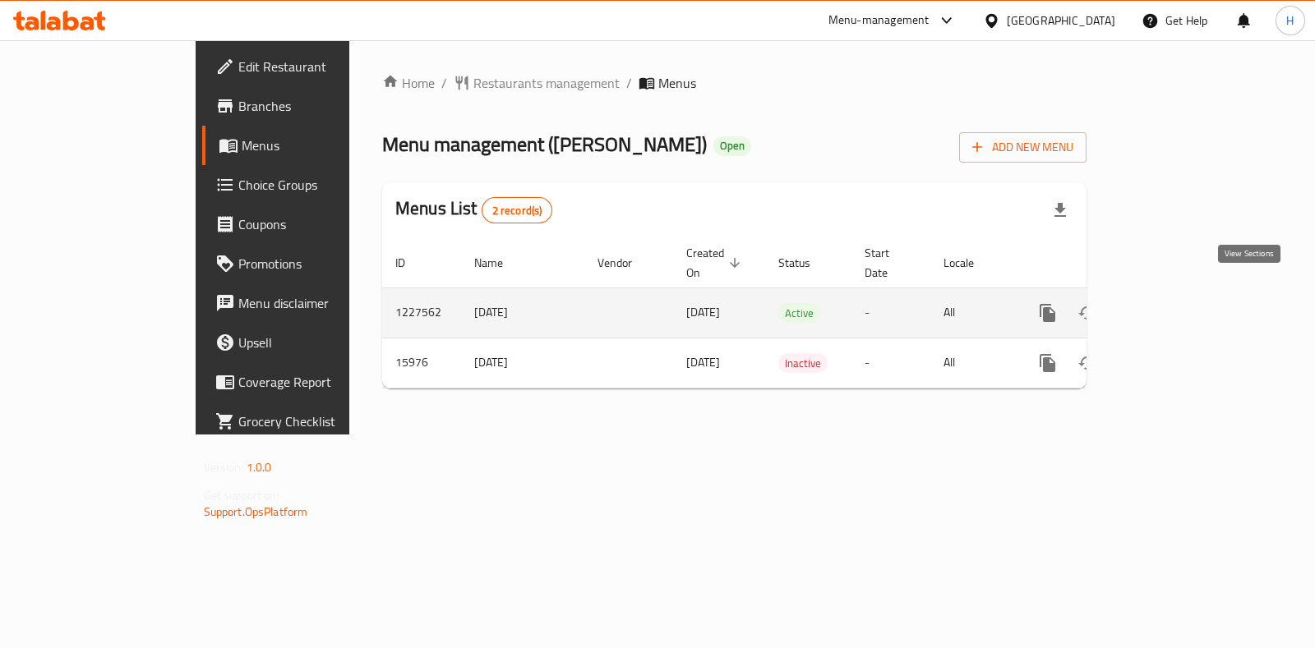
click at [1176, 303] on icon "enhanced table" at bounding box center [1166, 313] width 20 height 20
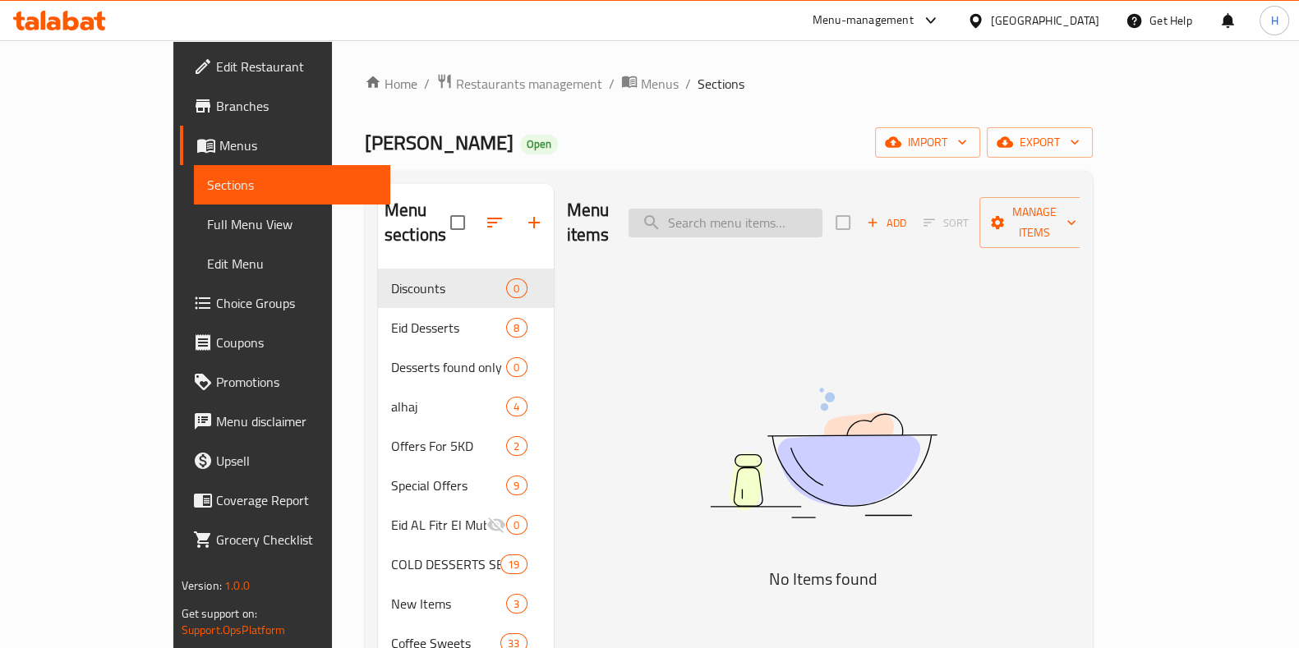
click at [793, 219] on input "search" at bounding box center [726, 223] width 194 height 29
paste input "ورق عنب"
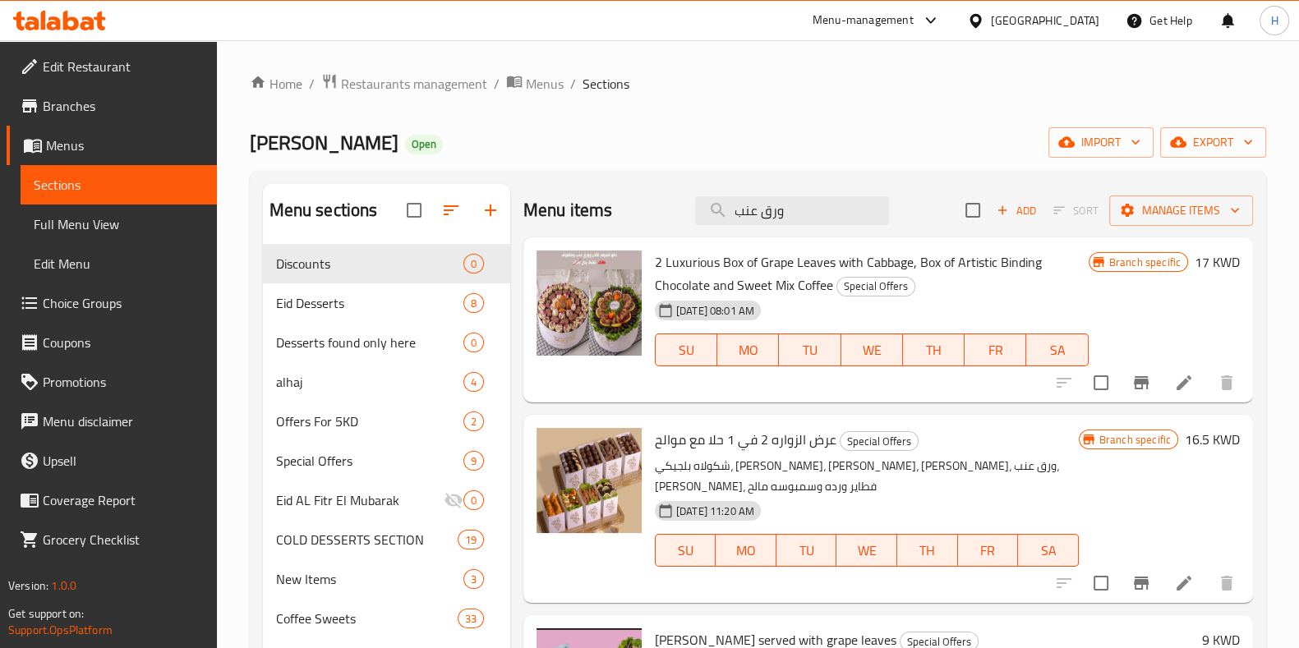
type input "ورق عنب"
drag, startPoint x: 761, startPoint y: 262, endPoint x: 836, endPoint y: 266, distance: 74.9
click at [836, 266] on span "2 Luxurious Box of Grape Leaves with Cabbage, Box of Artistic Binding Chocolate…" at bounding box center [848, 274] width 387 height 48
copy span "Grape Leaves"
click at [385, 261] on span "Discounts" at bounding box center [346, 264] width 141 height 20
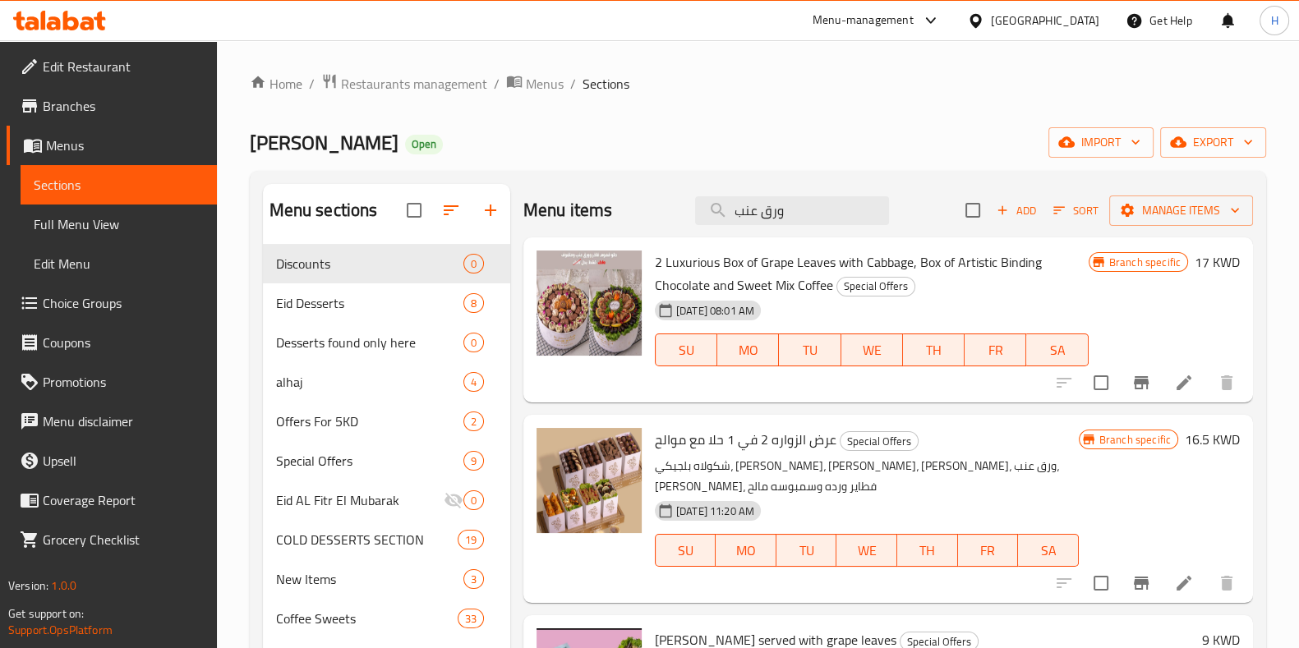
click at [340, 145] on span "[PERSON_NAME]" at bounding box center [324, 142] width 149 height 37
click at [339, 145] on span "[PERSON_NAME]" at bounding box center [324, 142] width 149 height 37
copy span "[PERSON_NAME]"
click at [430, 80] on span "Restaurants management" at bounding box center [414, 84] width 146 height 20
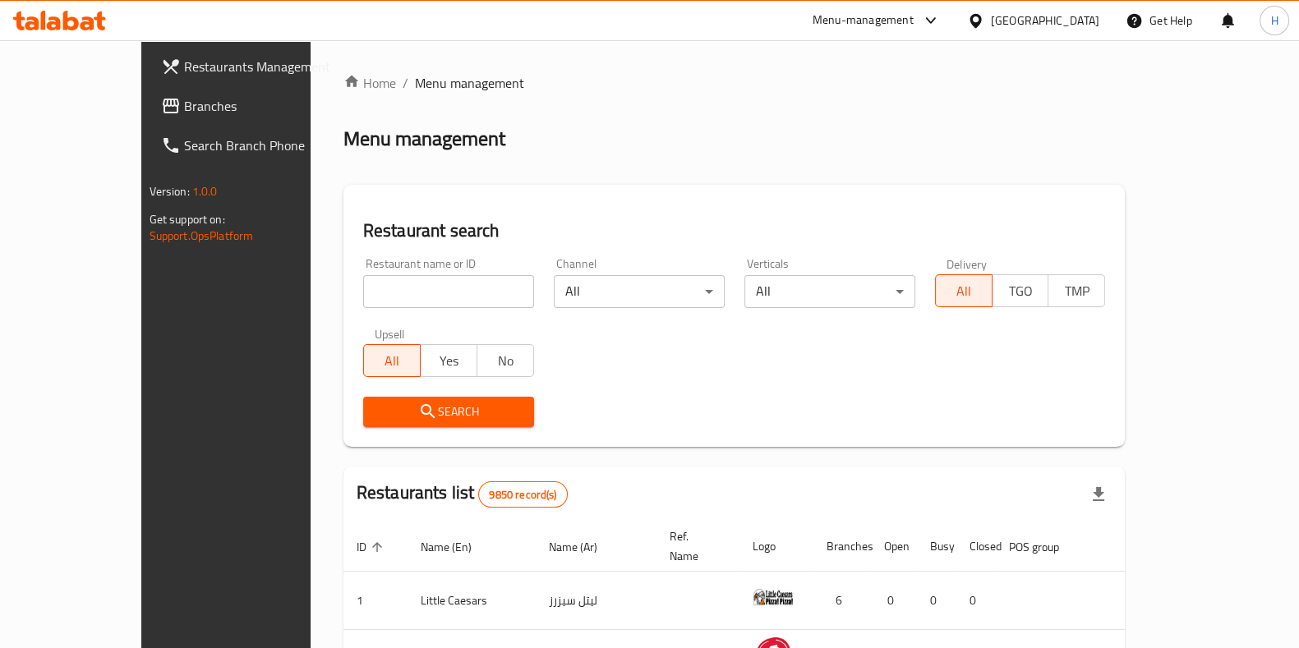
click at [363, 291] on input "search" at bounding box center [448, 291] width 171 height 33
paste input "[PERSON_NAME]"
type input "[PERSON_NAME]"
click button "Search" at bounding box center [448, 412] width 171 height 30
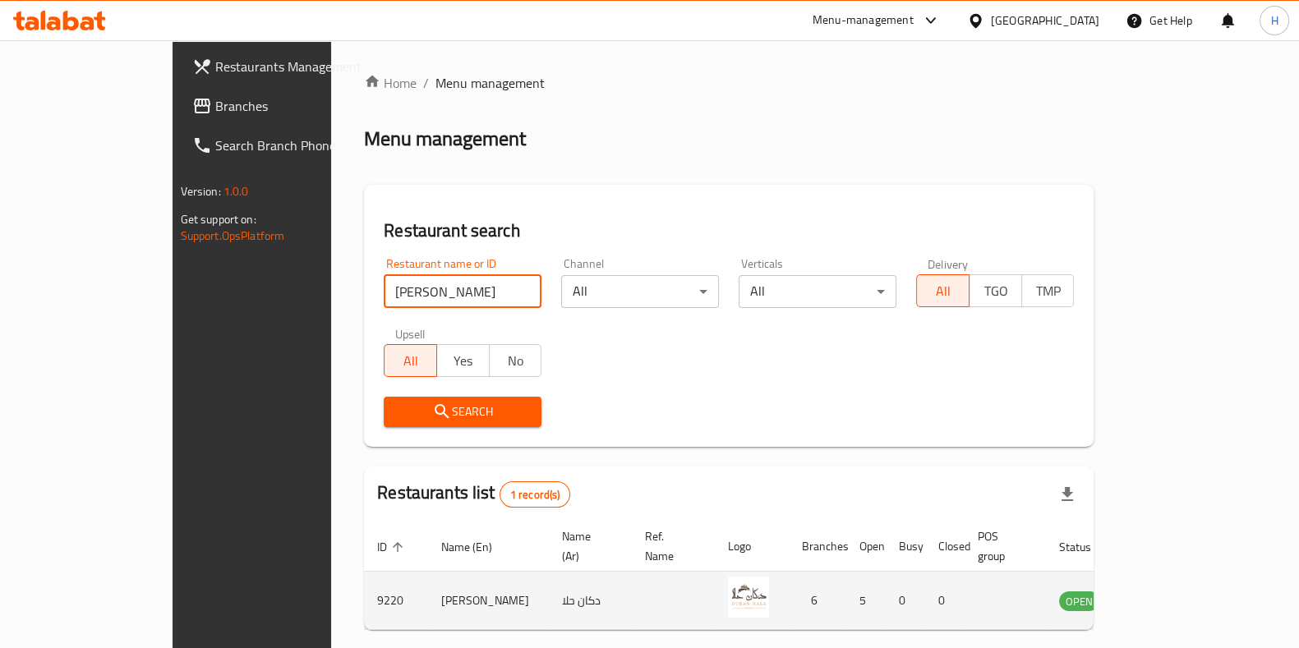
click at [428, 577] on td "[PERSON_NAME]" at bounding box center [488, 601] width 121 height 58
click at [428, 583] on td "[PERSON_NAME]" at bounding box center [488, 601] width 121 height 58
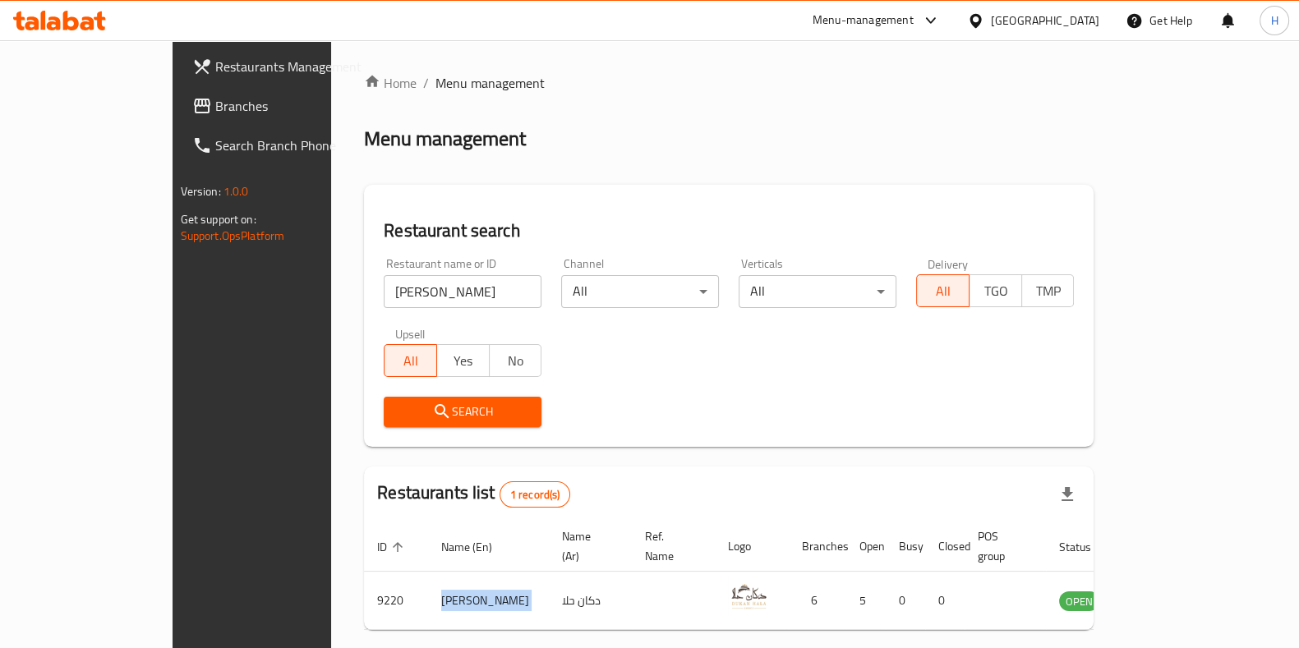
copy td "[PERSON_NAME]"
click at [914, 30] on div "Menu-management" at bounding box center [863, 21] width 101 height 20
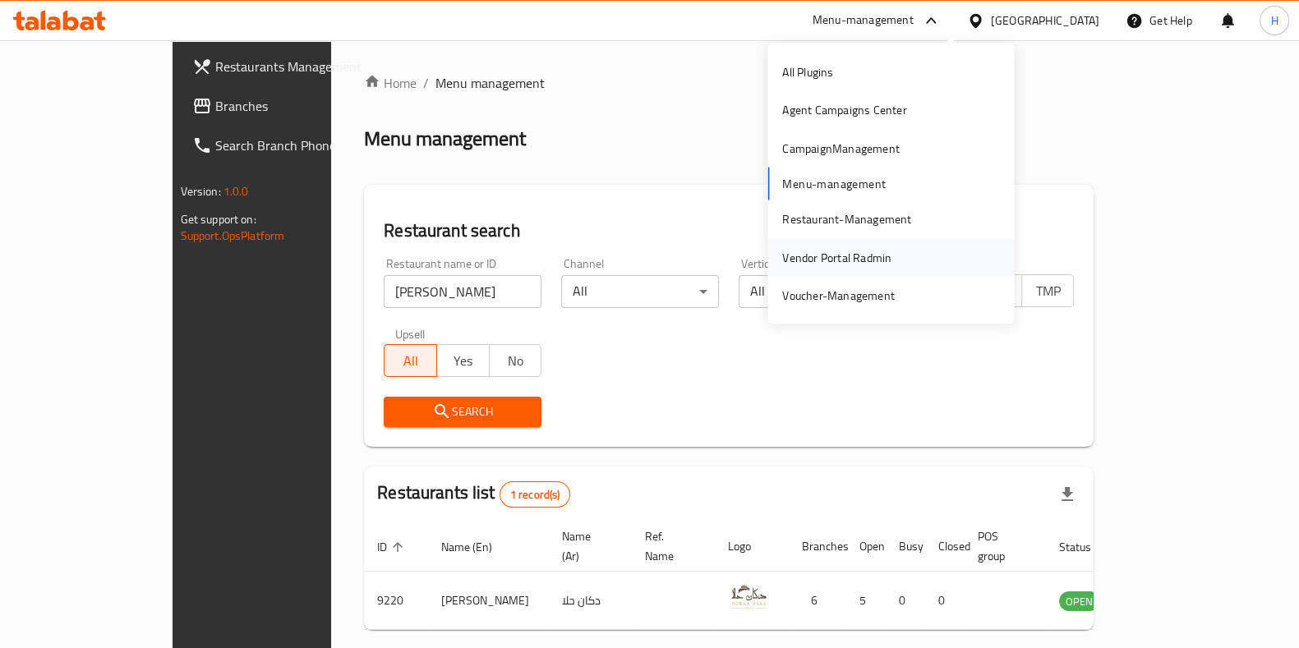
click at [851, 248] on div "Vendor Portal Radmin" at bounding box center [836, 257] width 109 height 18
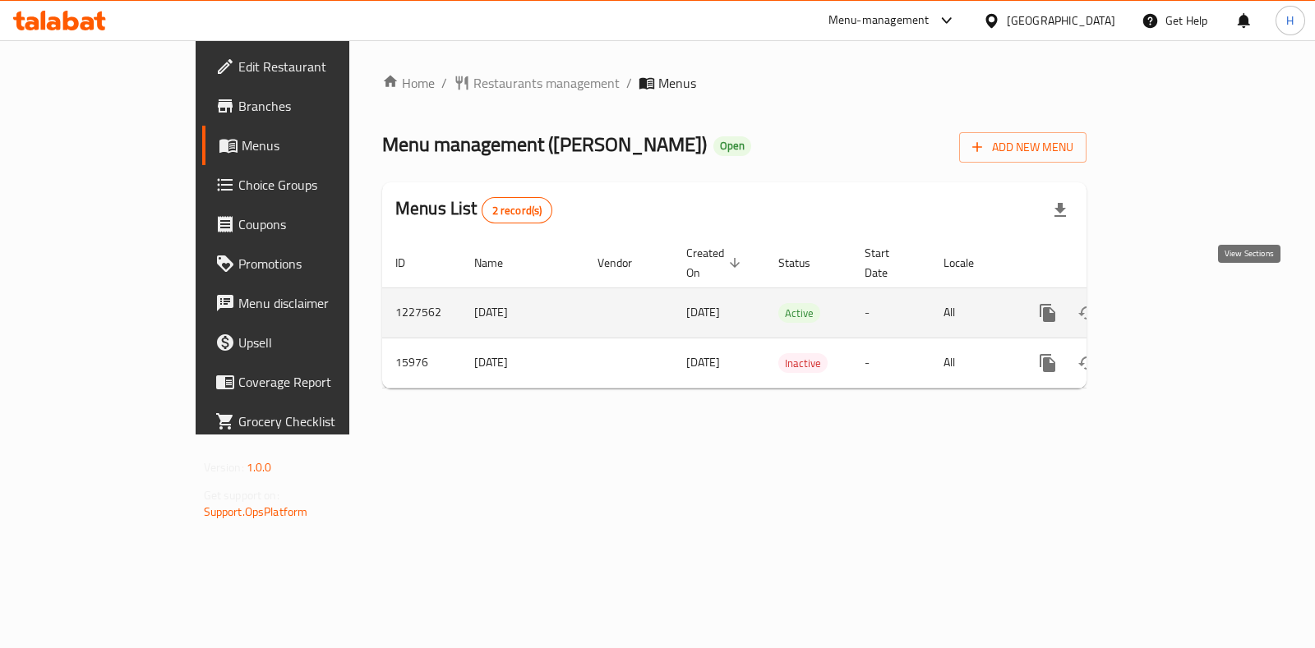
click at [1176, 303] on icon "enhanced table" at bounding box center [1166, 313] width 20 height 20
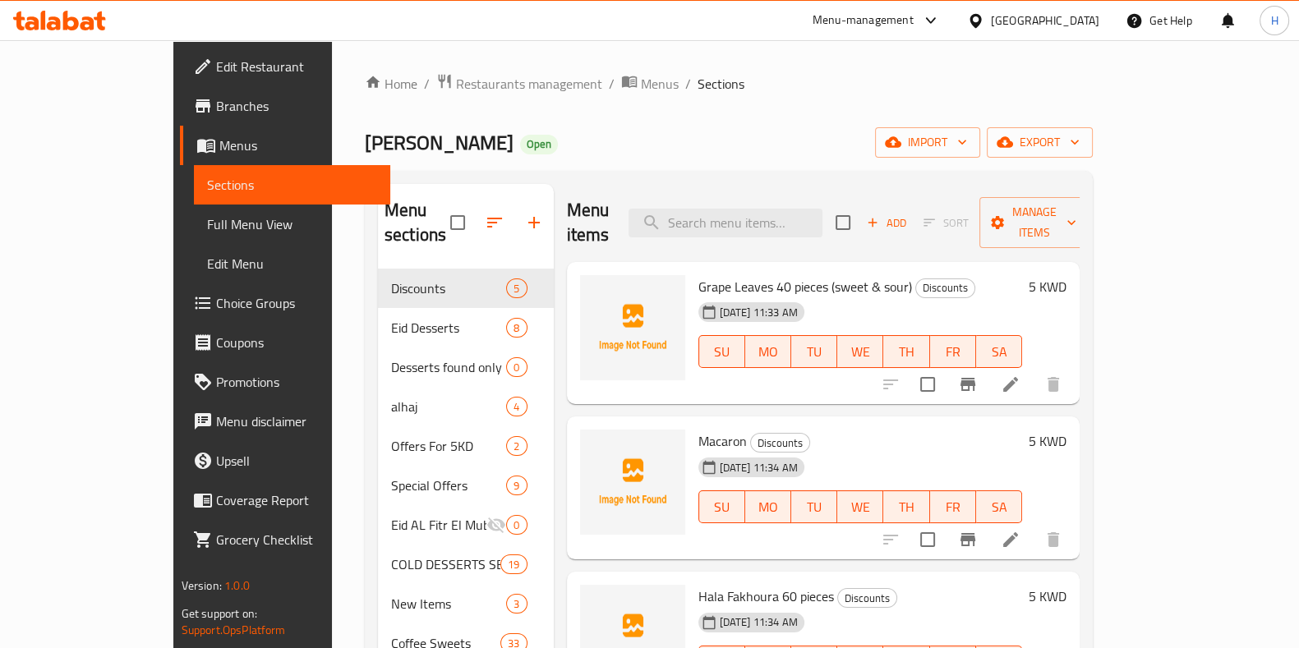
click at [365, 141] on span "[PERSON_NAME]" at bounding box center [439, 142] width 149 height 37
copy span "[PERSON_NAME]"
click at [193, 102] on icon at bounding box center [203, 106] width 20 height 20
